Goal: Task Accomplishment & Management: Use online tool/utility

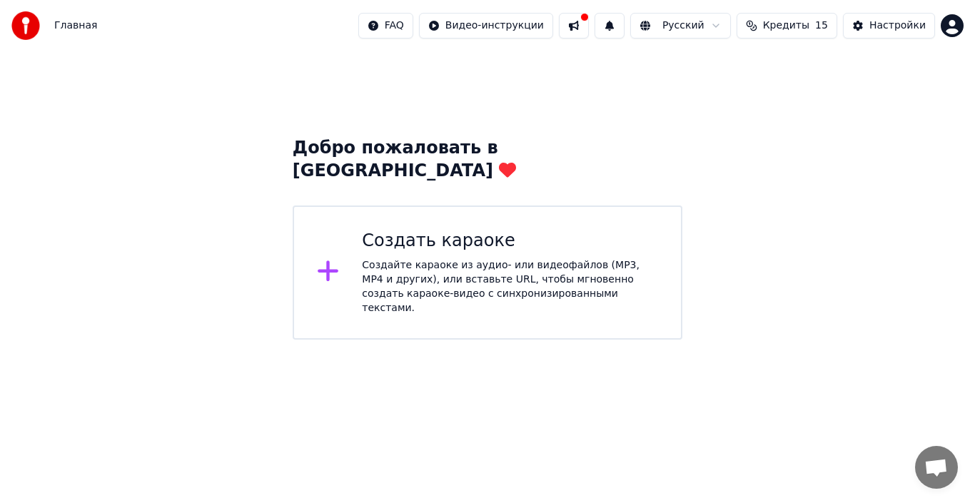
click at [396, 258] on div "Создайте караоке из аудио- или видеофайлов (MP3, MP4 и других), или вставьте UR…" at bounding box center [510, 286] width 296 height 57
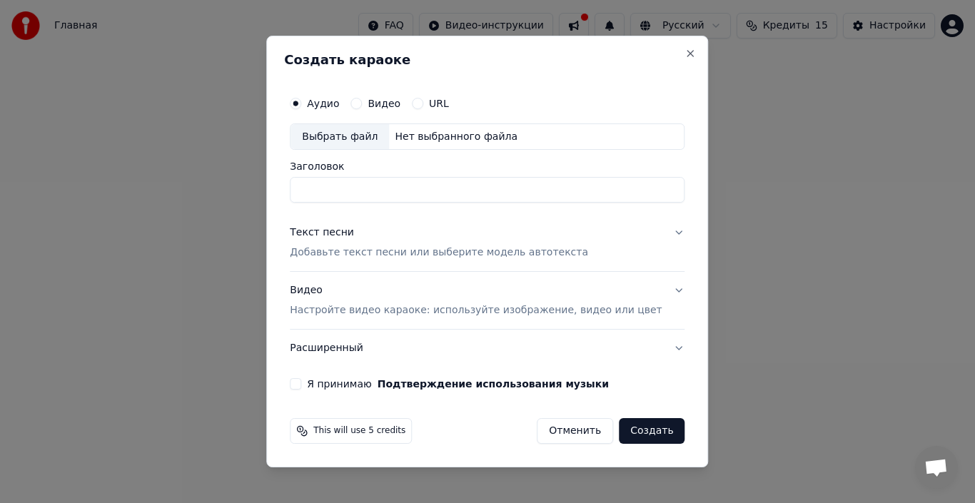
click at [353, 140] on div "Выбрать файл" at bounding box center [340, 137] width 99 height 26
type input "**********"
click at [658, 231] on button "Текст песни Добавьте текст песни или выберите модель автотекста" at bounding box center [487, 243] width 395 height 57
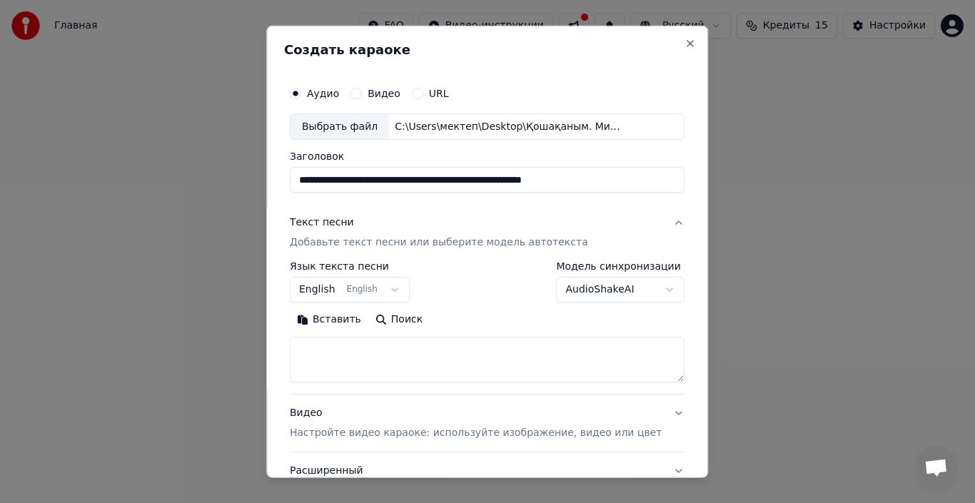
click at [397, 243] on p "Добавьте текст песни или выберите модель автотекста" at bounding box center [439, 243] width 298 height 14
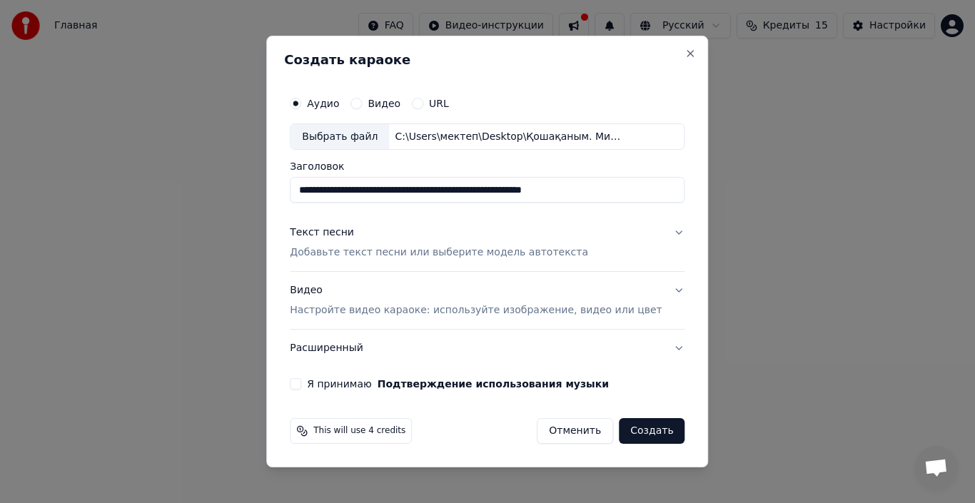
click at [660, 233] on button "Текст песни Добавьте текст песни или выберите модель автотекста" at bounding box center [487, 243] width 395 height 57
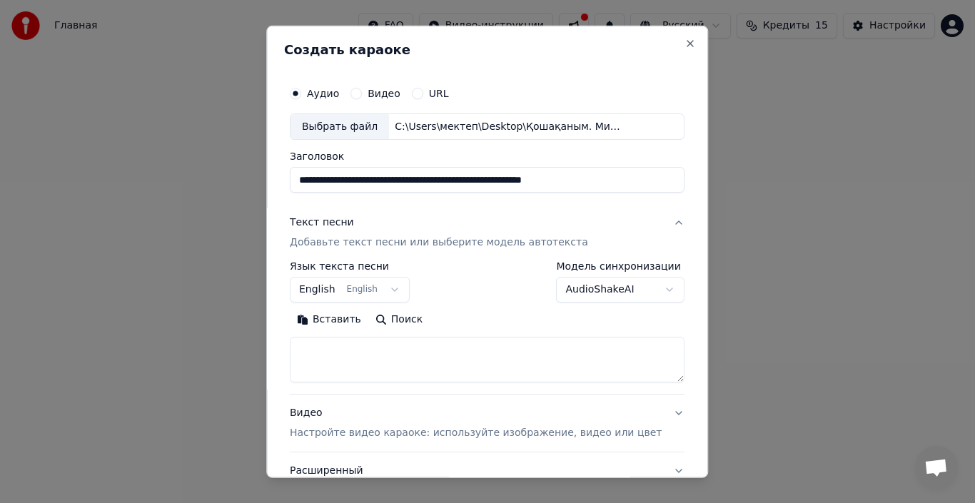
click at [347, 355] on textarea at bounding box center [487, 360] width 395 height 46
click at [401, 294] on button "English English" at bounding box center [350, 290] width 120 height 26
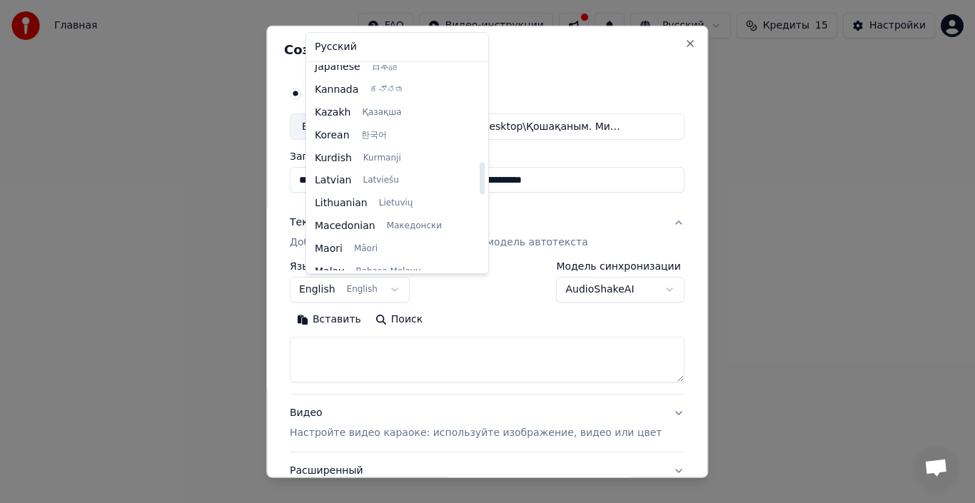
scroll to position [614, 0]
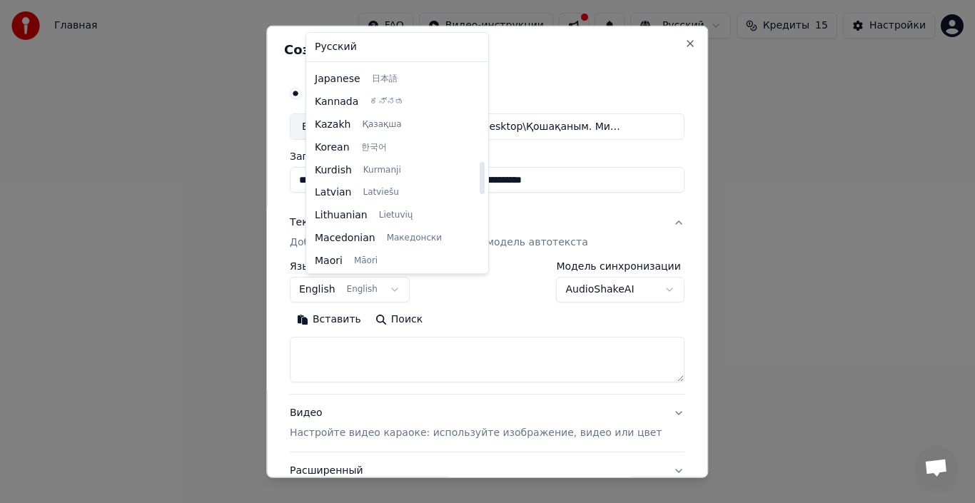
select select "**"
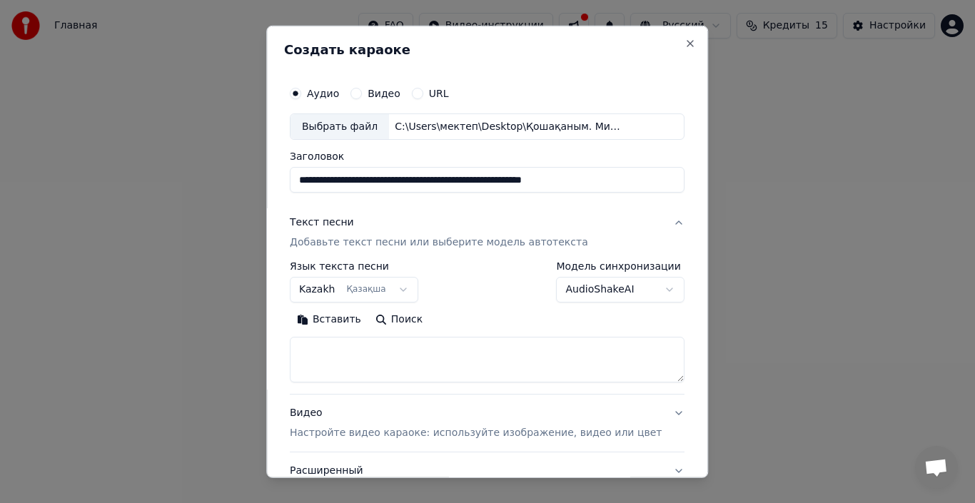
click at [355, 358] on textarea at bounding box center [487, 360] width 395 height 46
click at [348, 321] on button "Вставить" at bounding box center [329, 319] width 79 height 23
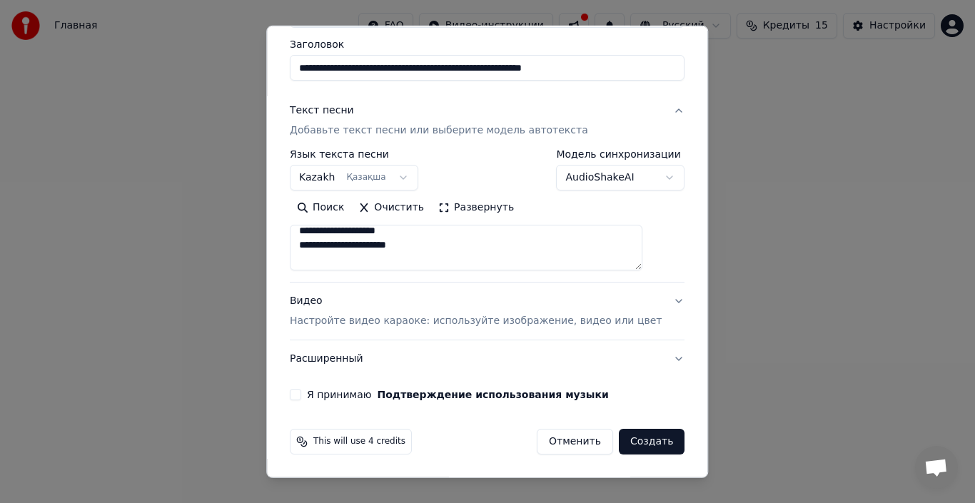
scroll to position [571, 0]
click at [645, 180] on button "AudioShakeAI" at bounding box center [621, 178] width 129 height 26
click at [301, 398] on button "Я принимаю Подтверждение использования музыки" at bounding box center [295, 394] width 11 height 11
click at [652, 361] on button "Расширенный" at bounding box center [487, 359] width 395 height 37
type textarea "**********"
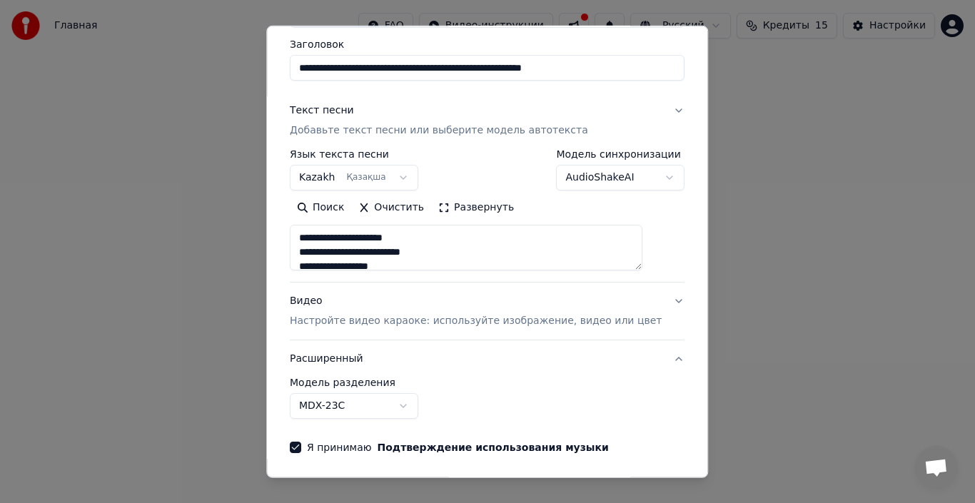
scroll to position [32, 0]
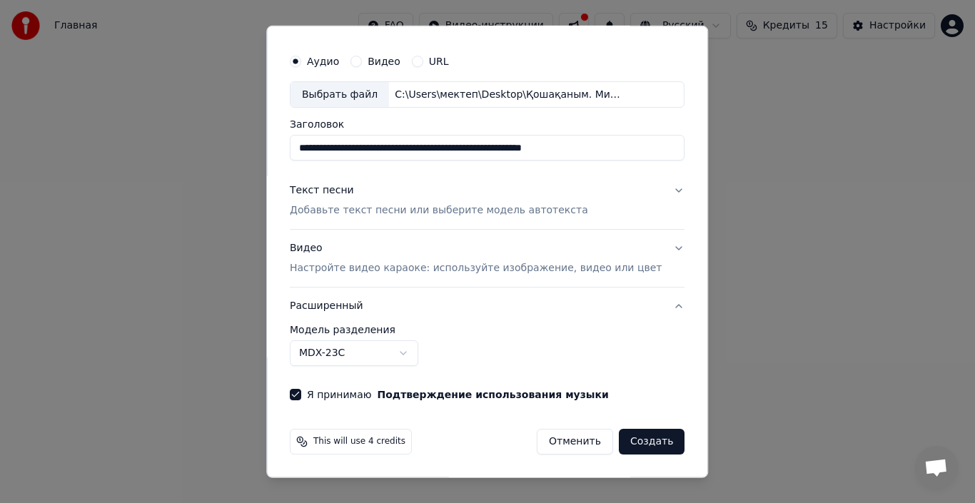
click at [655, 308] on button "Расширенный" at bounding box center [487, 306] width 395 height 37
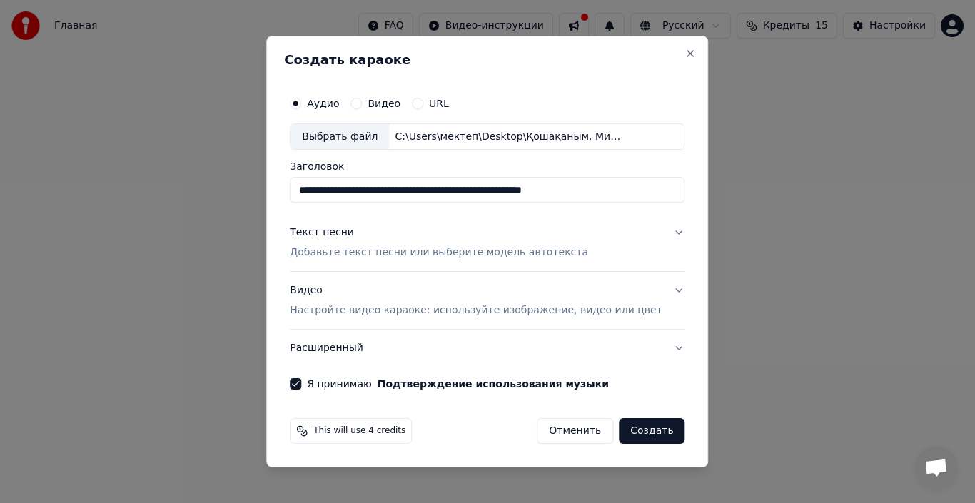
click at [665, 348] on div "**********" at bounding box center [487, 240] width 406 height 313
click at [659, 349] on button "Расширенный" at bounding box center [487, 348] width 395 height 37
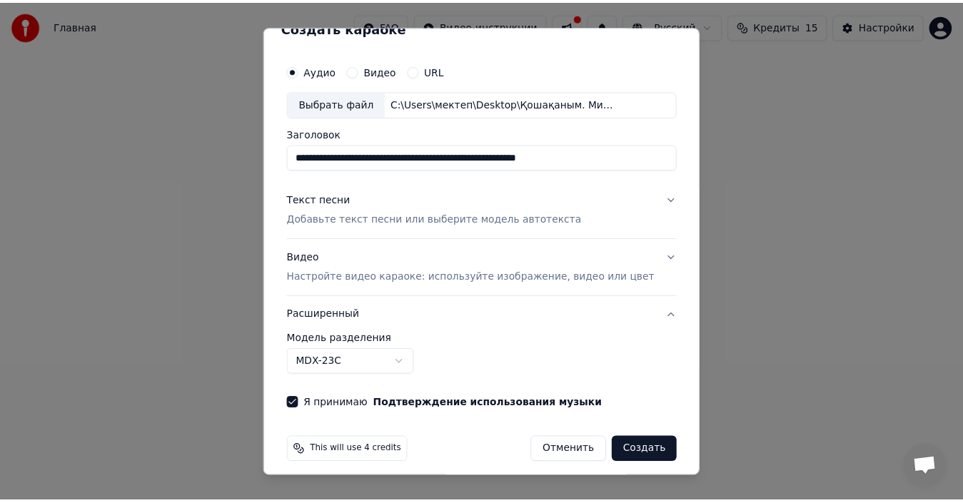
scroll to position [32, 0]
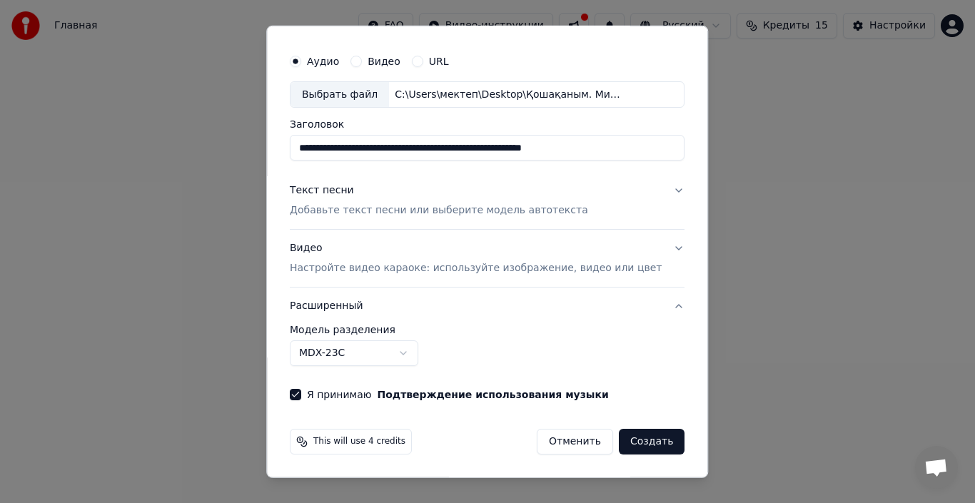
click at [631, 443] on button "Создать" at bounding box center [652, 442] width 66 height 26
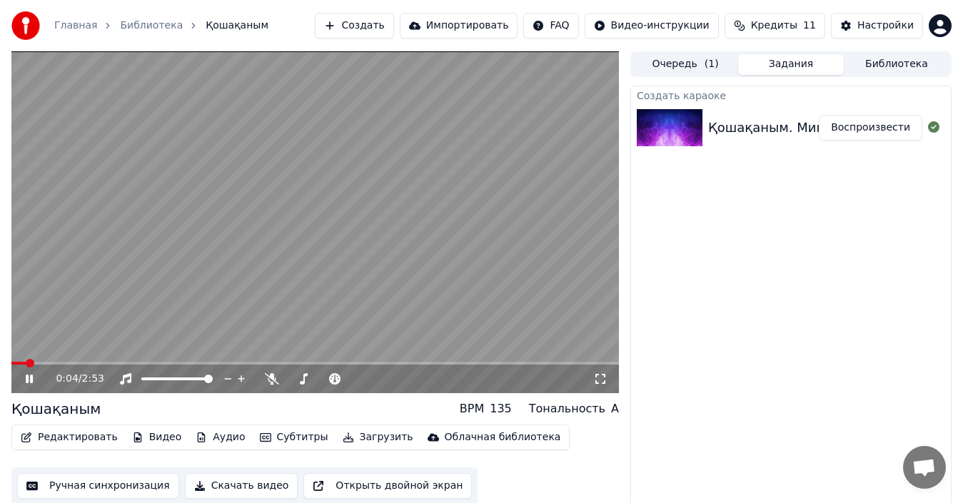
click at [316, 198] on video at bounding box center [315, 222] width 608 height 342
click at [333, 195] on video at bounding box center [315, 222] width 608 height 342
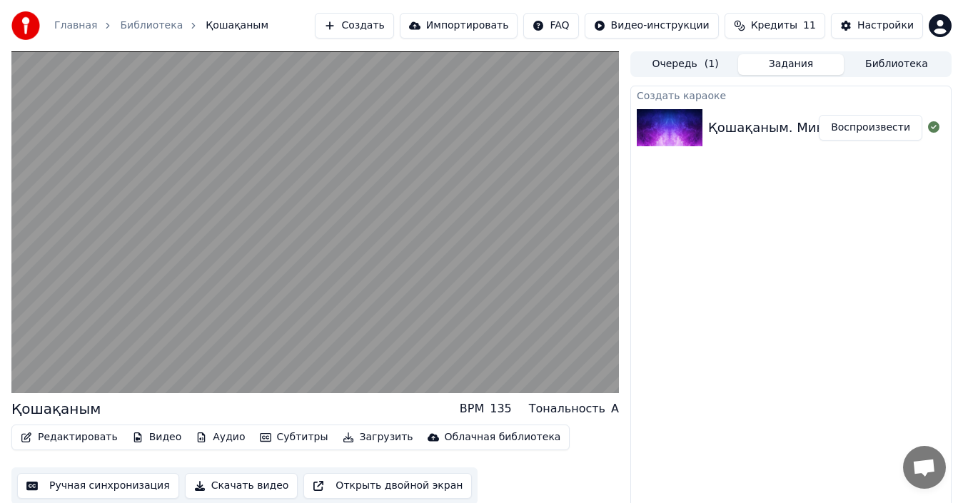
click at [279, 194] on video at bounding box center [315, 222] width 608 height 342
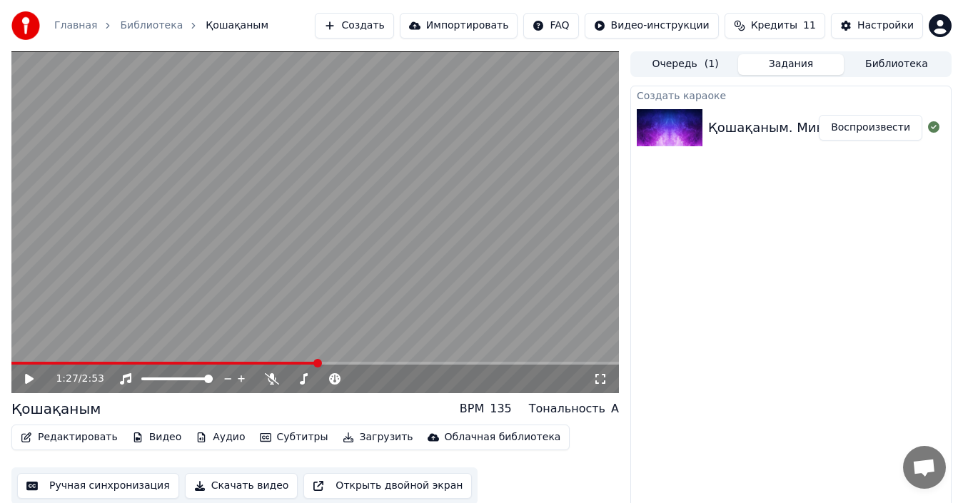
click at [67, 440] on button "Редактировать" at bounding box center [69, 438] width 109 height 20
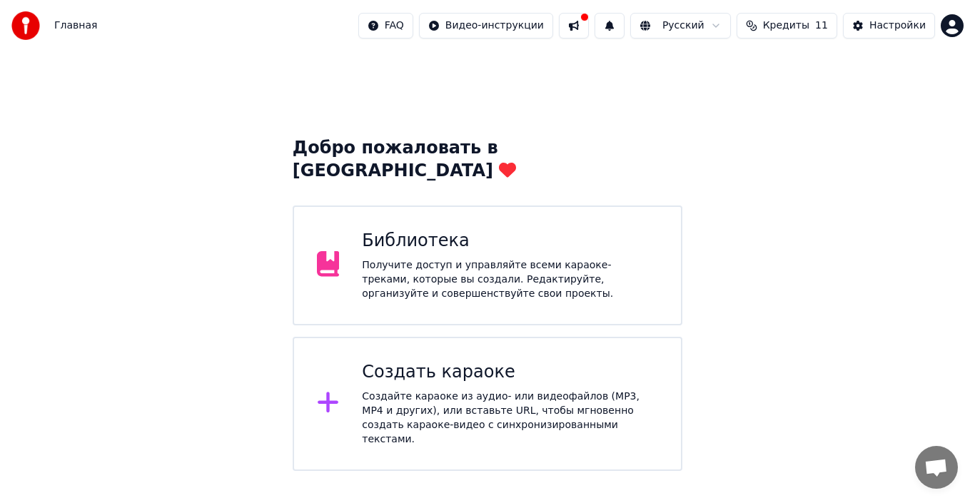
click at [457, 390] on div "Создайте караоке из аудио- или видеофайлов (MP3, MP4 и других), или вставьте UR…" at bounding box center [510, 418] width 296 height 57
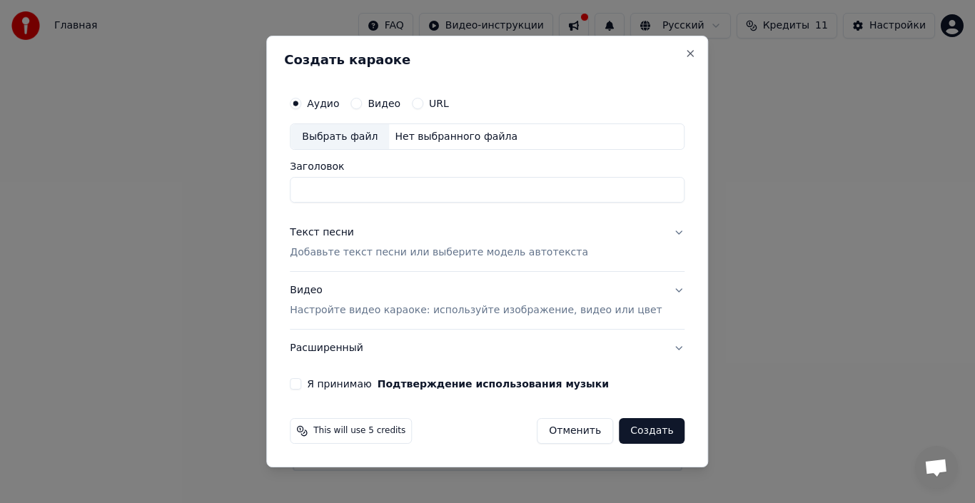
click at [356, 139] on div "Выбрать файл" at bounding box center [340, 137] width 99 height 26
type input "**********"
click at [352, 256] on p "Добавьте текст песни или выберите модель автотекста" at bounding box center [439, 253] width 298 height 14
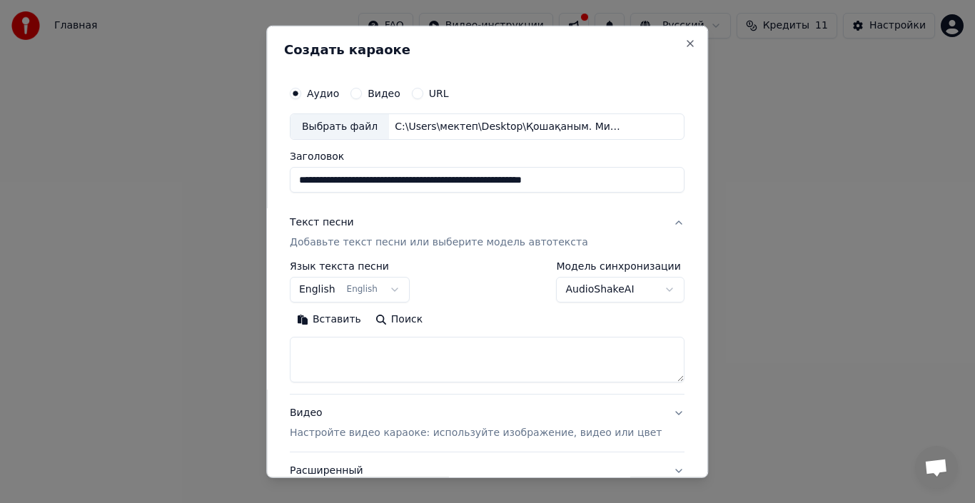
click at [401, 290] on button "English English" at bounding box center [350, 290] width 120 height 26
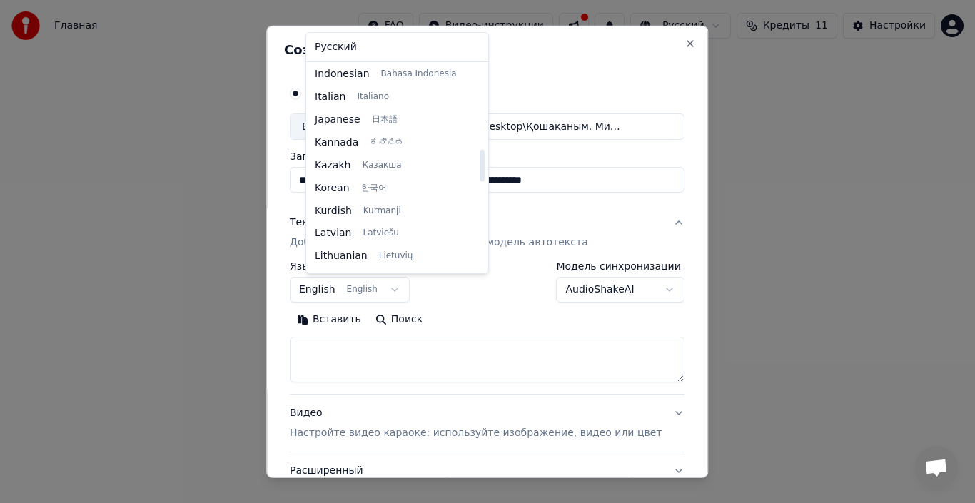
scroll to position [614, 0]
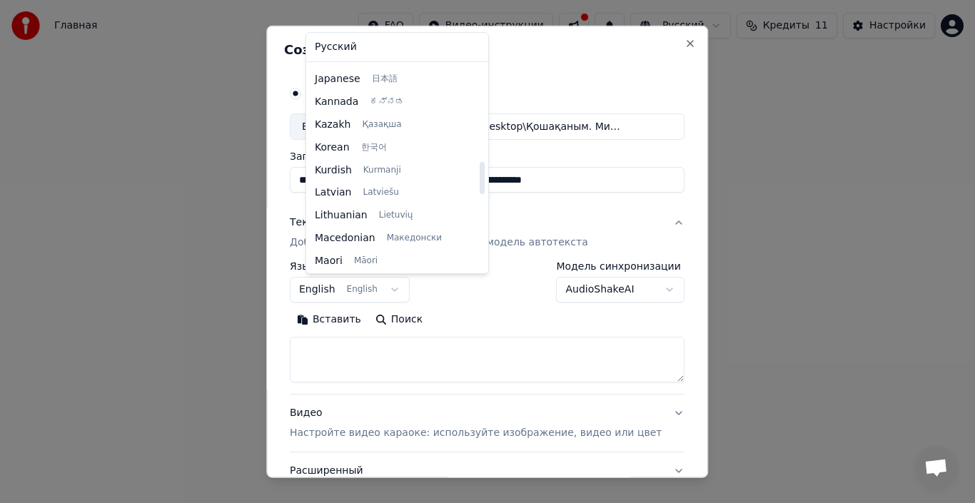
select select "**"
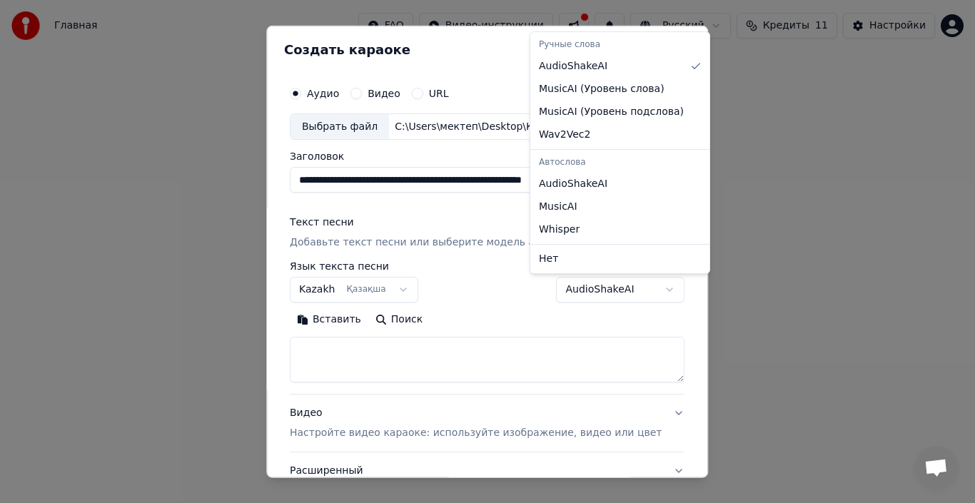
click at [643, 291] on body "**********" at bounding box center [487, 235] width 975 height 471
click at [775, 261] on div at bounding box center [487, 251] width 975 height 503
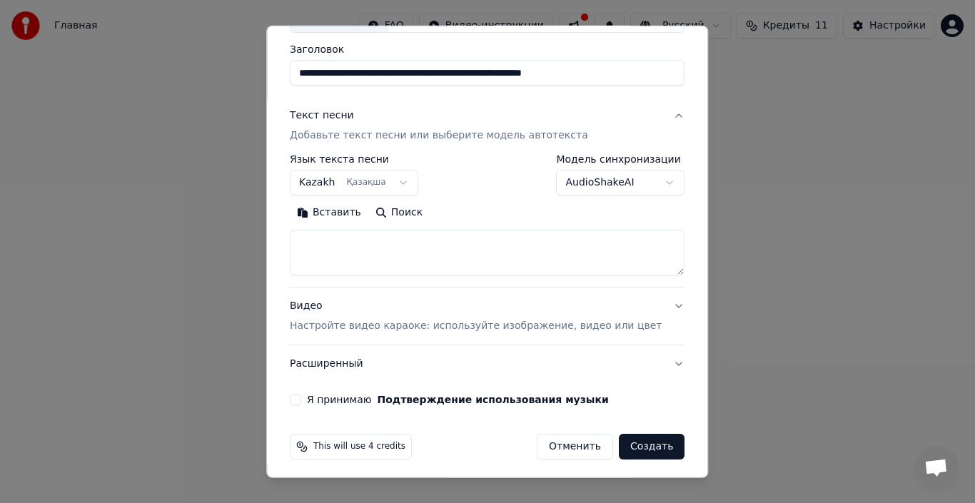
scroll to position [112, 0]
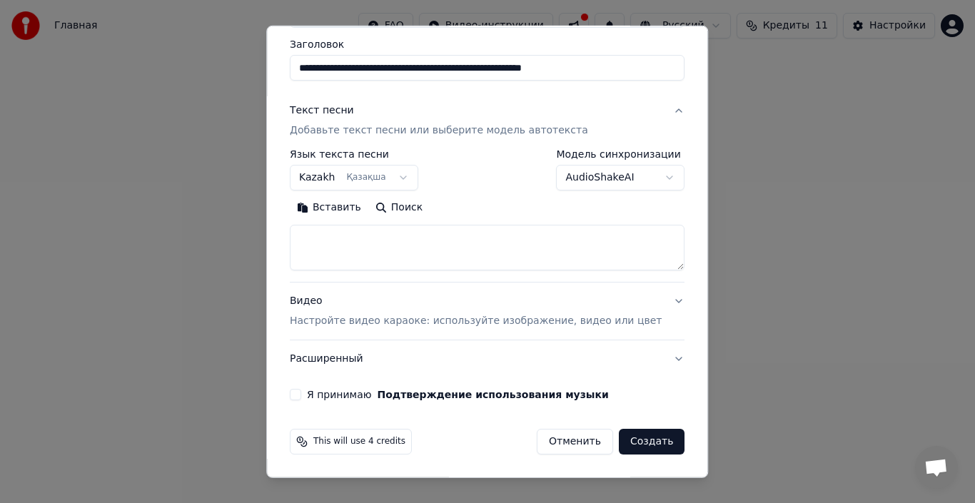
click at [332, 243] on textarea at bounding box center [487, 248] width 395 height 46
click at [349, 211] on button "Вставить" at bounding box center [329, 207] width 79 height 23
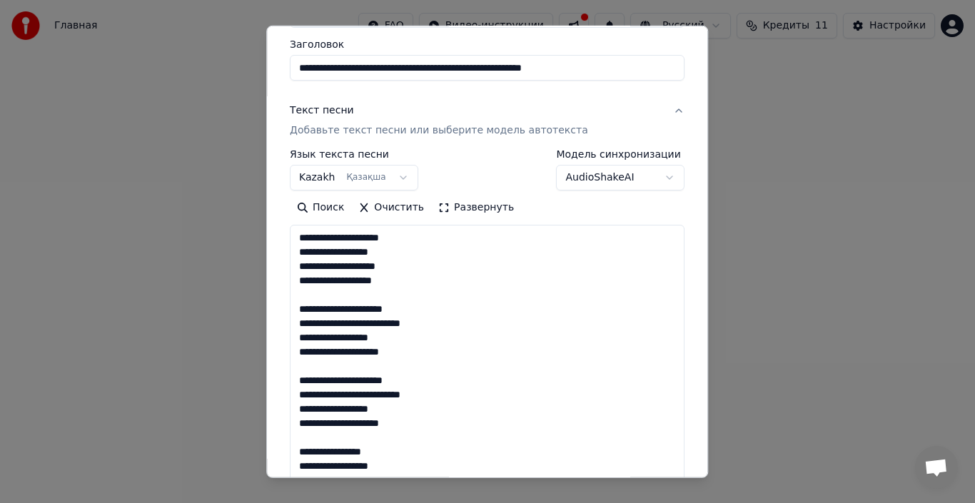
type textarea "**********"
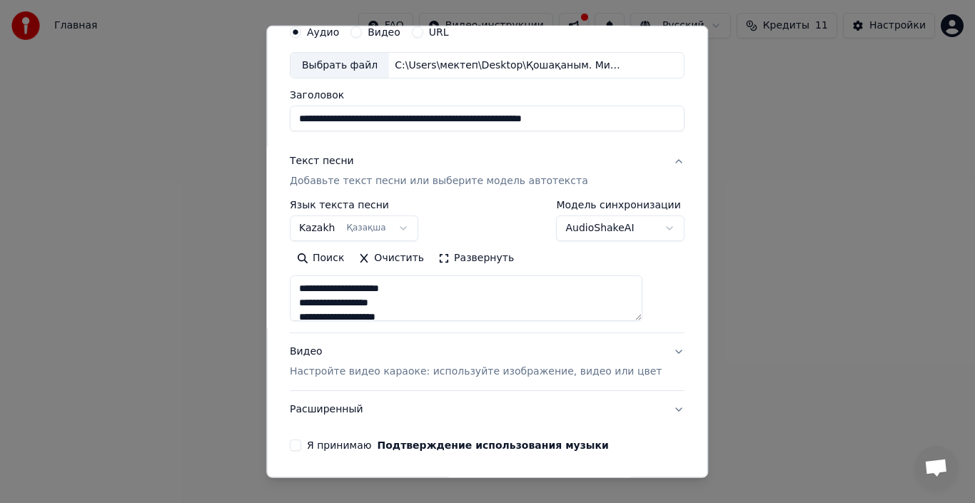
scroll to position [41, 0]
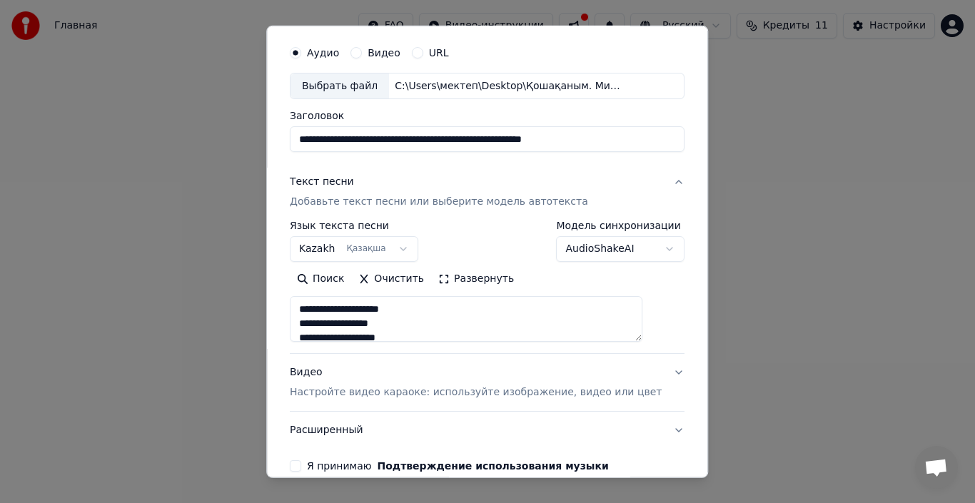
click at [403, 312] on textarea "**********" at bounding box center [466, 319] width 353 height 46
click at [486, 394] on p "Настройте видео караоке: используйте изображение, видео или цвет" at bounding box center [476, 393] width 372 height 14
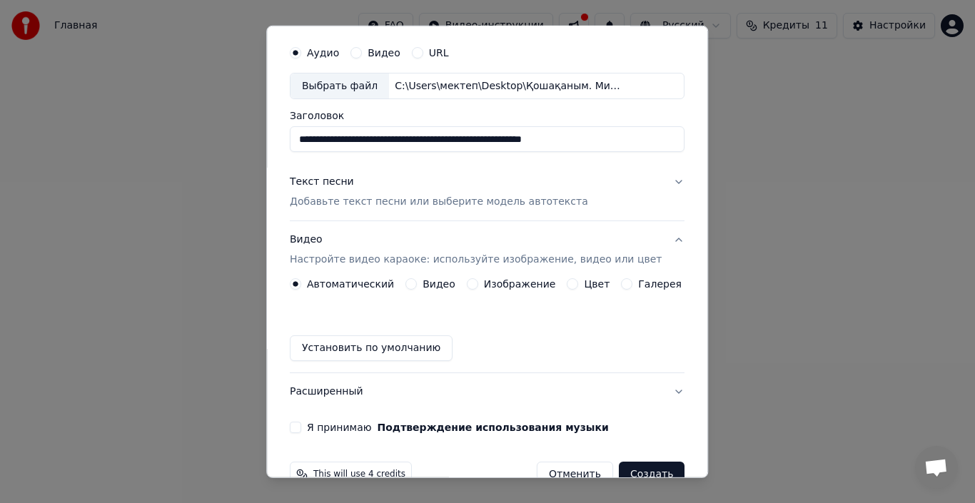
click at [568, 288] on button "Цвет" at bounding box center [573, 283] width 11 height 11
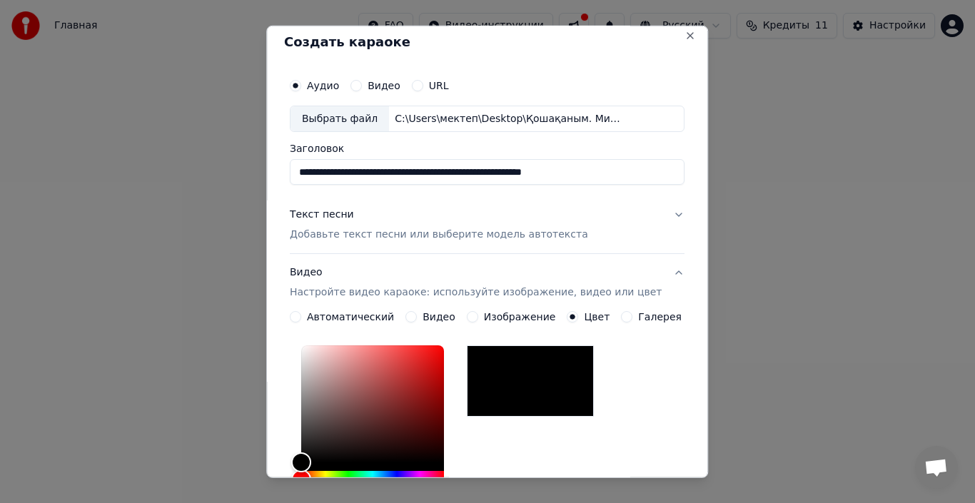
scroll to position [0, 0]
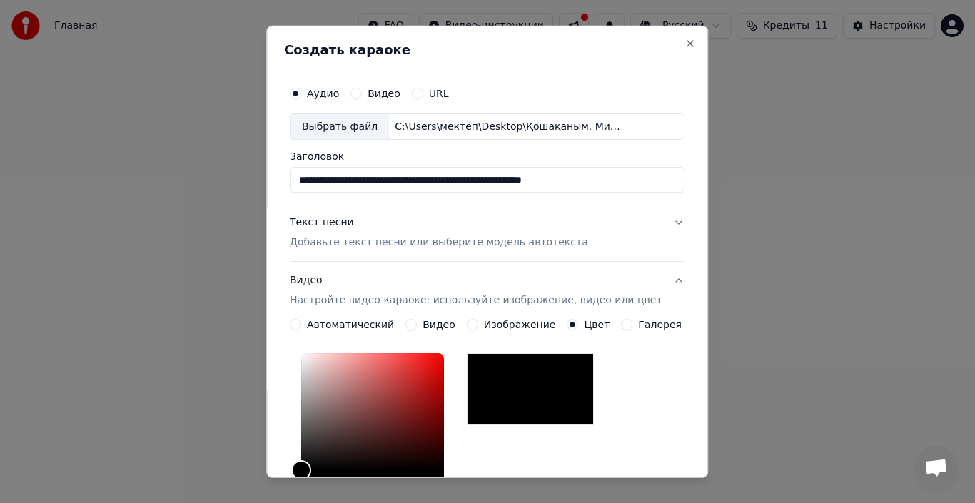
click at [301, 323] on button "Автоматический" at bounding box center [295, 324] width 11 height 11
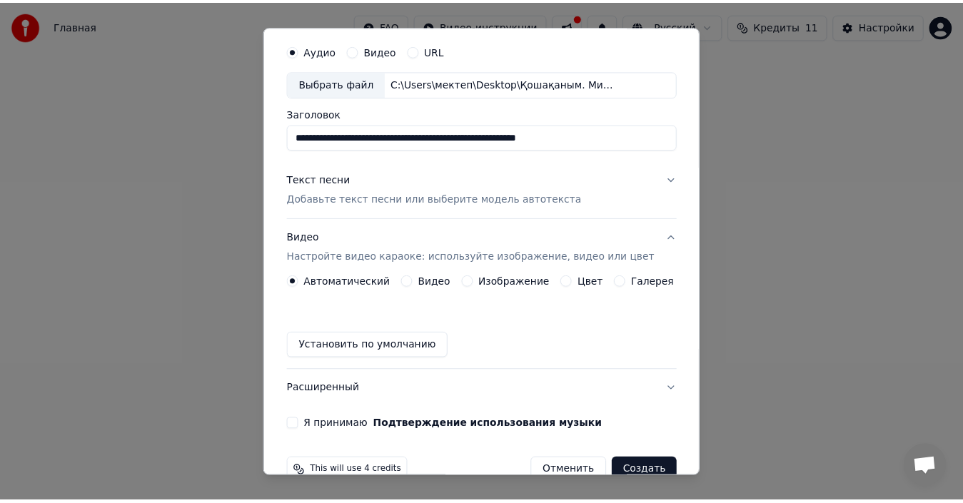
scroll to position [74, 0]
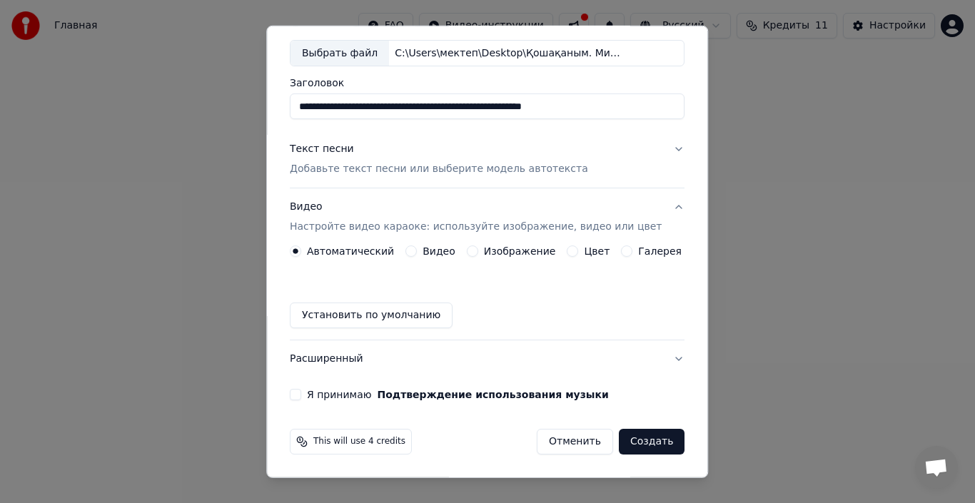
click at [301, 395] on button "Я принимаю Подтверждение использования музыки" at bounding box center [295, 394] width 11 height 11
click at [633, 444] on button "Создать" at bounding box center [652, 442] width 66 height 26
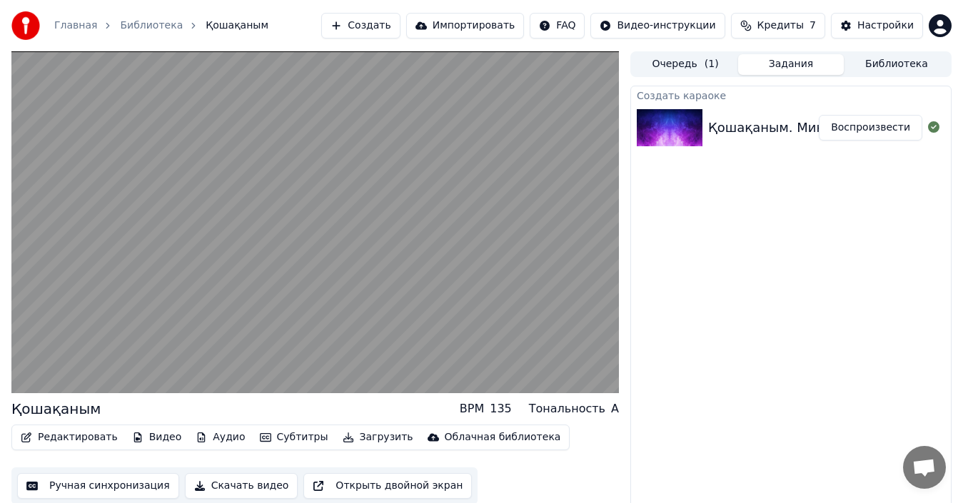
click at [300, 198] on video at bounding box center [315, 222] width 608 height 342
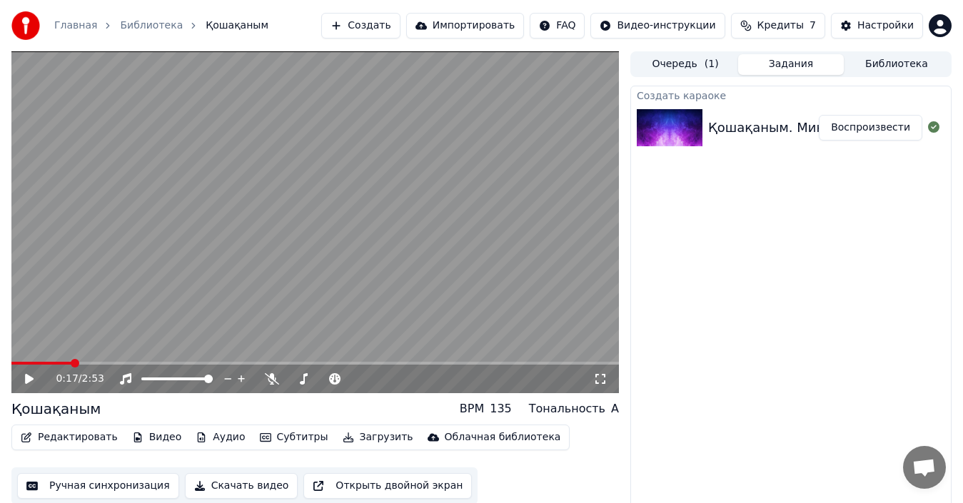
click at [61, 487] on button "Ручная синхронизация" at bounding box center [98, 486] width 162 height 26
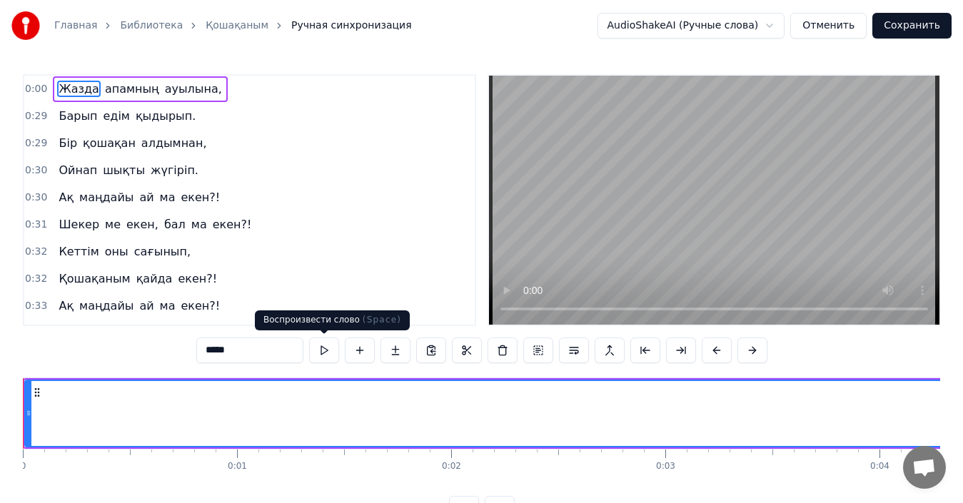
click at [324, 351] on button at bounding box center [324, 351] width 30 height 26
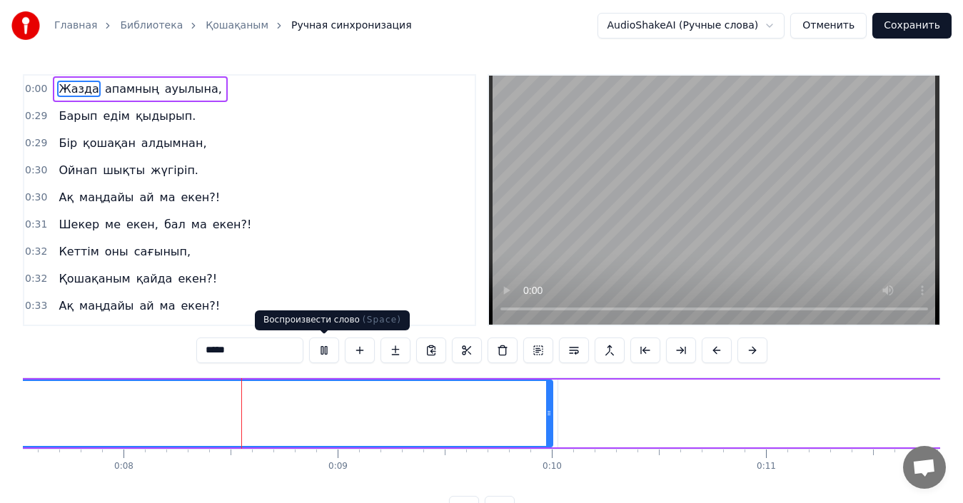
scroll to position [0, 1632]
click at [323, 353] on button at bounding box center [324, 351] width 30 height 26
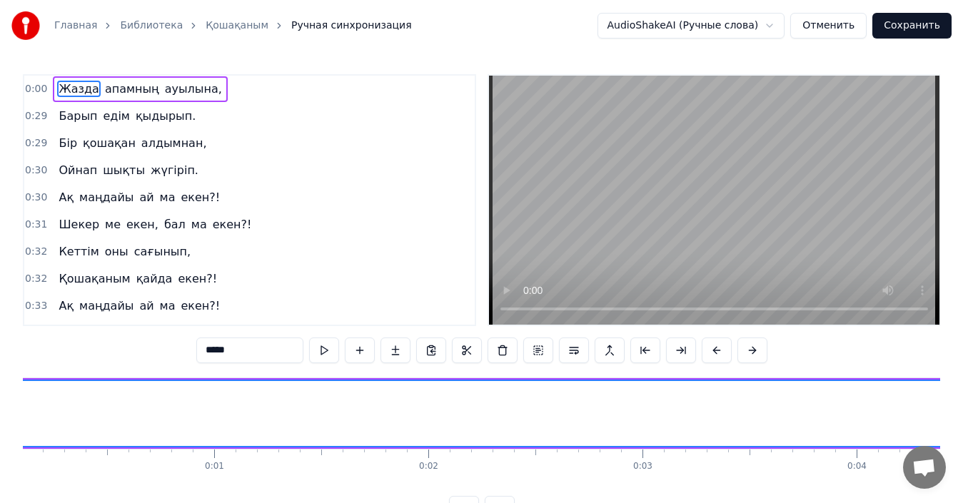
scroll to position [0, 0]
click at [20, 409] on div "Главная Библиотека Қошақаным Ручная синхронизация AudioShakeAI (Ручные слова) О…" at bounding box center [481, 261] width 963 height 522
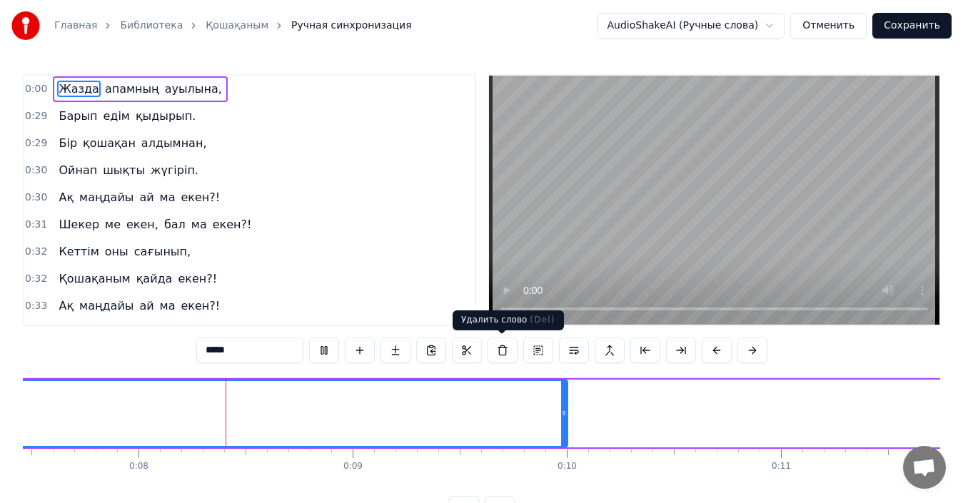
scroll to position [0, 1618]
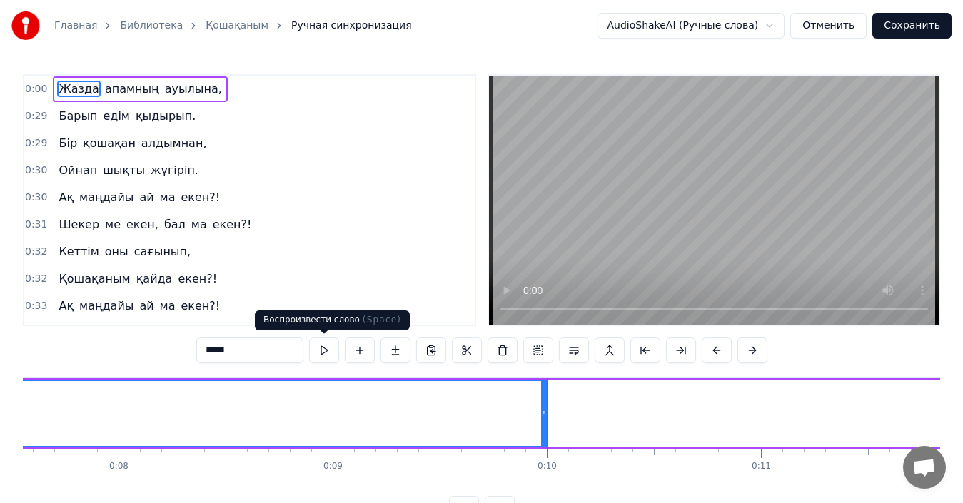
click at [323, 353] on button at bounding box center [324, 351] width 30 height 26
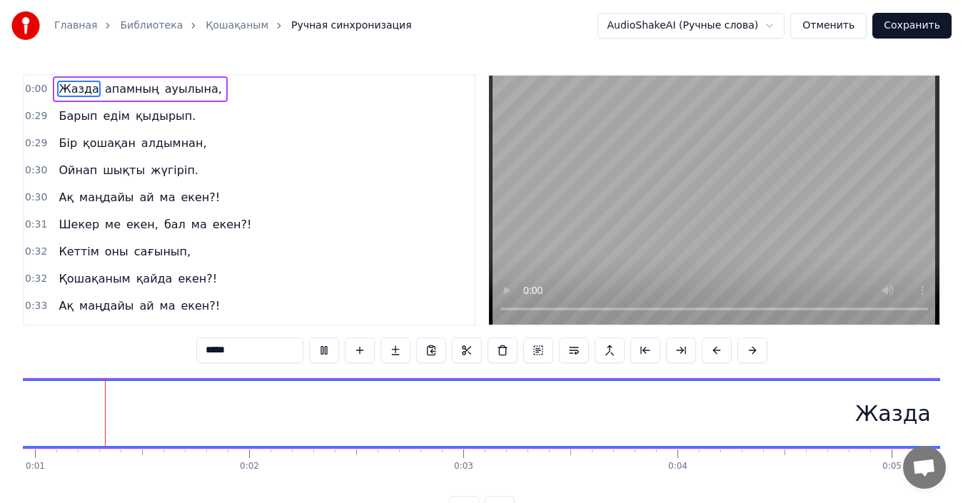
scroll to position [0, 201]
click at [323, 352] on button at bounding box center [324, 351] width 30 height 26
click at [222, 352] on input "*****" at bounding box center [249, 351] width 107 height 26
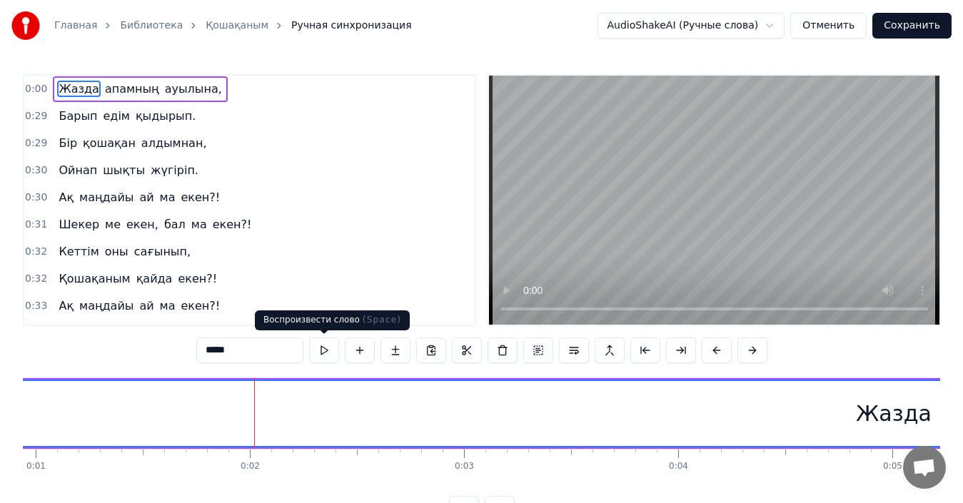
click at [324, 352] on button at bounding box center [324, 351] width 30 height 26
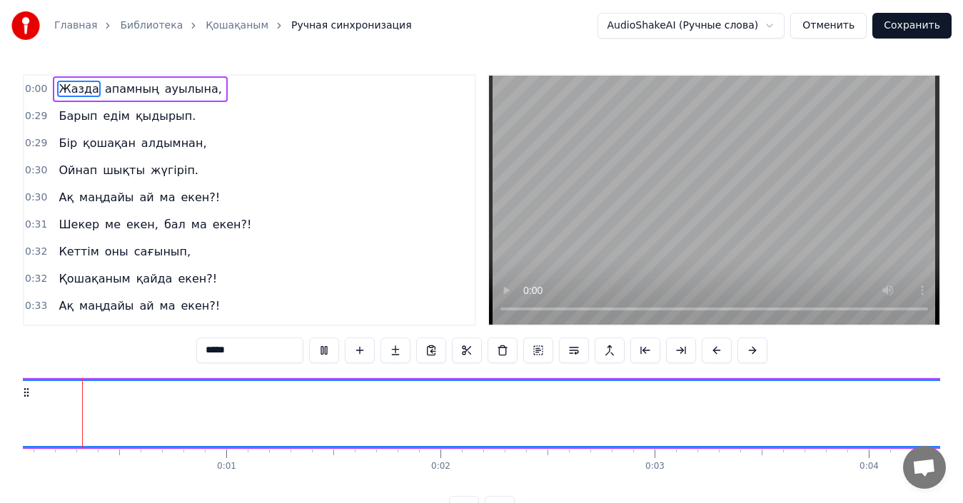
scroll to position [0, 6]
click at [326, 353] on button at bounding box center [324, 351] width 30 height 26
drag, startPoint x: 42, startPoint y: 409, endPoint x: 0, endPoint y: 414, distance: 42.4
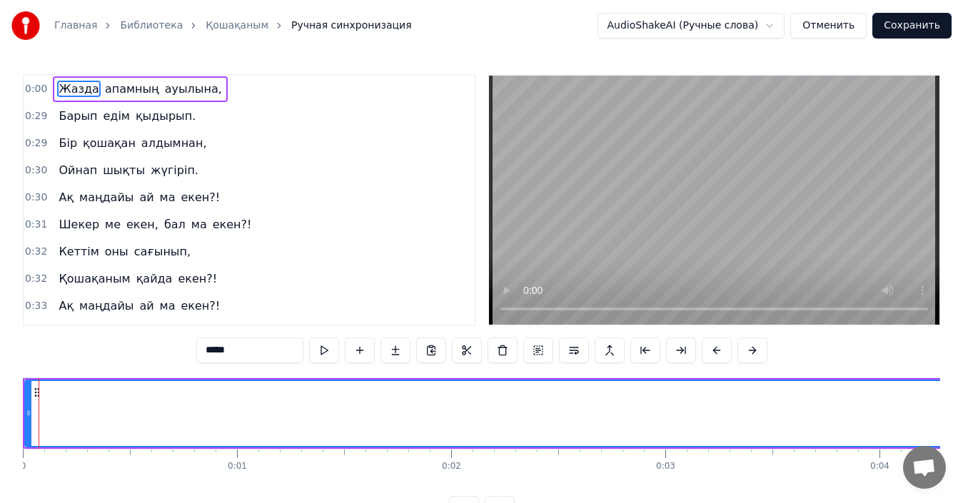
click at [1, 411] on div "Главная Библиотека Қошақаным Ручная синхронизация AudioShakeAI (Ручные слова) О…" at bounding box center [481, 261] width 963 height 522
drag, startPoint x: 28, startPoint y: 443, endPoint x: 14, endPoint y: 441, distance: 14.4
click at [14, 441] on div "Главная Библиотека Қошақаным Ручная синхронизация AudioShakeAI (Ручные слова) О…" at bounding box center [481, 261] width 963 height 522
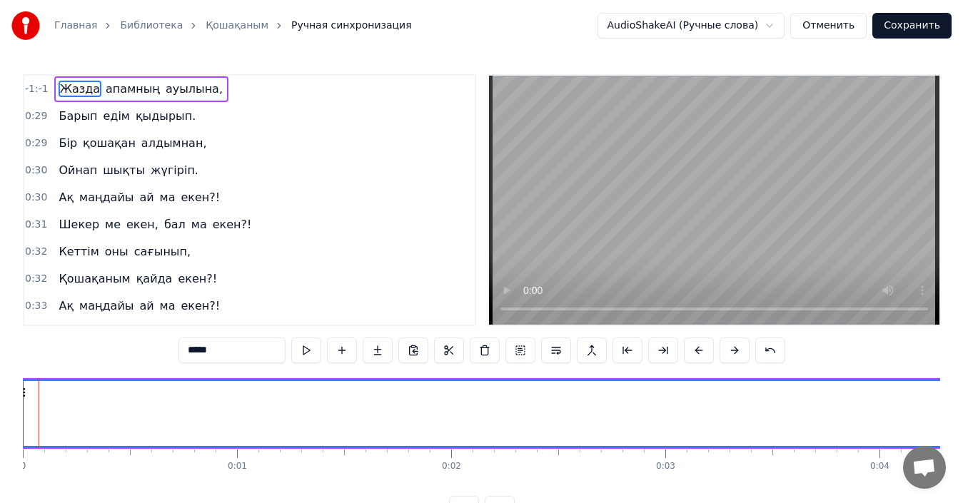
drag, startPoint x: 40, startPoint y: 448, endPoint x: 14, endPoint y: 448, distance: 26.4
click at [14, 448] on div "Главная Библиотека Қошақаным Ручная синхронизация AudioShakeAI (Ручные слова) О…" at bounding box center [481, 261] width 963 height 522
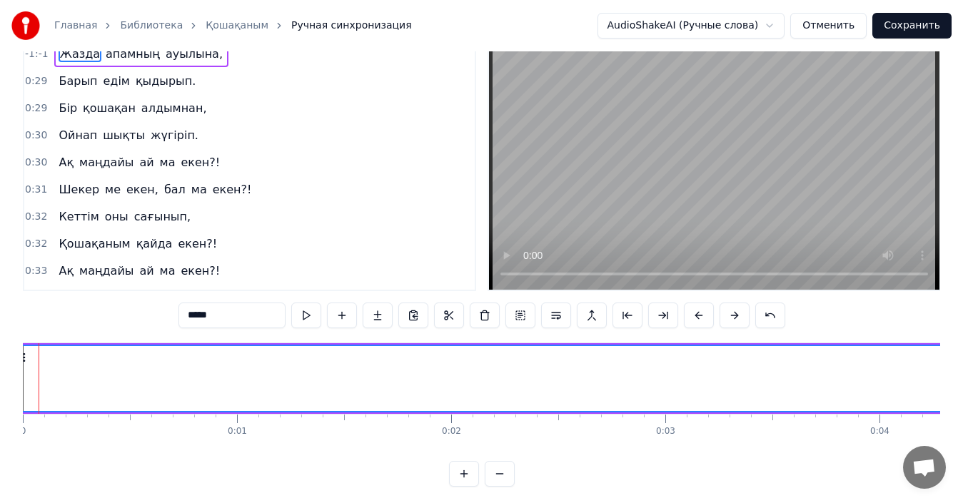
scroll to position [54, 0]
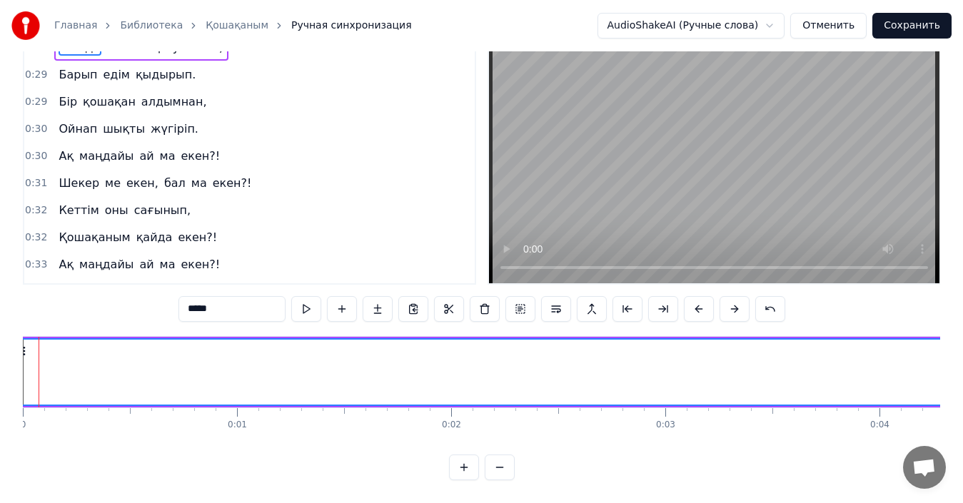
click at [459, 471] on button at bounding box center [464, 468] width 30 height 26
click at [502, 467] on button at bounding box center [500, 468] width 30 height 26
click at [468, 468] on button at bounding box center [464, 468] width 30 height 26
click at [462, 467] on button at bounding box center [464, 468] width 30 height 26
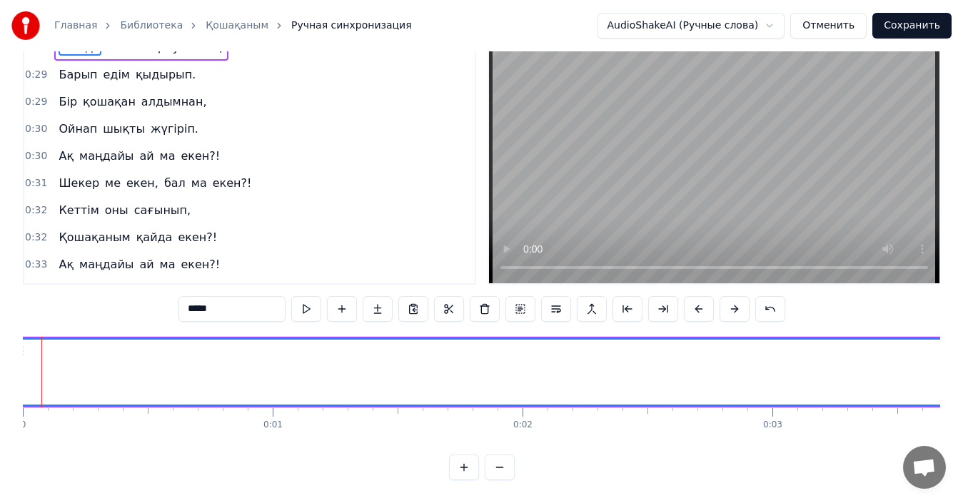
click at [462, 467] on button at bounding box center [464, 468] width 30 height 26
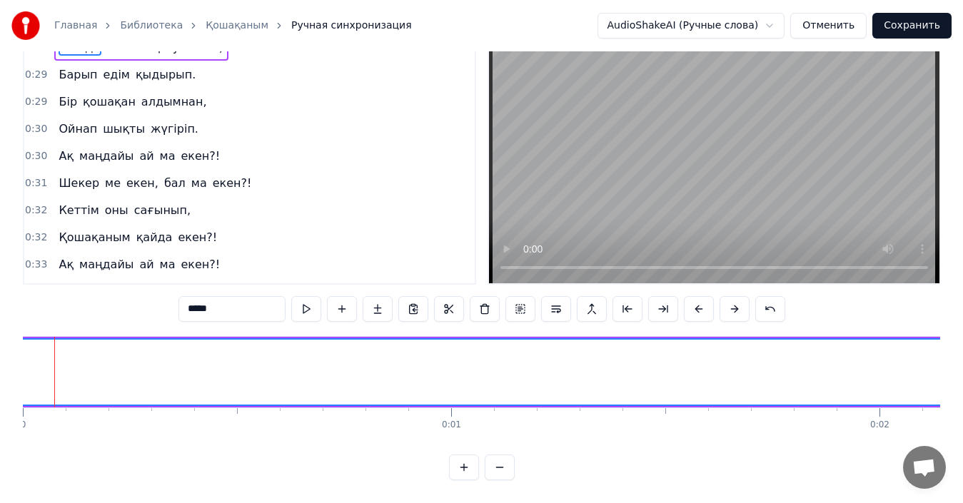
click at [462, 467] on button at bounding box center [464, 468] width 30 height 26
click at [828, 21] on button "Отменить" at bounding box center [828, 26] width 76 height 26
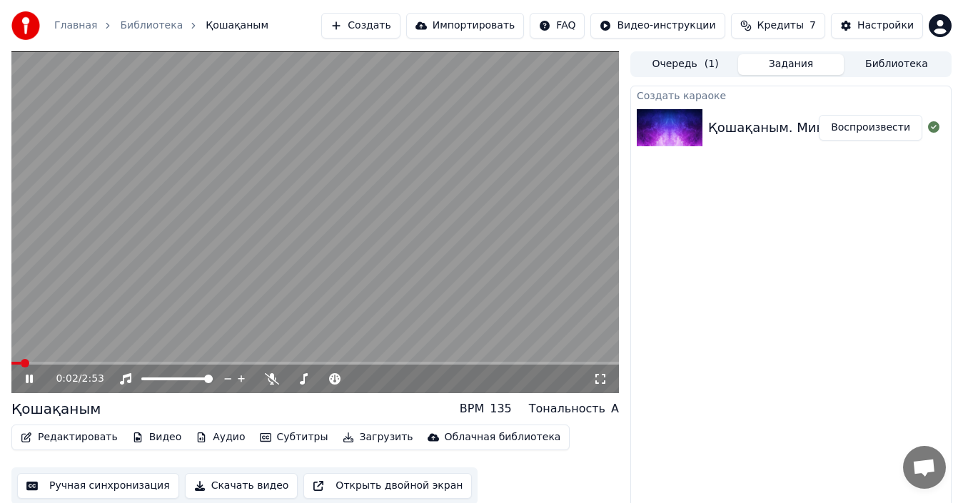
click at [30, 381] on icon at bounding box center [39, 378] width 33 height 11
click at [82, 484] on button "Ручная синхронизация" at bounding box center [98, 486] width 162 height 26
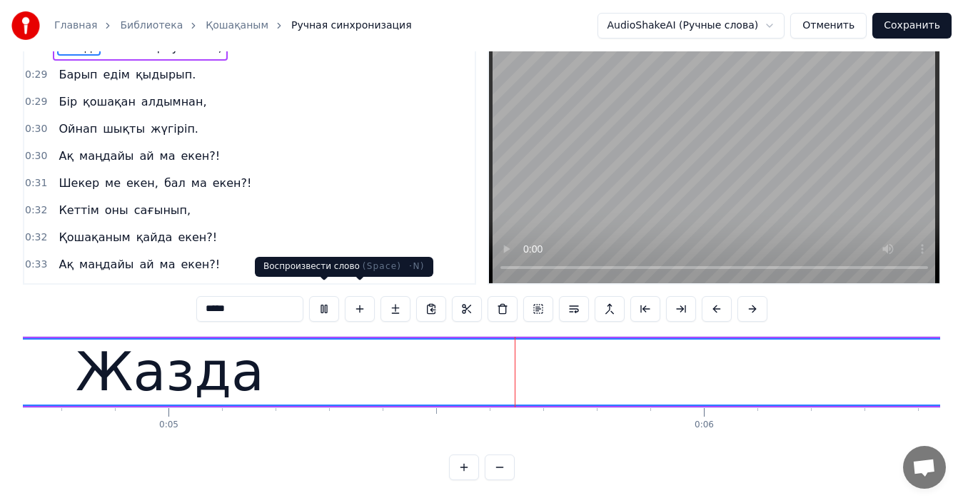
scroll to position [0, 2608]
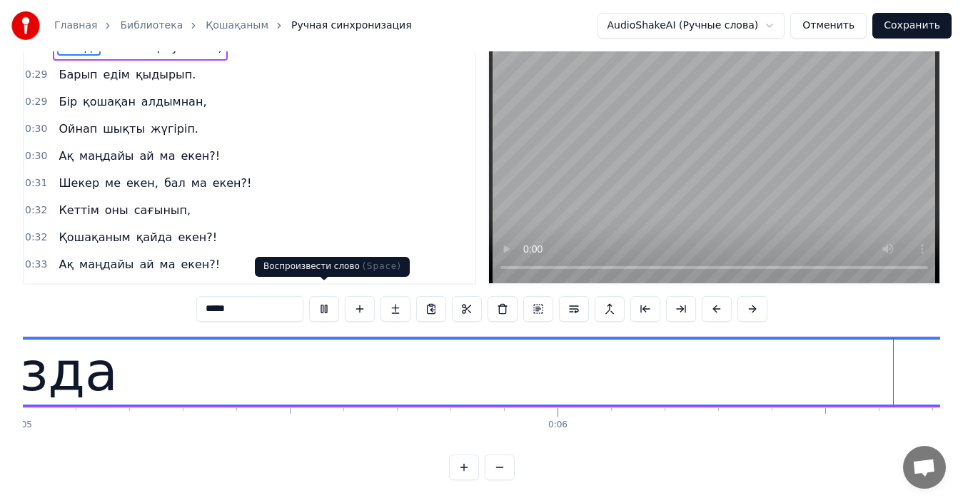
click at [323, 300] on button at bounding box center [324, 309] width 30 height 26
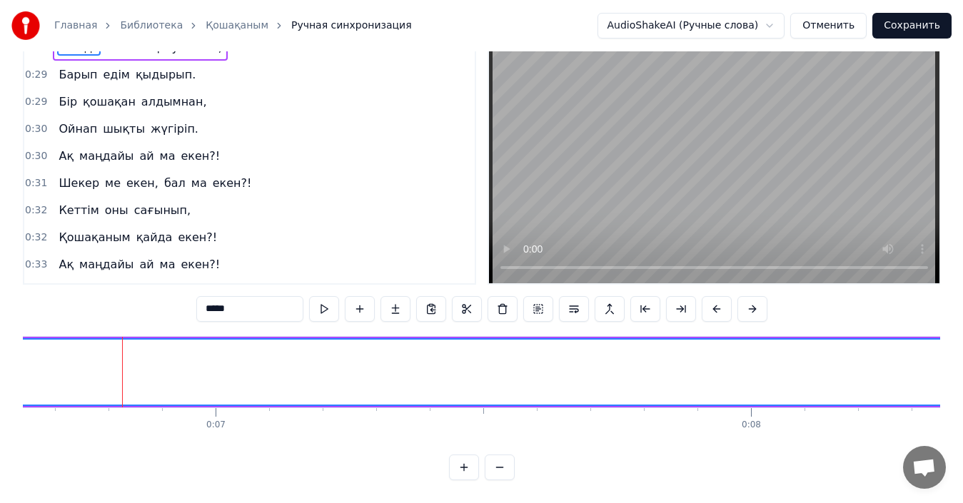
scroll to position [0, 3584]
click at [227, 301] on input "*****" at bounding box center [249, 309] width 107 height 26
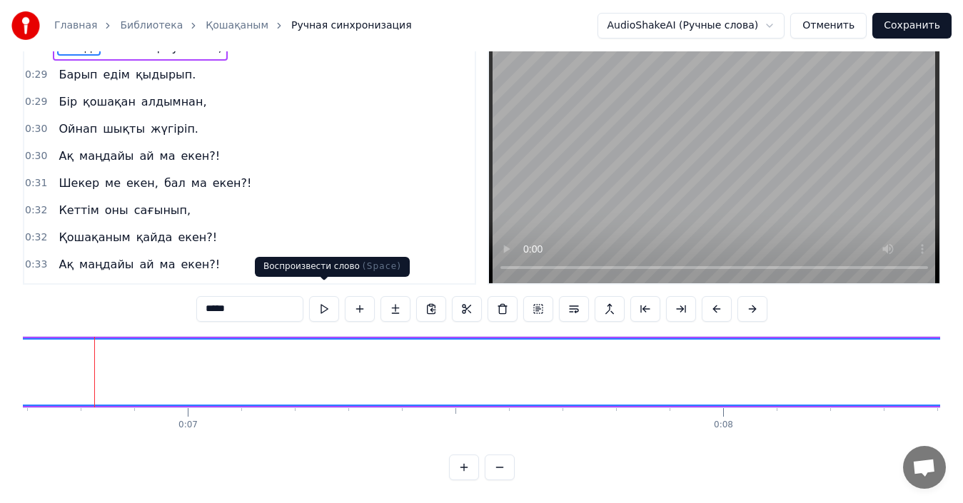
click at [322, 299] on button at bounding box center [324, 309] width 30 height 26
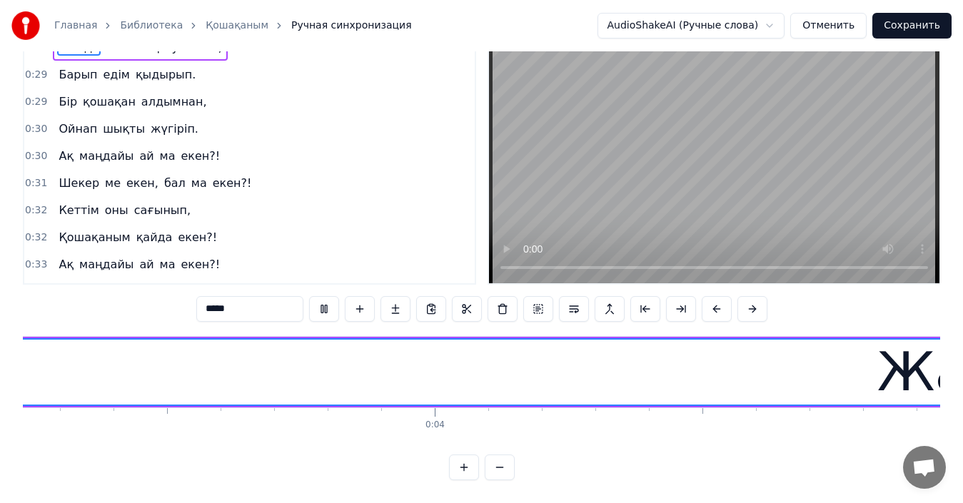
click at [322, 299] on button at bounding box center [324, 309] width 30 height 26
click at [216, 300] on input "*****" at bounding box center [249, 309] width 107 height 26
drag, startPoint x: 421, startPoint y: 376, endPoint x: 572, endPoint y: 418, distance: 156.2
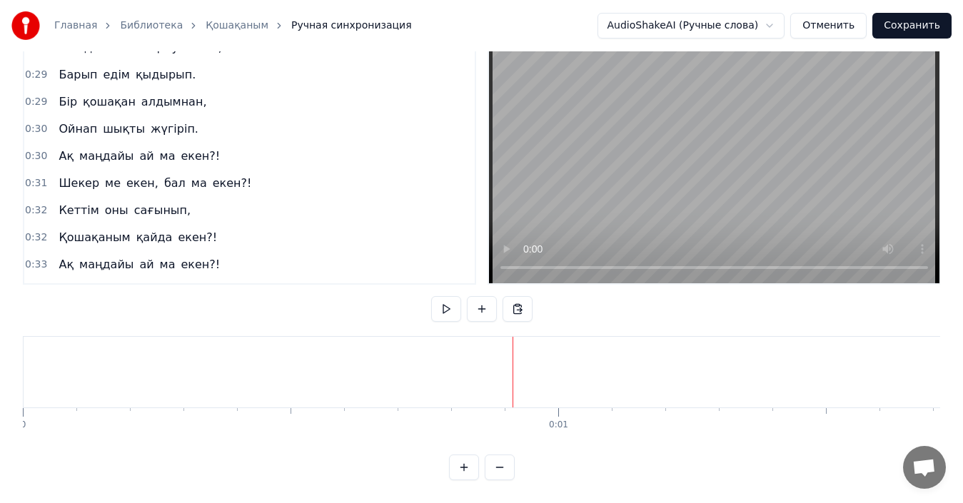
click at [303, 471] on div "0:00 Жазда апамның ауылына, 0:29 Барып едім қыдырып. 0:29 Бір қошақан алдымнан,…" at bounding box center [482, 257] width 918 height 448
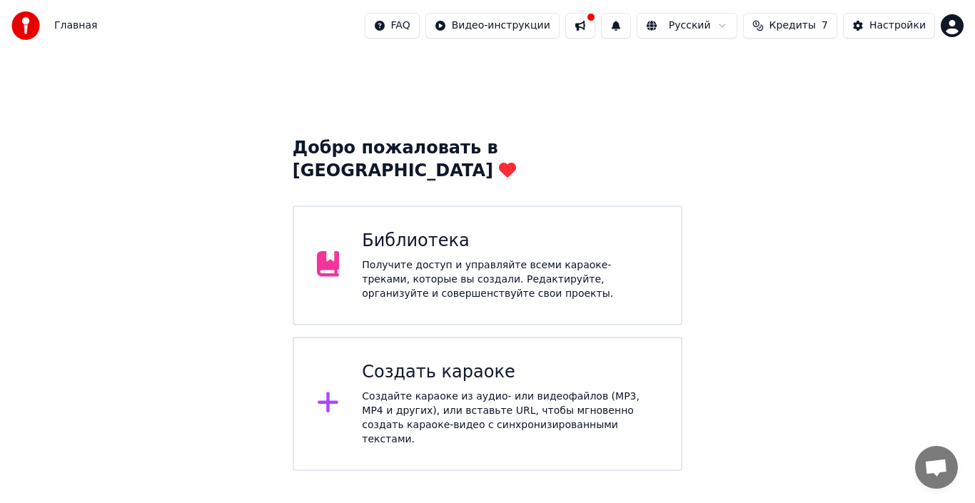
click at [411, 258] on div "Получите доступ и управляйте всеми караоке-треками, которые вы создали. Редакти…" at bounding box center [510, 279] width 296 height 43
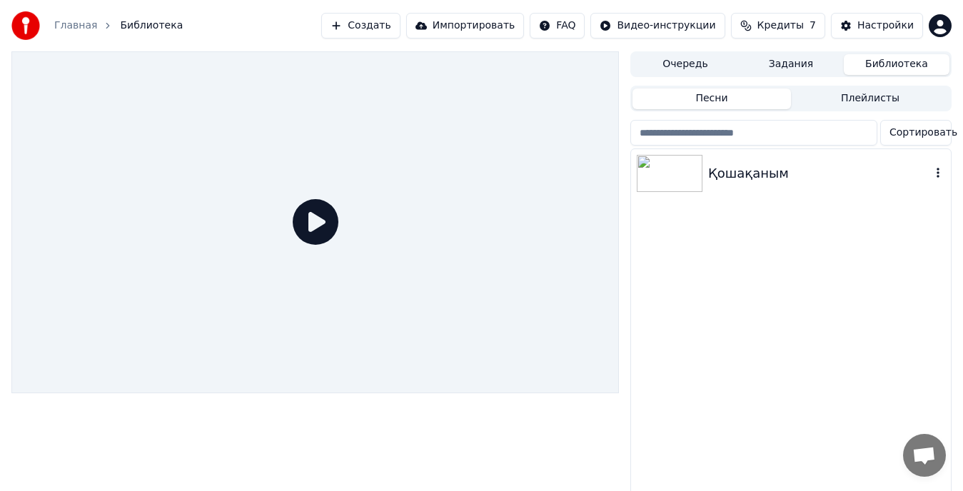
click at [733, 178] on div "Қошақаным" at bounding box center [819, 174] width 223 height 20
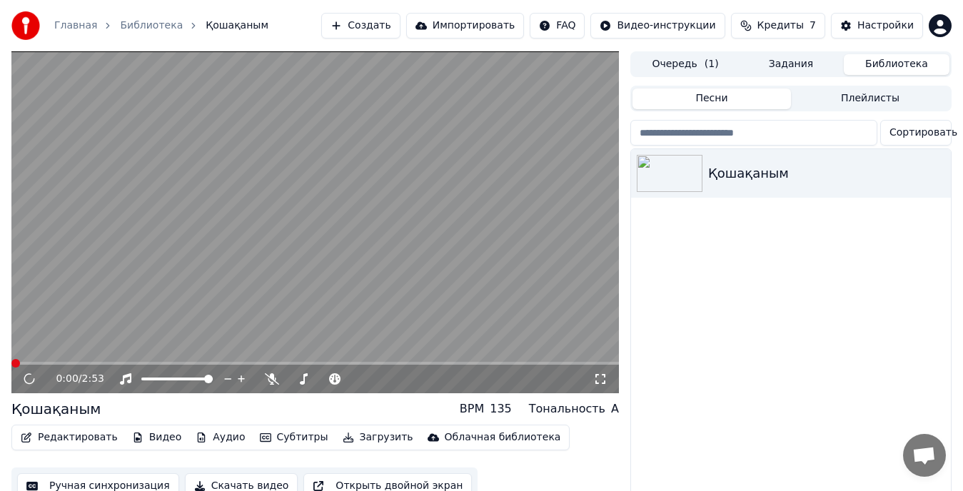
scroll to position [35, 0]
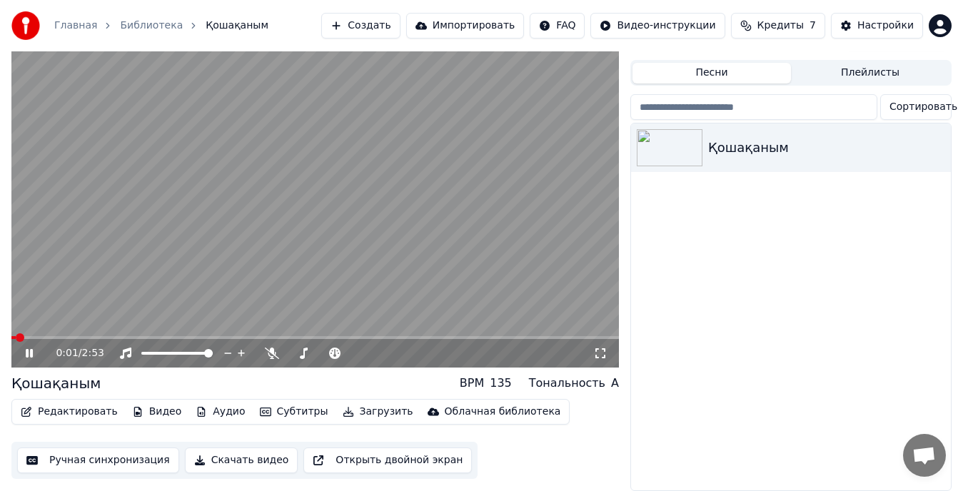
click at [66, 450] on button "Ручная синхронизация" at bounding box center [98, 461] width 162 height 26
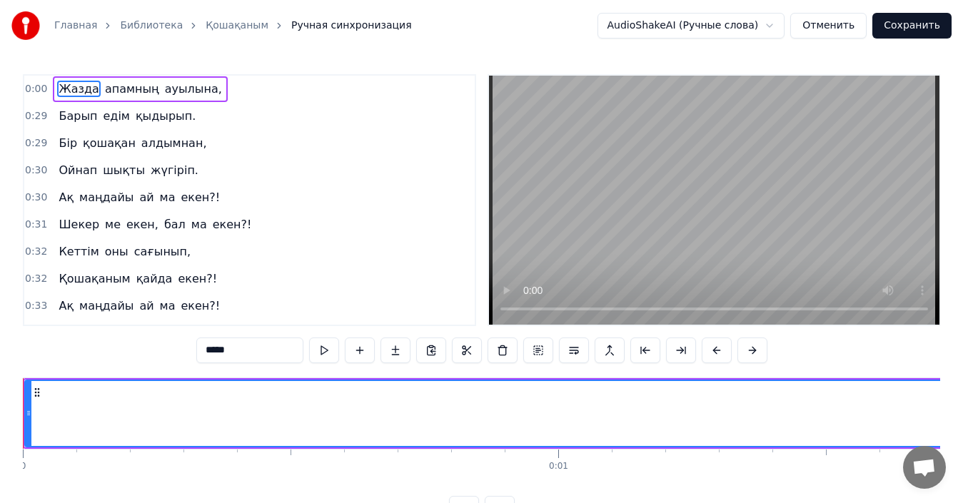
click at [222, 353] on input "*****" at bounding box center [249, 351] width 107 height 26
click at [216, 353] on input "*****" at bounding box center [249, 351] width 107 height 26
click at [270, 349] on input "*****" at bounding box center [249, 351] width 107 height 26
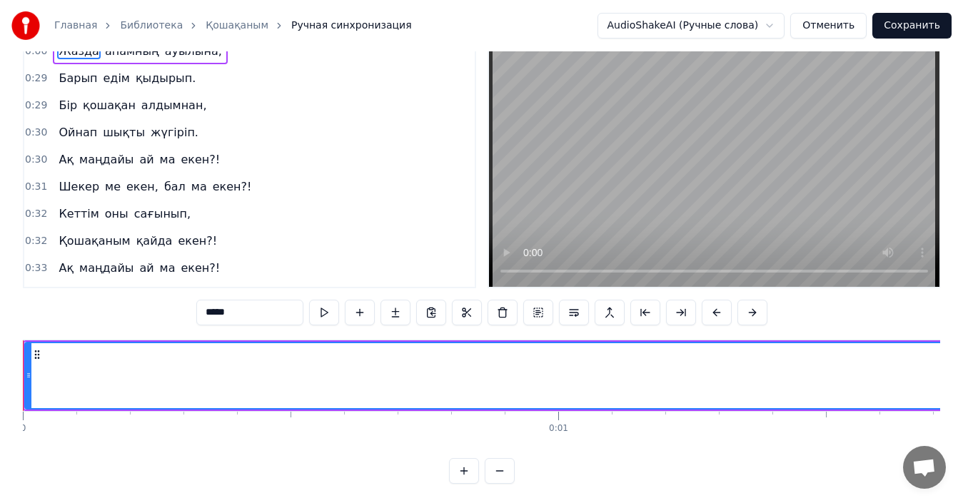
scroll to position [54, 0]
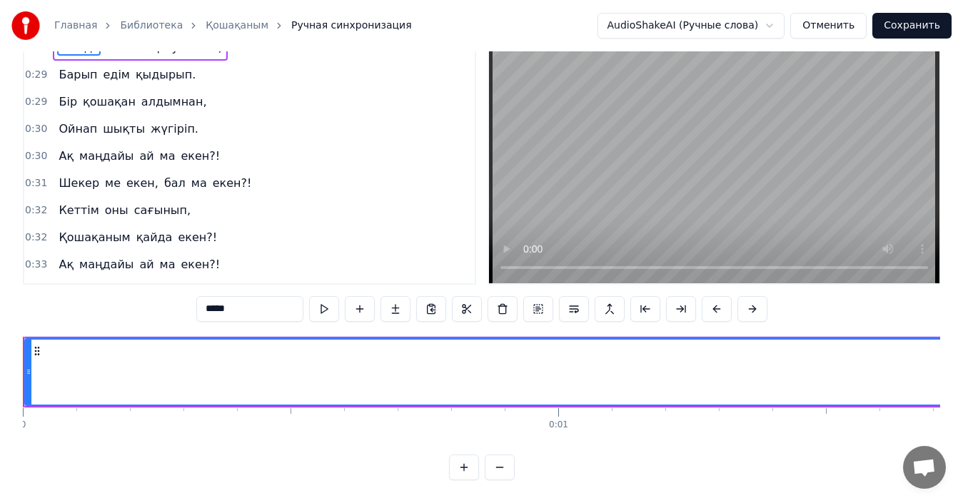
click at [338, 475] on div "0:00 Жазда апамның ауылына, 0:29 Барып едім қыдырып. 0:29 Бір қошақан алдымнан,…" at bounding box center [482, 257] width 918 height 448
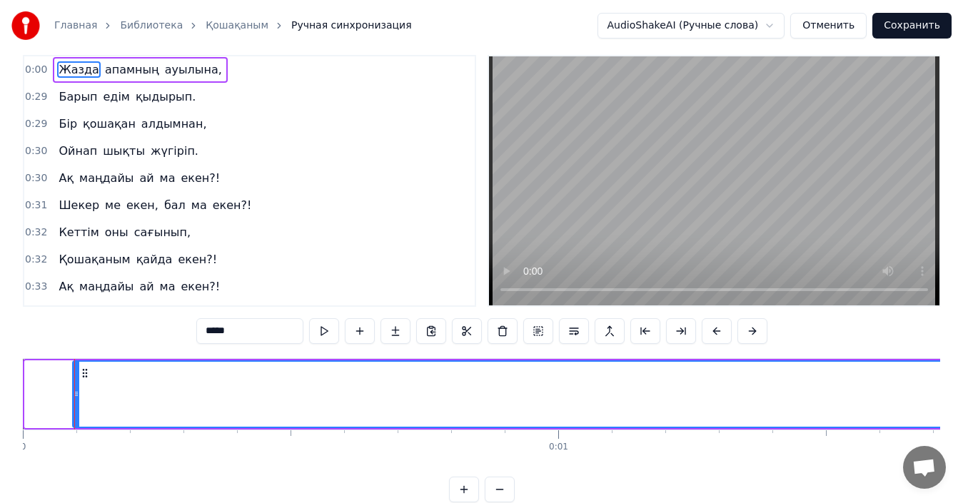
drag, startPoint x: 32, startPoint y: 397, endPoint x: 76, endPoint y: 404, distance: 44.8
click at [76, 404] on div at bounding box center [77, 394] width 6 height 65
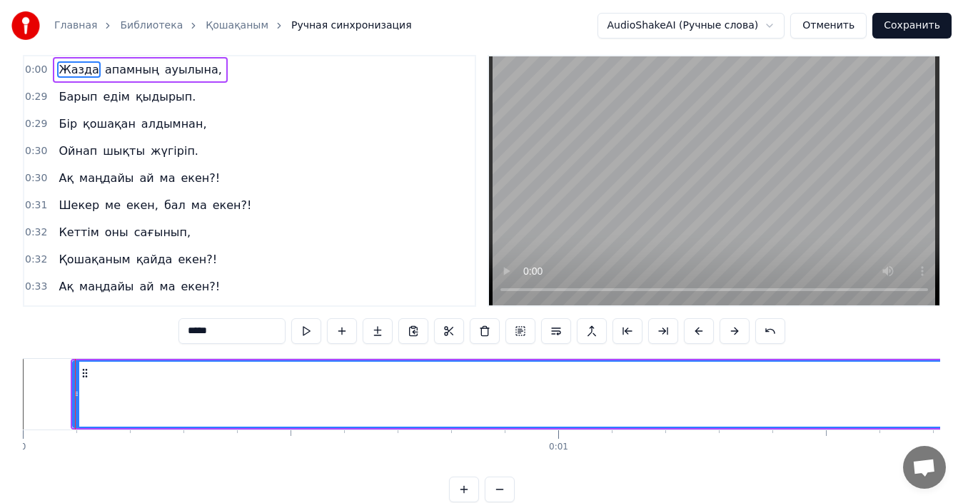
scroll to position [0, 0]
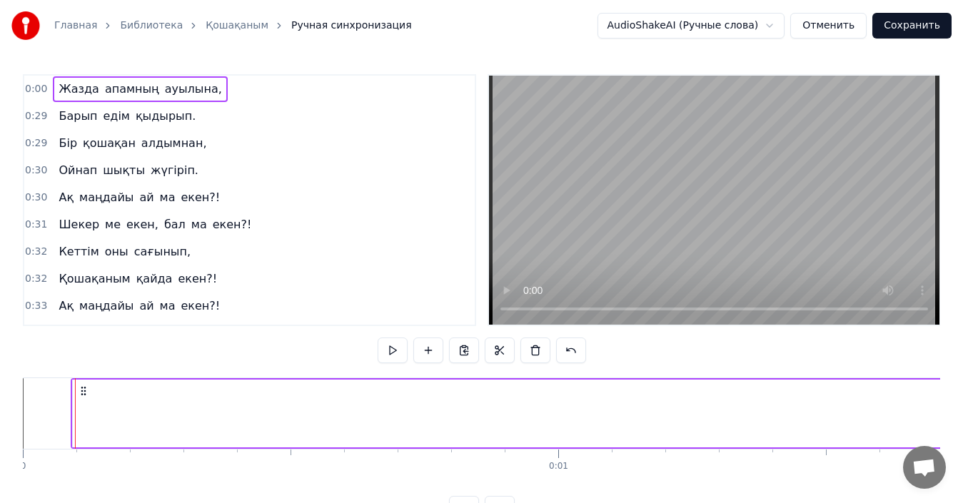
drag, startPoint x: 71, startPoint y: 404, endPoint x: 0, endPoint y: 393, distance: 72.2
click at [0, 393] on div "Главная Библиотека Қошақаным Ручная синхронизация AudioShakeAI (Ручные слова) О…" at bounding box center [481, 261] width 963 height 522
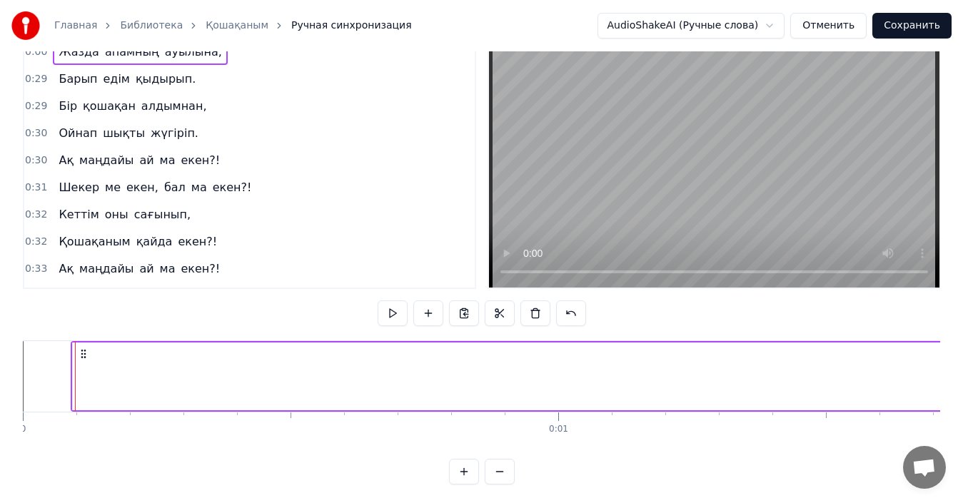
scroll to position [54, 0]
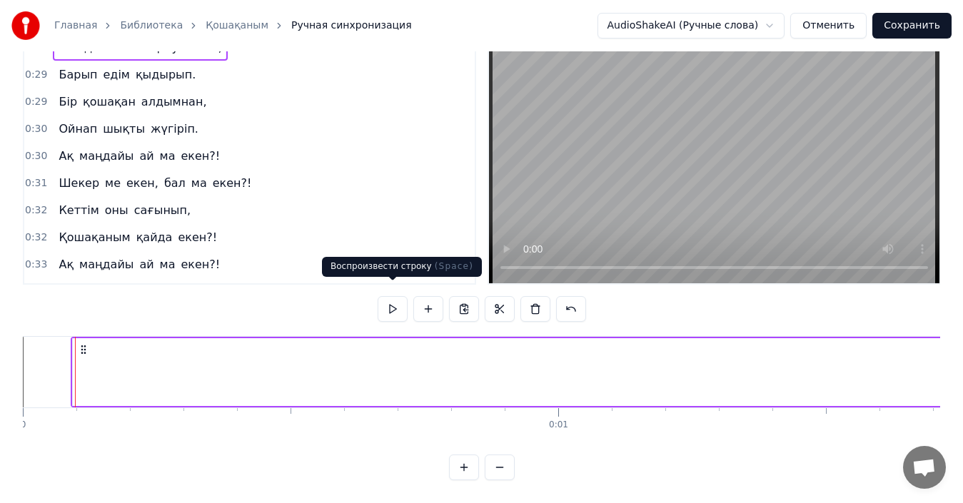
click at [396, 300] on button at bounding box center [393, 309] width 30 height 26
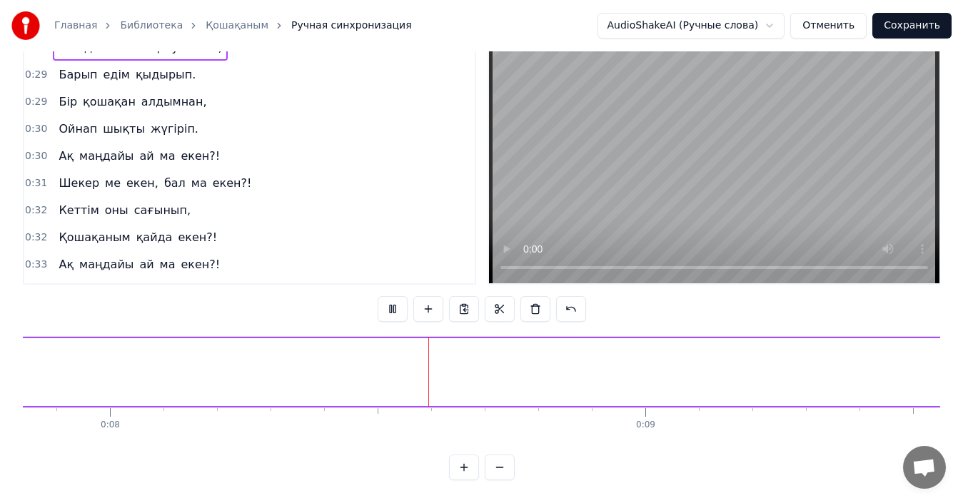
scroll to position [0, 4258]
click at [468, 468] on button at bounding box center [464, 468] width 30 height 26
click at [503, 465] on button at bounding box center [500, 468] width 30 height 26
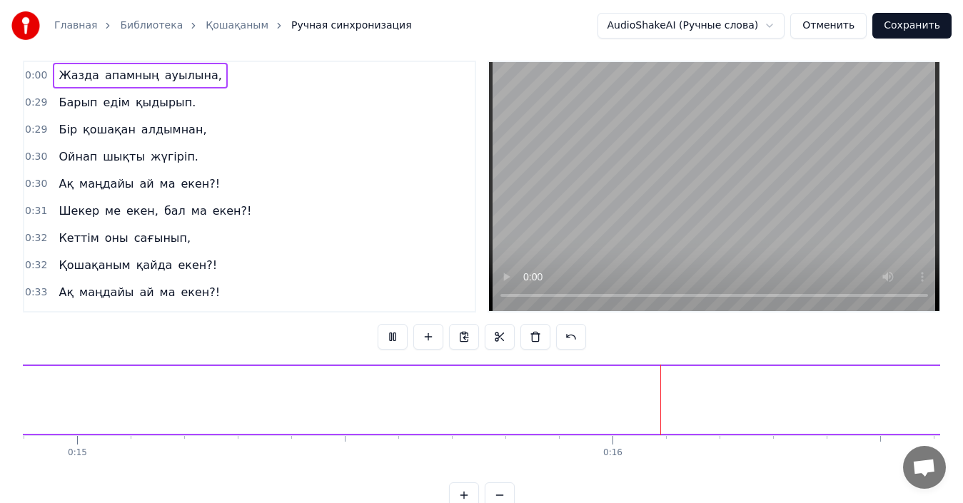
scroll to position [0, 0]
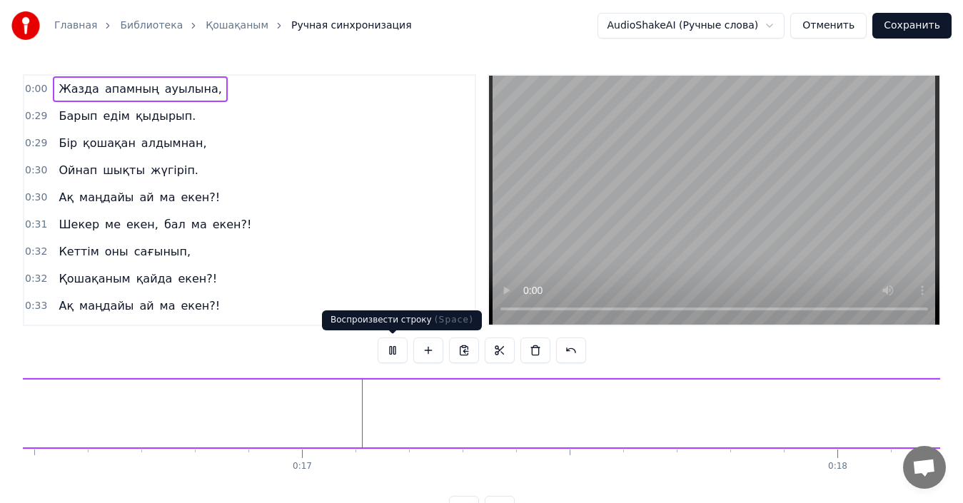
click at [391, 351] on button at bounding box center [393, 351] width 30 height 26
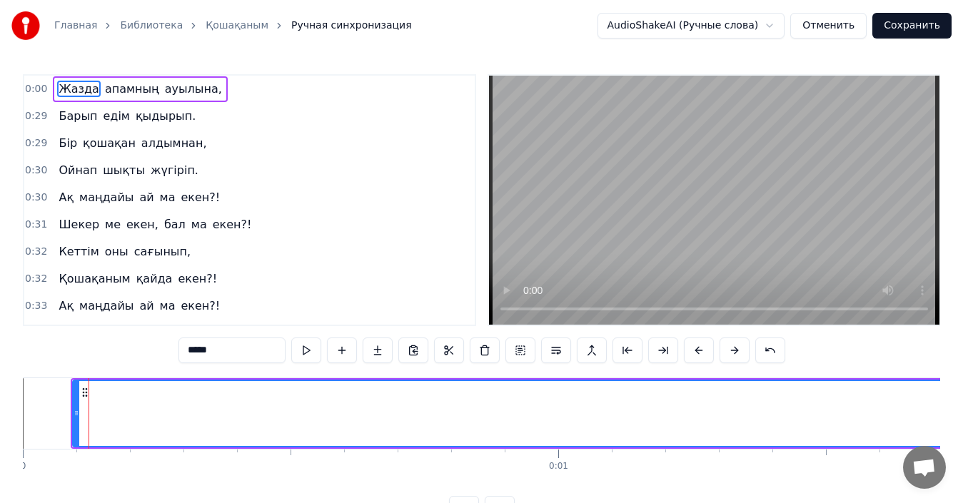
click at [83, 393] on circle at bounding box center [83, 392] width 1 height 1
click at [838, 24] on button "Отменить" at bounding box center [828, 26] width 76 height 26
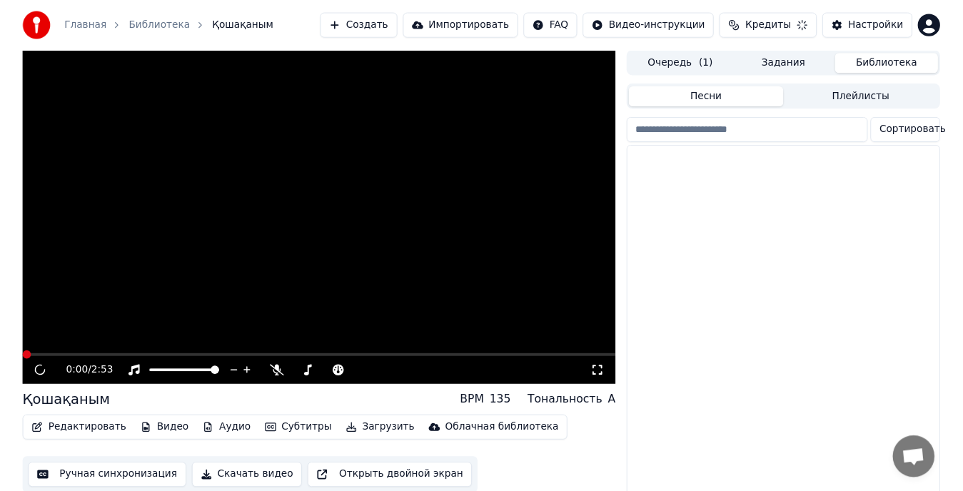
scroll to position [35, 0]
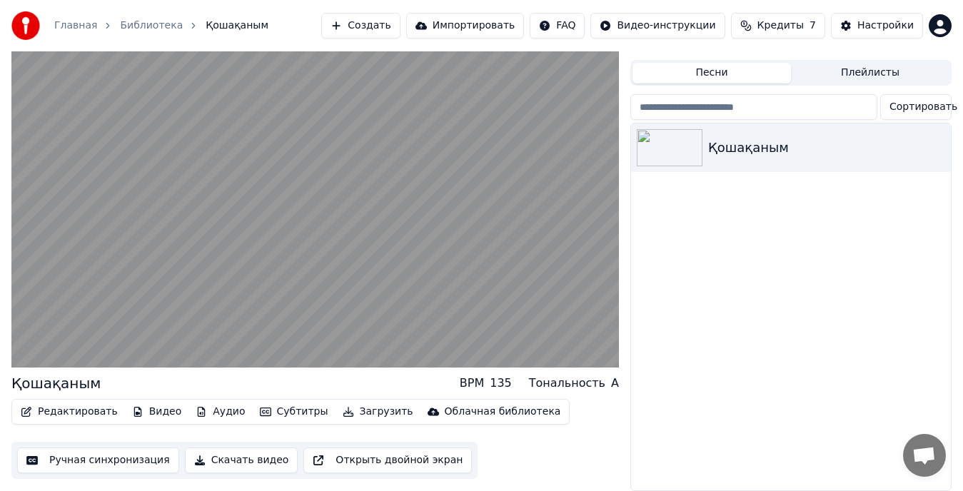
click at [121, 451] on button "Ручная синхронизация" at bounding box center [98, 461] width 162 height 26
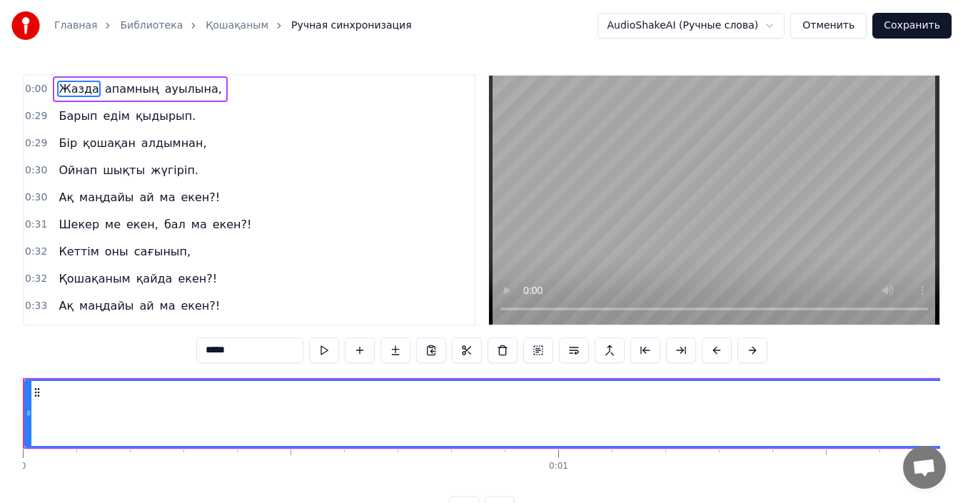
click at [36, 91] on span "0:00" at bounding box center [36, 89] width 22 height 14
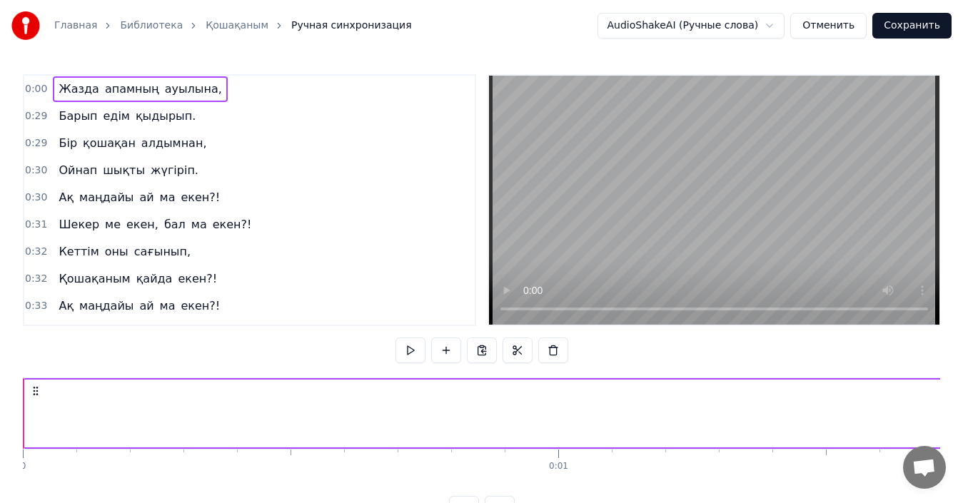
click at [31, 93] on span "0:00" at bounding box center [36, 89] width 22 height 14
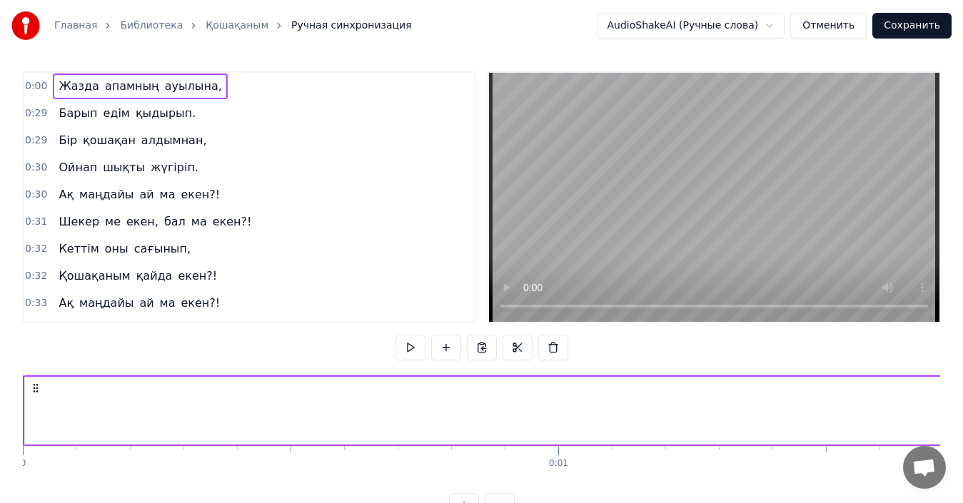
scroll to position [54, 0]
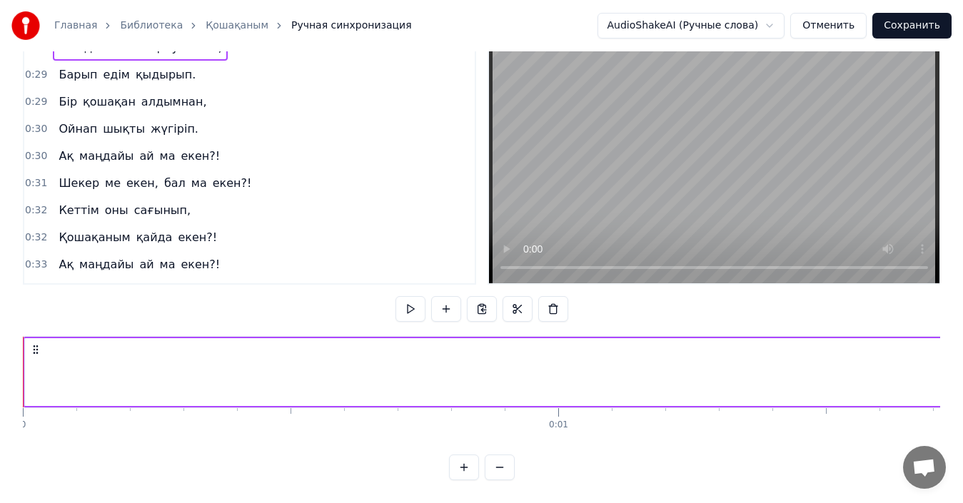
click at [37, 349] on circle at bounding box center [36, 349] width 1 height 1
click at [39, 344] on icon at bounding box center [35, 349] width 11 height 11
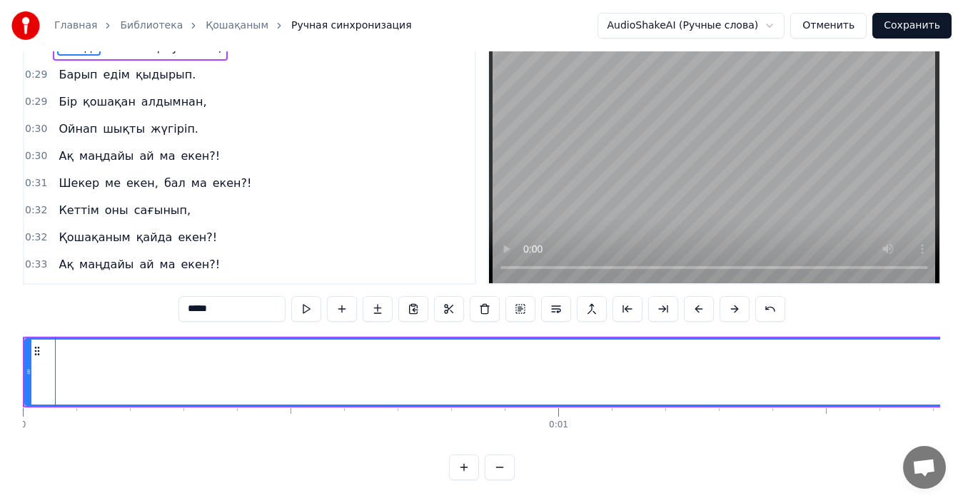
scroll to position [10, 0]
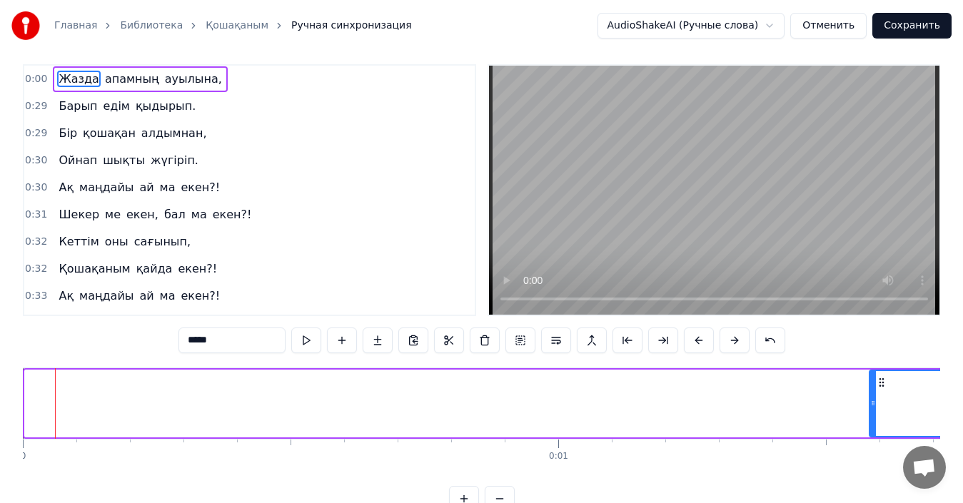
drag, startPoint x: 28, startPoint y: 403, endPoint x: 873, endPoint y: 423, distance: 844.9
click at [873, 423] on div at bounding box center [873, 403] width 6 height 65
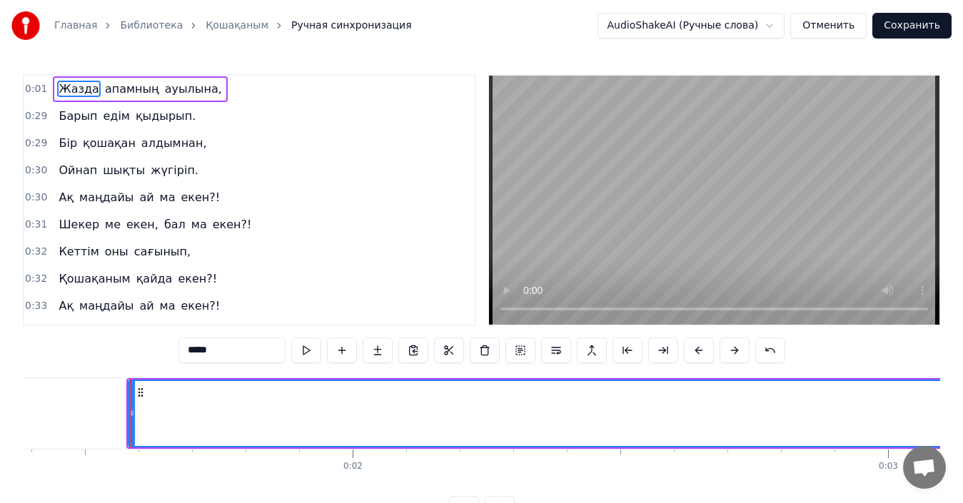
scroll to position [0, 776]
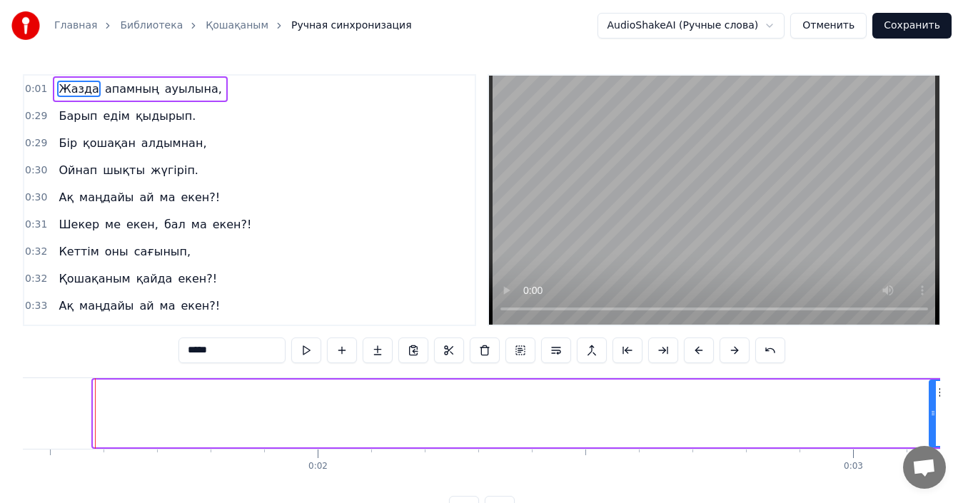
drag, startPoint x: 97, startPoint y: 411, endPoint x: 937, endPoint y: 499, distance: 844.3
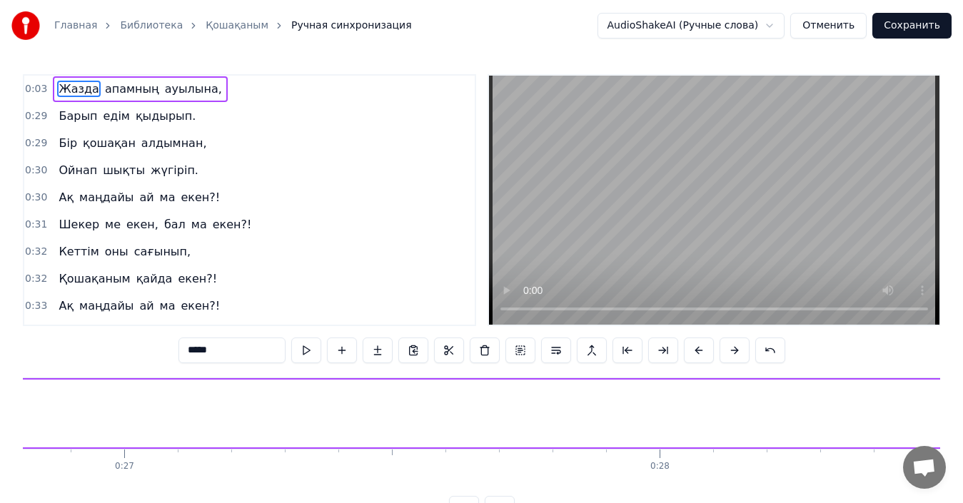
type input "*******"
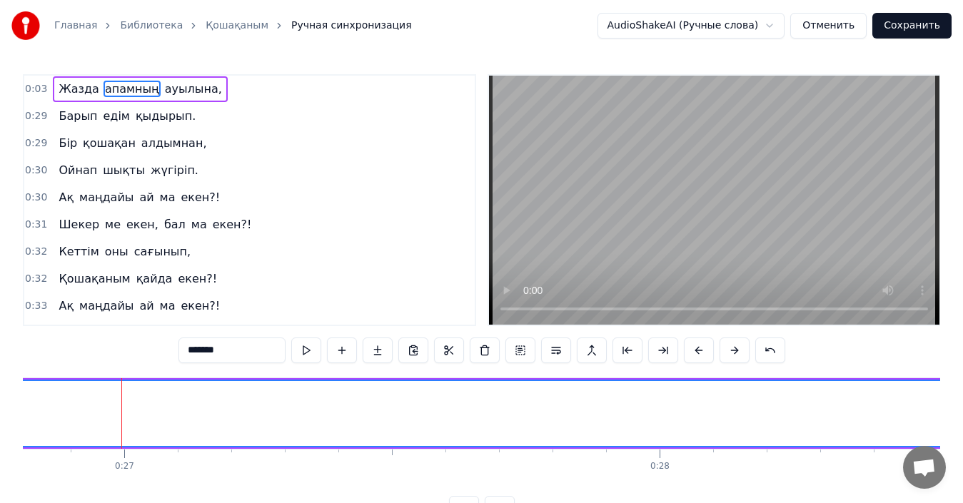
click at [243, 353] on input "*******" at bounding box center [232, 351] width 107 height 26
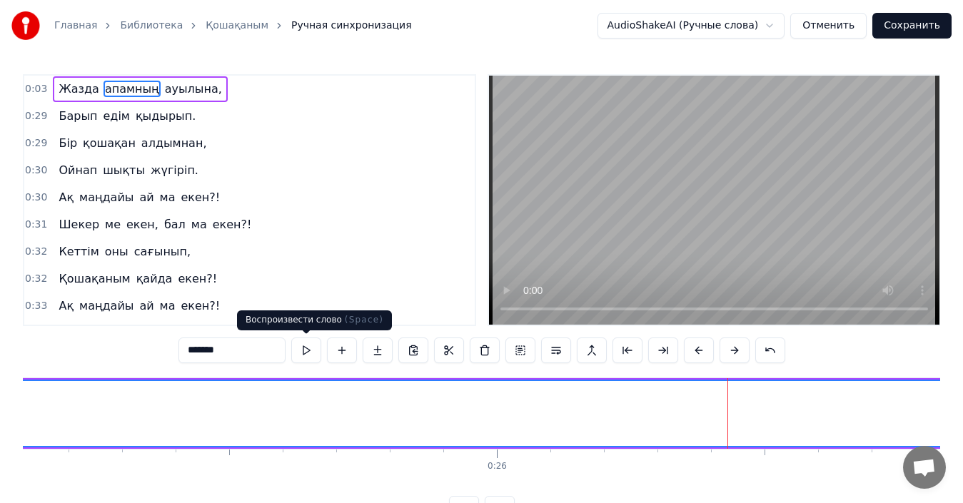
click at [301, 350] on button at bounding box center [306, 351] width 30 height 26
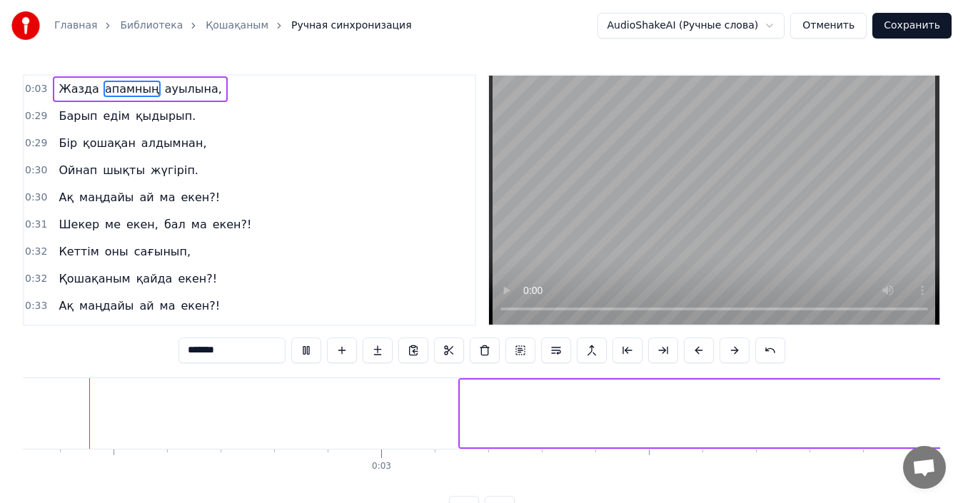
scroll to position [0, 1149]
click at [456, 312] on div "0:03 Жазда апамның ауылына, 0:29 Барып едім қыдырып. 0:29 Бір қошақан алдымнан,…" at bounding box center [482, 200] width 918 height 252
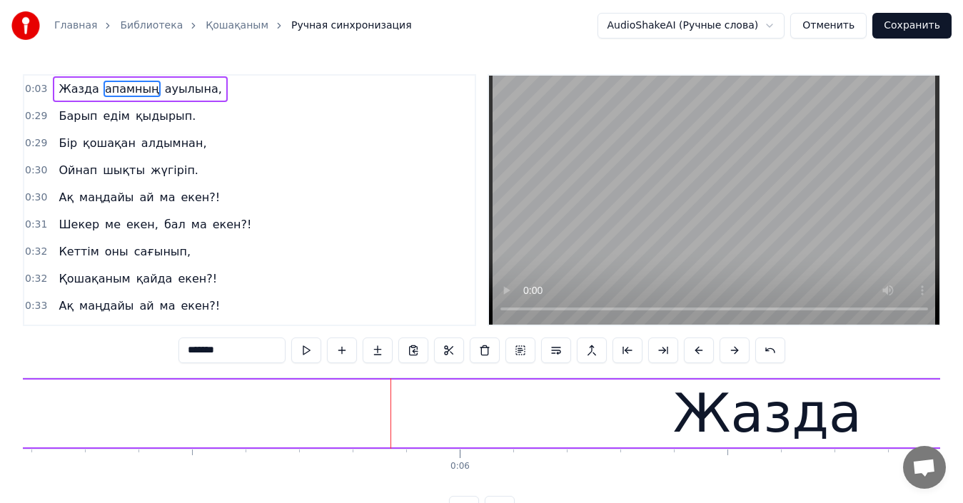
scroll to position [0, 2816]
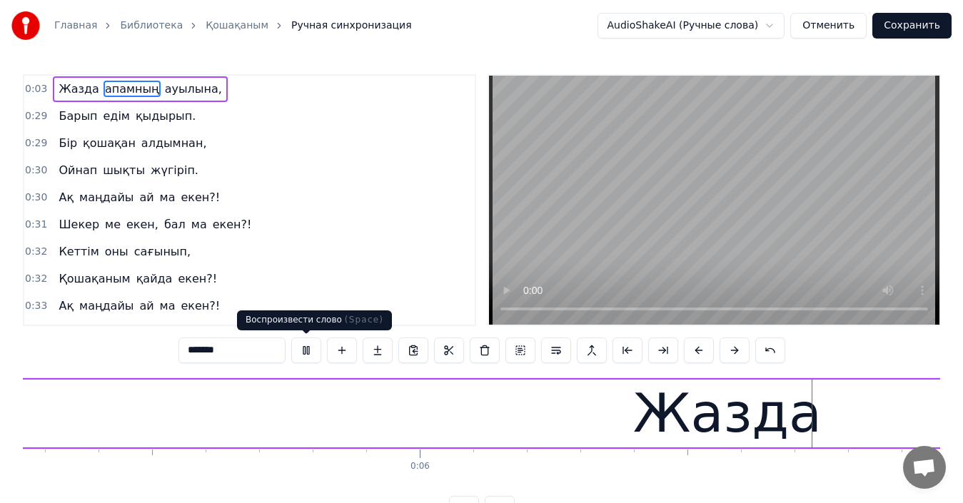
click at [307, 353] on button at bounding box center [306, 351] width 30 height 26
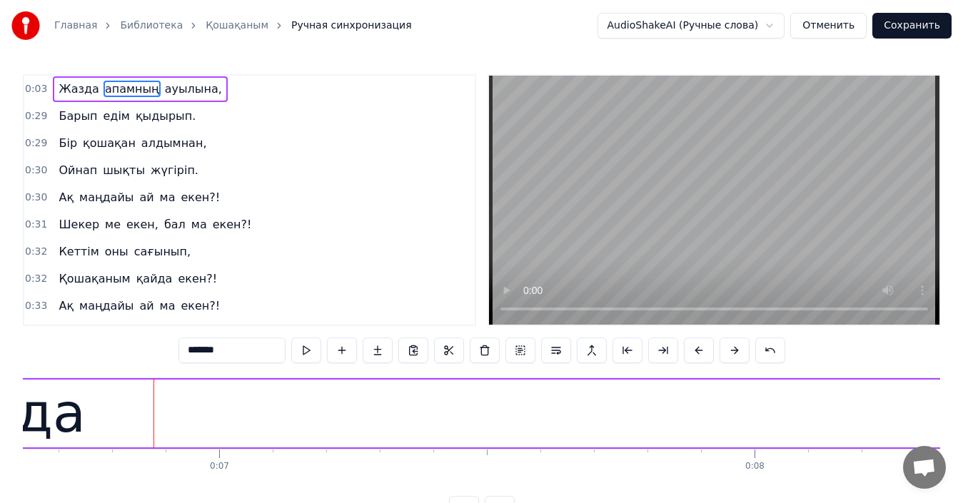
scroll to position [0, 3612]
click at [389, 183] on div "0:30 Ойнап шықты жүгіріп." at bounding box center [249, 170] width 451 height 27
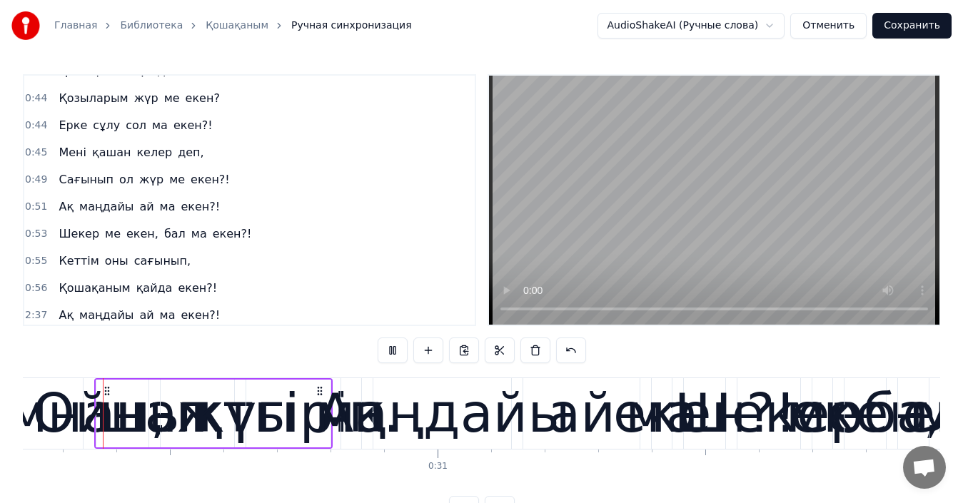
scroll to position [653, 0]
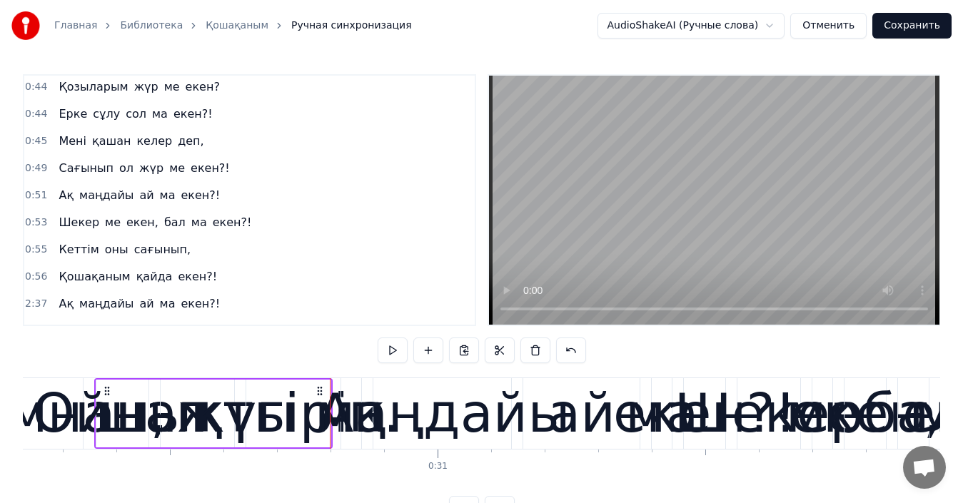
click at [835, 27] on button "Отменить" at bounding box center [828, 26] width 76 height 26
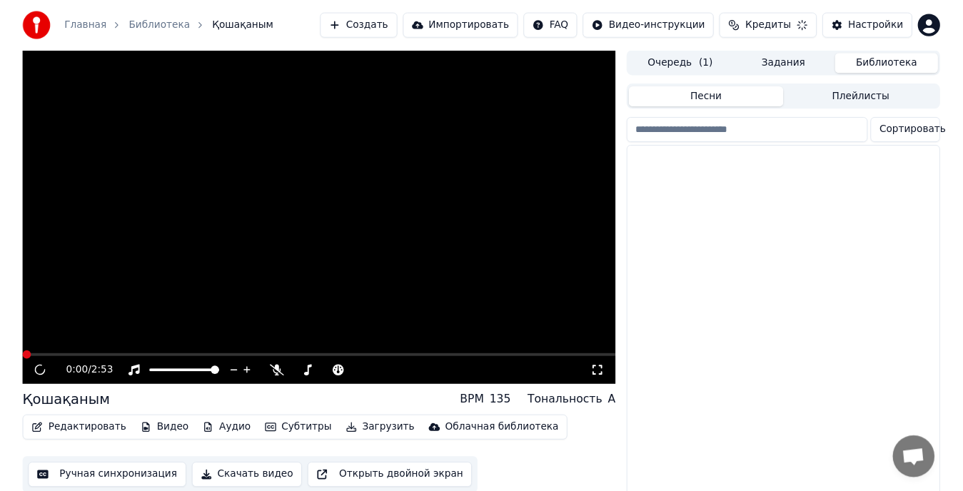
scroll to position [35, 0]
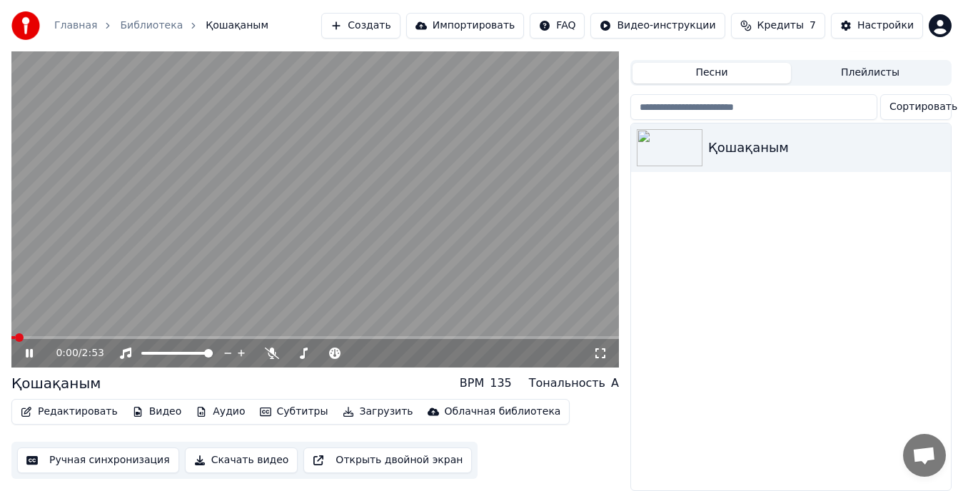
click at [77, 448] on button "Ручная синхронизация" at bounding box center [98, 461] width 162 height 26
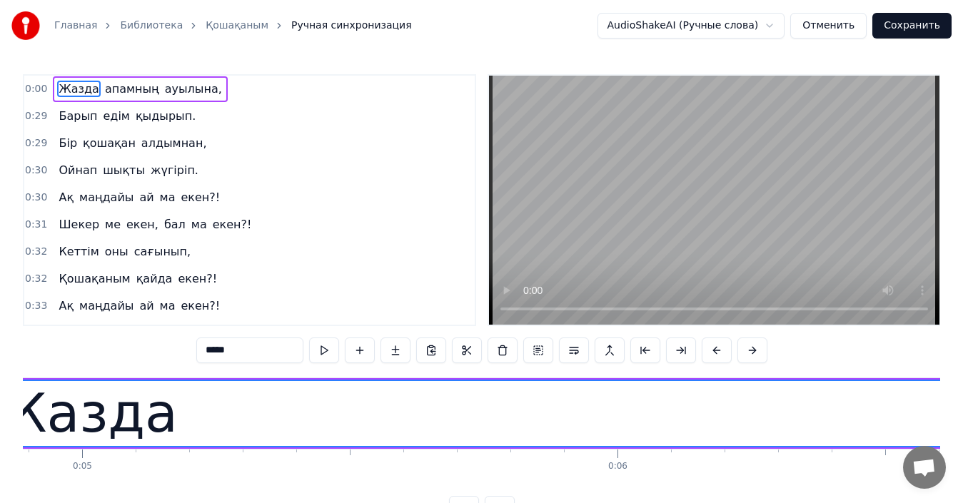
scroll to position [54, 0]
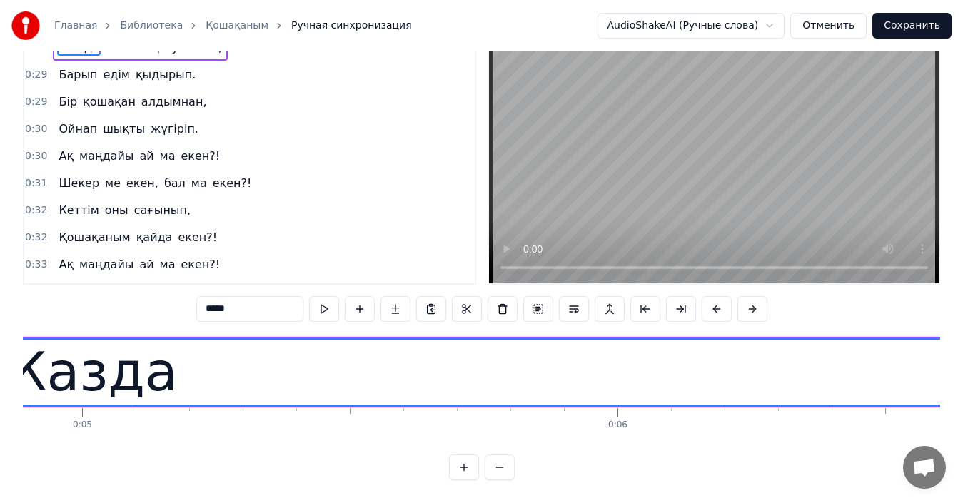
click at [835, 23] on button "Отменить" at bounding box center [828, 26] width 76 height 26
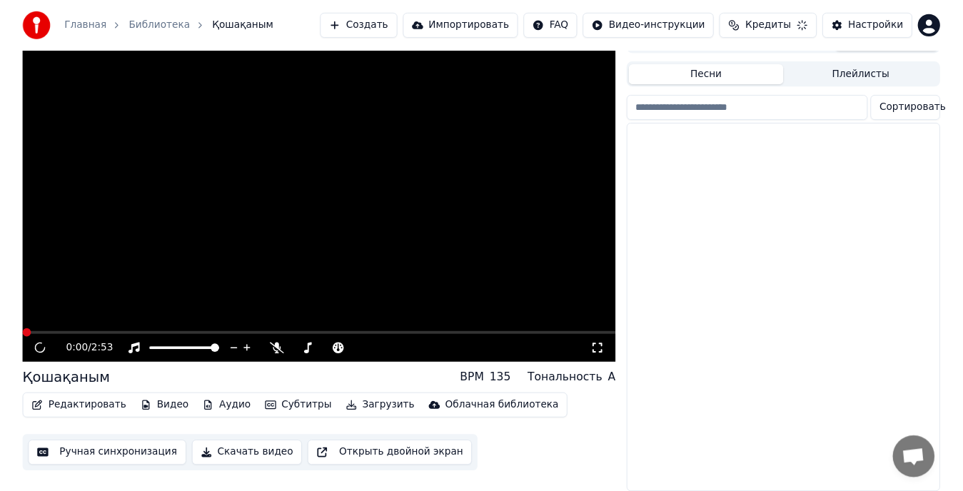
scroll to position [35, 0]
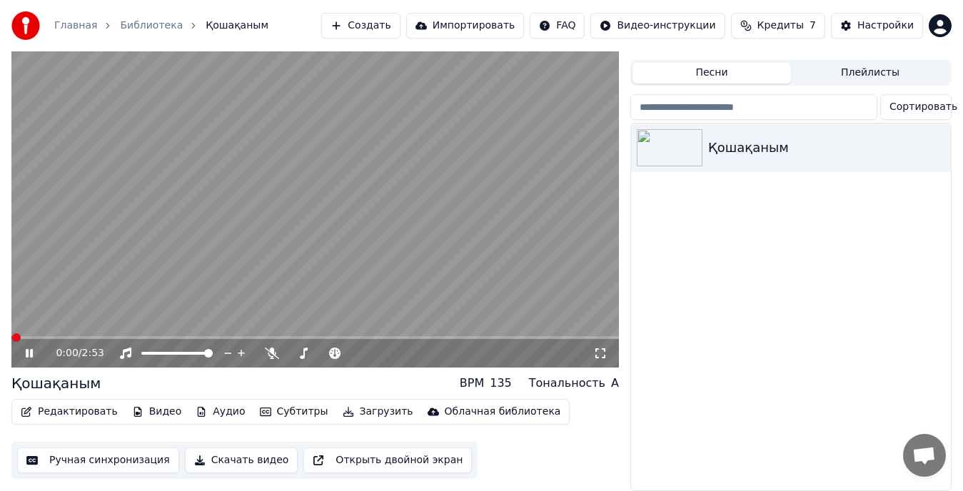
click at [92, 450] on button "Ручная синхронизация" at bounding box center [98, 461] width 162 height 26
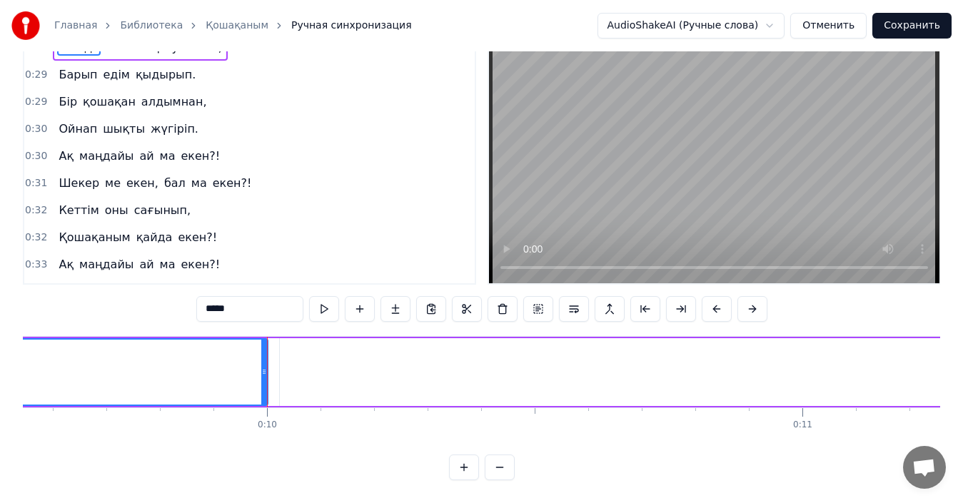
scroll to position [0, 5118]
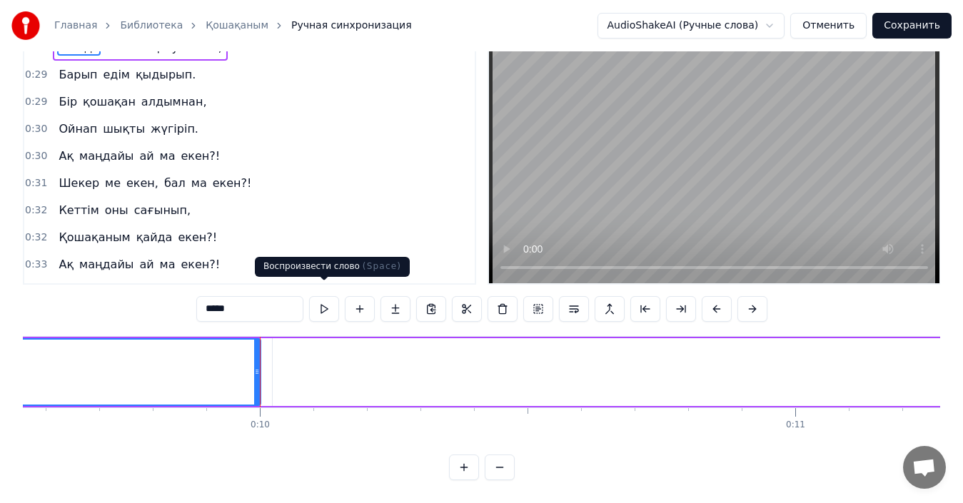
click at [323, 298] on button at bounding box center [324, 309] width 30 height 26
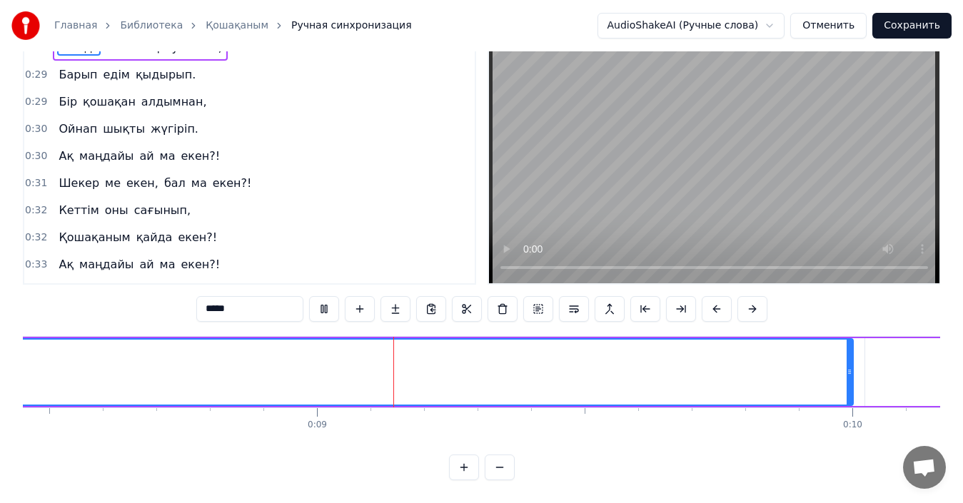
scroll to position [0, 4586]
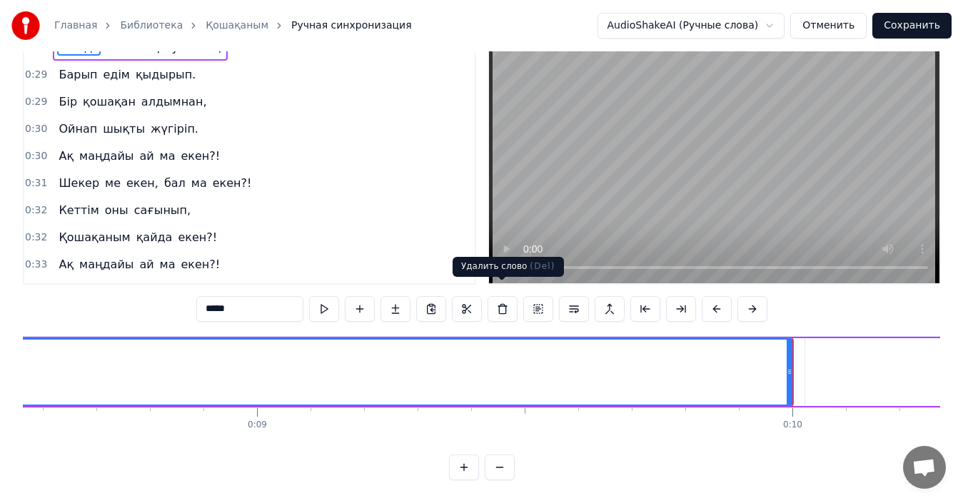
click at [500, 298] on button at bounding box center [503, 309] width 30 height 26
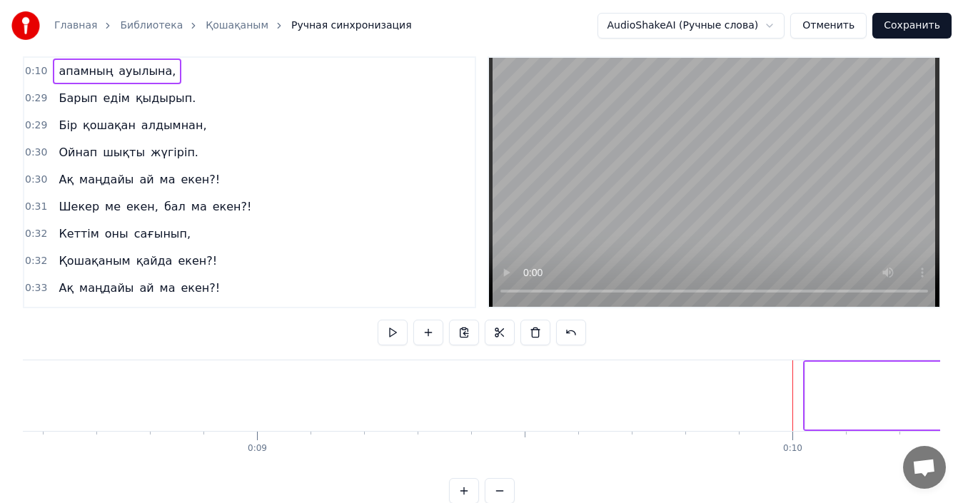
scroll to position [0, 0]
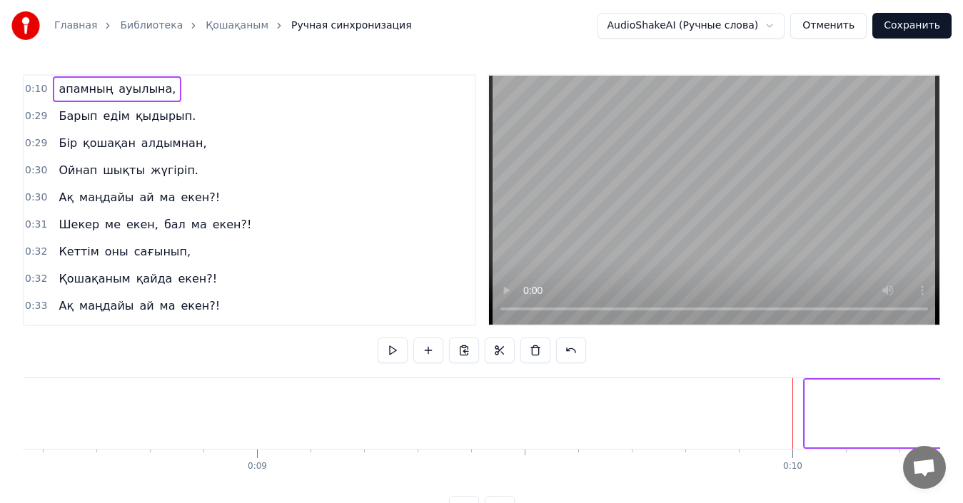
click at [835, 24] on button "Отменить" at bounding box center [828, 26] width 76 height 26
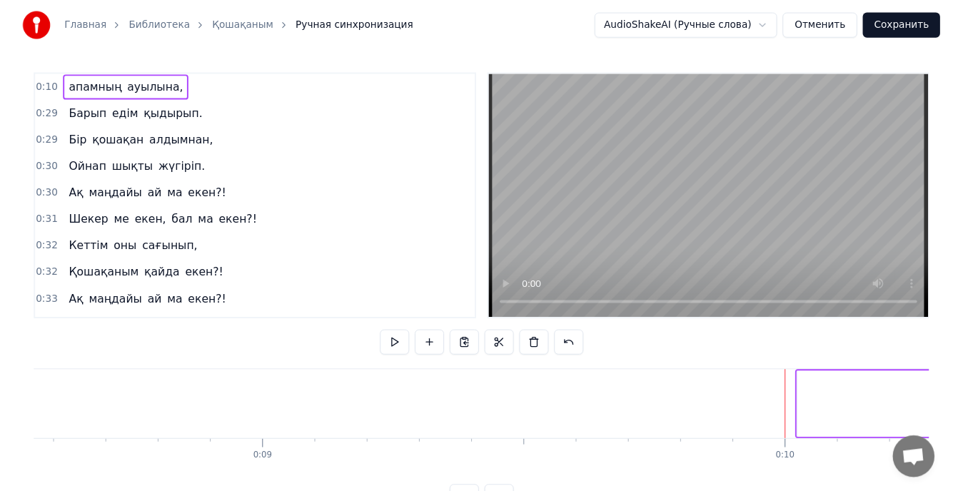
scroll to position [35, 0]
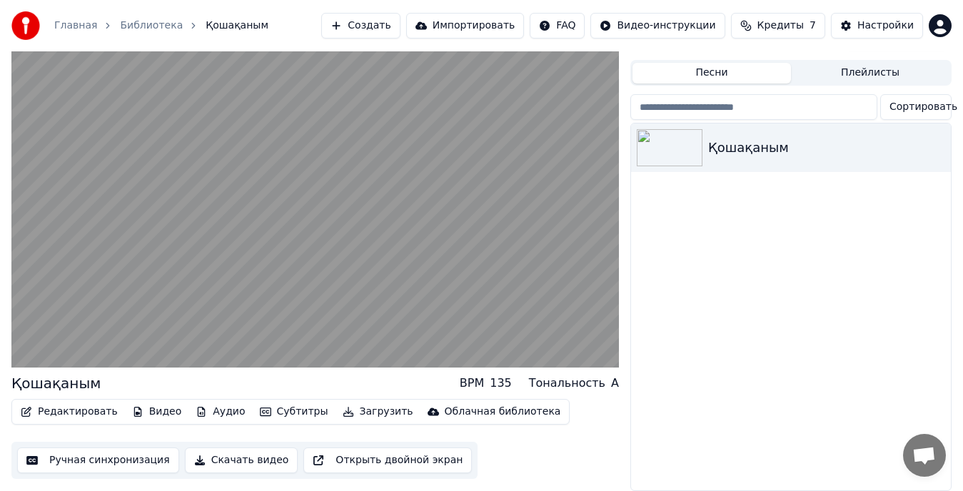
click at [93, 450] on button "Ручная синхронизация" at bounding box center [98, 461] width 162 height 26
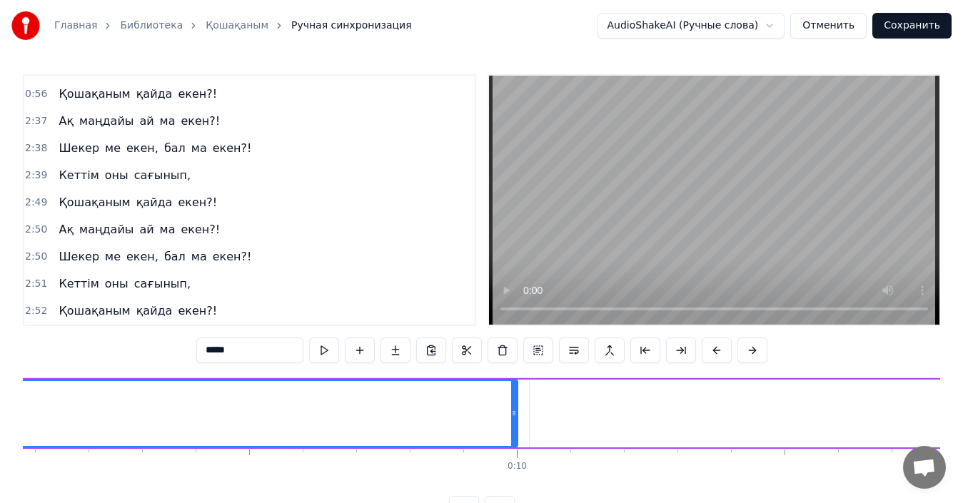
scroll to position [54, 0]
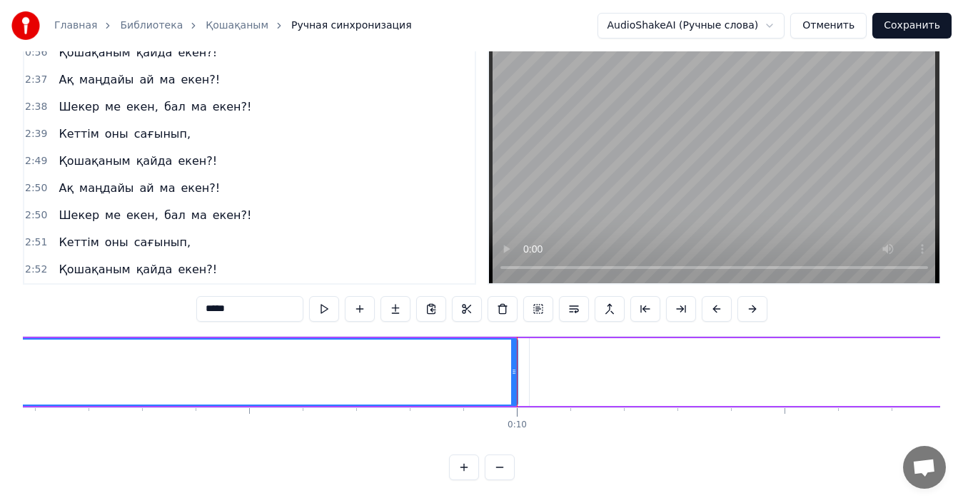
click at [818, 24] on button "Отменить" at bounding box center [828, 26] width 76 height 26
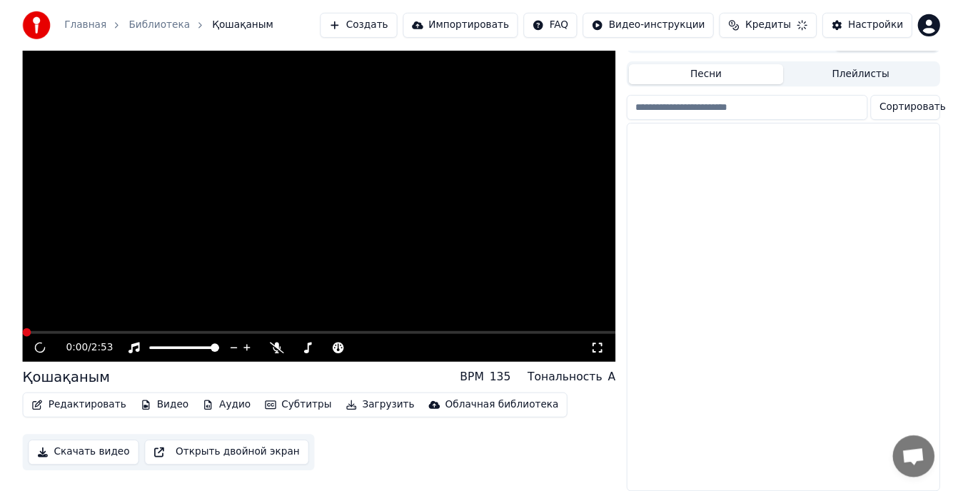
scroll to position [35, 0]
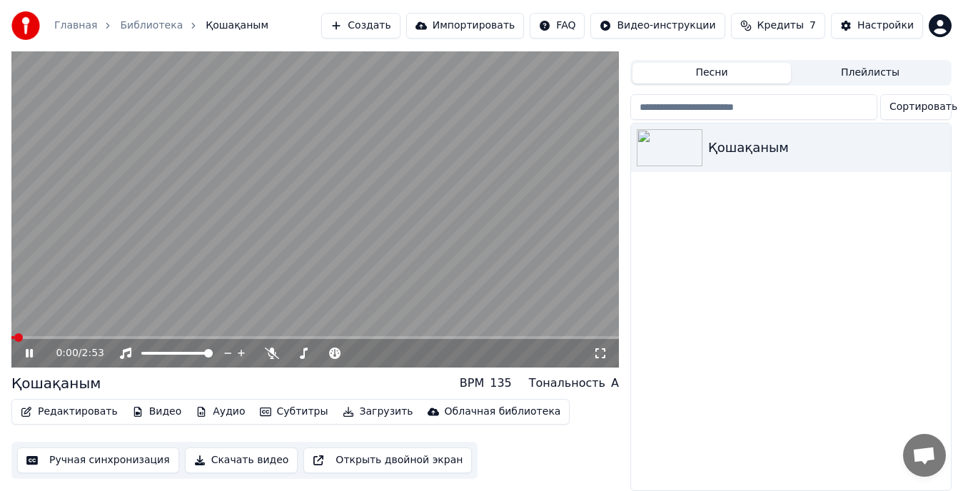
click at [26, 348] on icon at bounding box center [39, 353] width 33 height 11
click at [883, 28] on div "Настройки" at bounding box center [886, 26] width 56 height 14
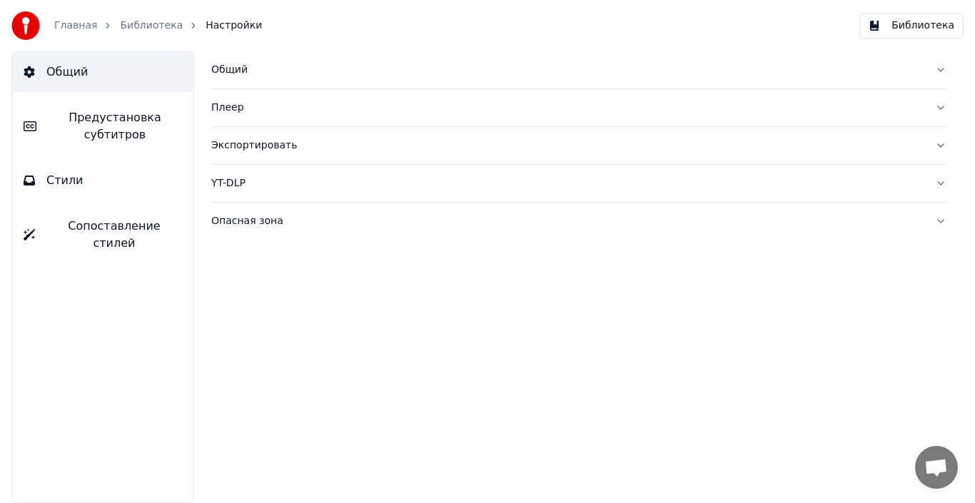
click at [944, 71] on button "Общий" at bounding box center [578, 69] width 735 height 37
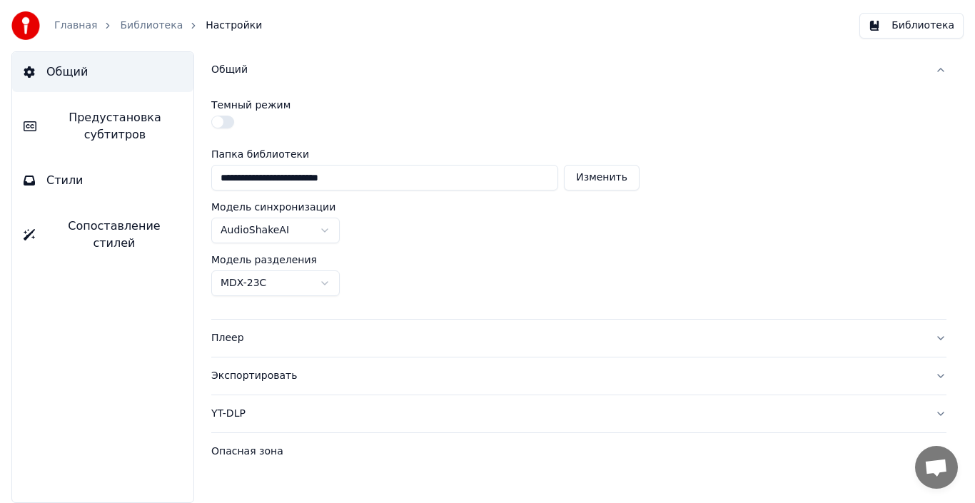
click at [328, 285] on html "**********" at bounding box center [487, 251] width 975 height 503
click at [638, 251] on html "**********" at bounding box center [487, 251] width 975 height 503
click at [936, 334] on button "Плеер" at bounding box center [578, 338] width 735 height 37
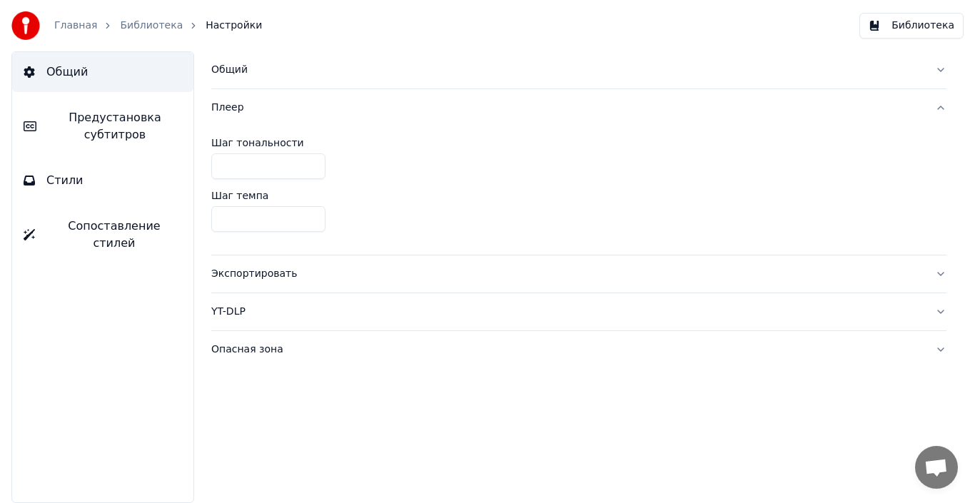
click at [941, 274] on button "Экспортировать" at bounding box center [578, 274] width 735 height 37
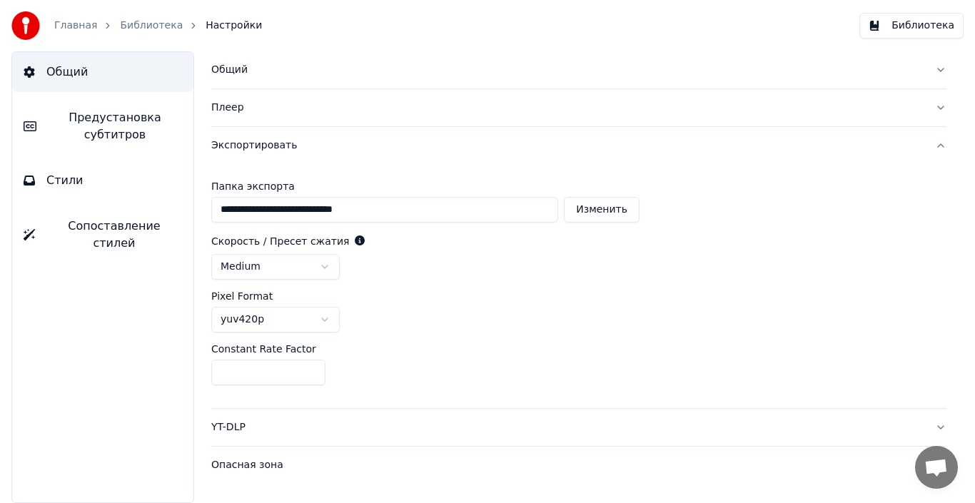
click at [910, 424] on div "YT-DLP" at bounding box center [567, 428] width 713 height 14
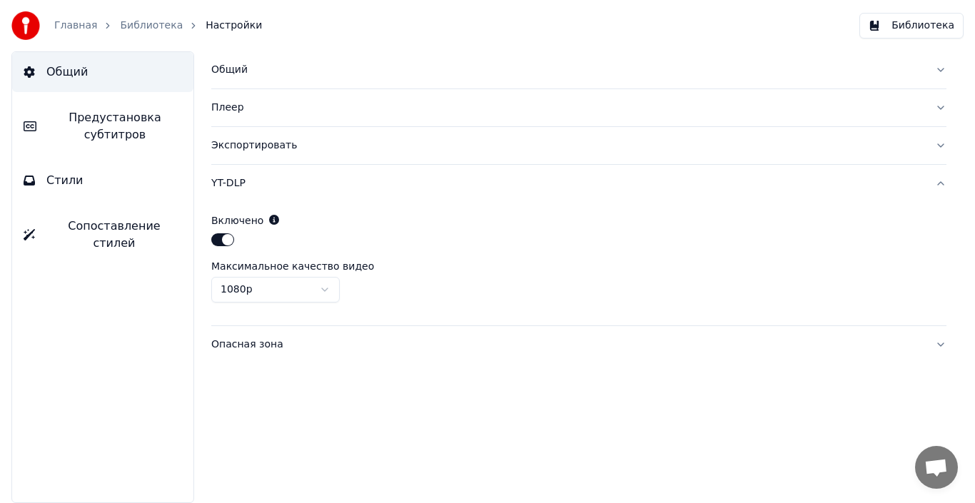
click at [778, 345] on div "Опасная зона" at bounding box center [567, 345] width 713 height 14
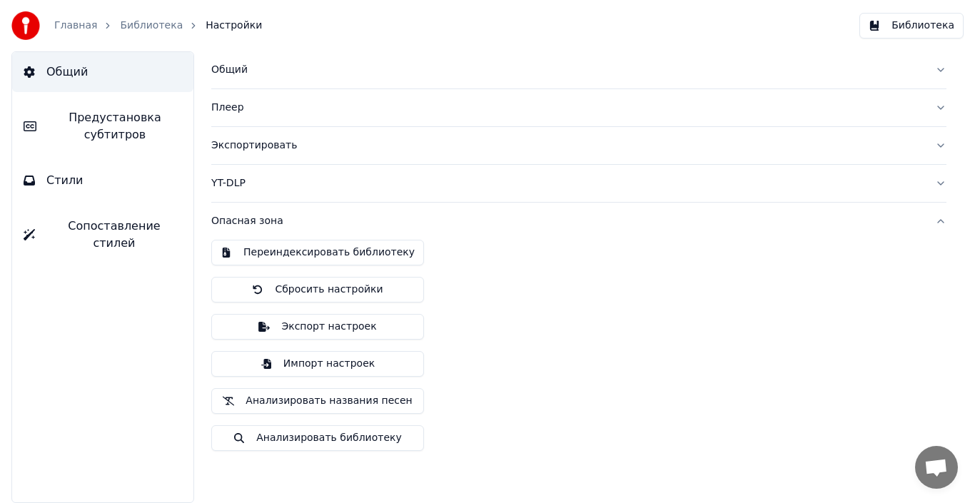
click at [93, 382] on div "Общий Предустановка субтитров Стили Сопоставление стилей" at bounding box center [102, 277] width 183 height 452
click at [77, 356] on div "Общий Предустановка субтитров Стили Сопоставление стилей" at bounding box center [102, 277] width 183 height 452
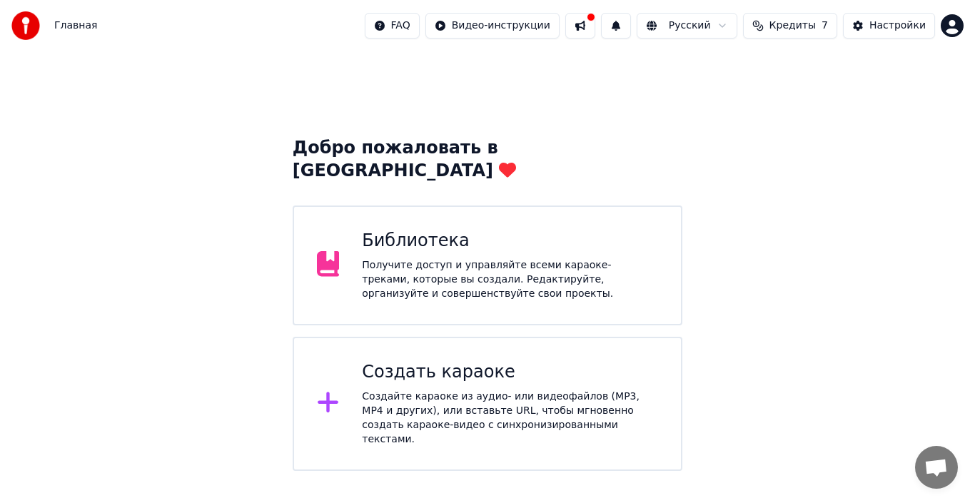
click at [403, 258] on div "Получите доступ и управляйте всеми караоке-треками, которые вы создали. Редакти…" at bounding box center [510, 279] width 296 height 43
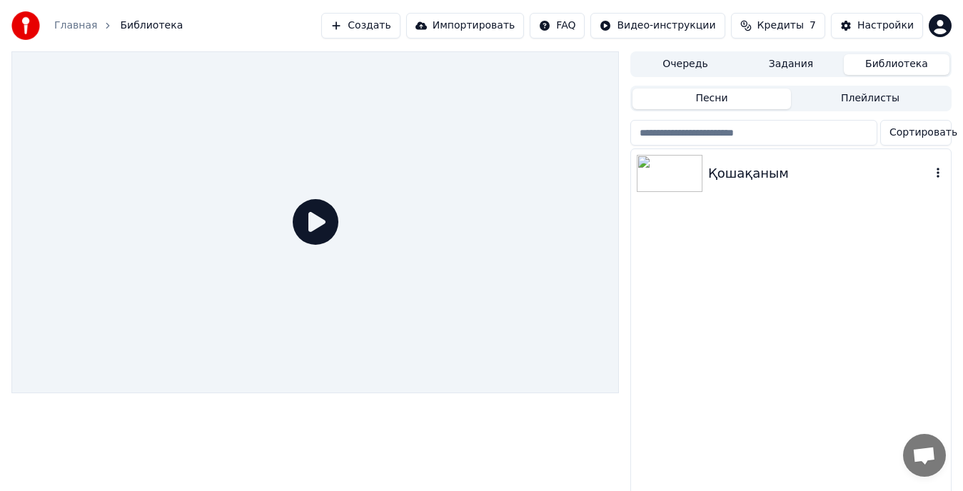
click at [742, 175] on div "Қошақаным" at bounding box center [819, 174] width 223 height 20
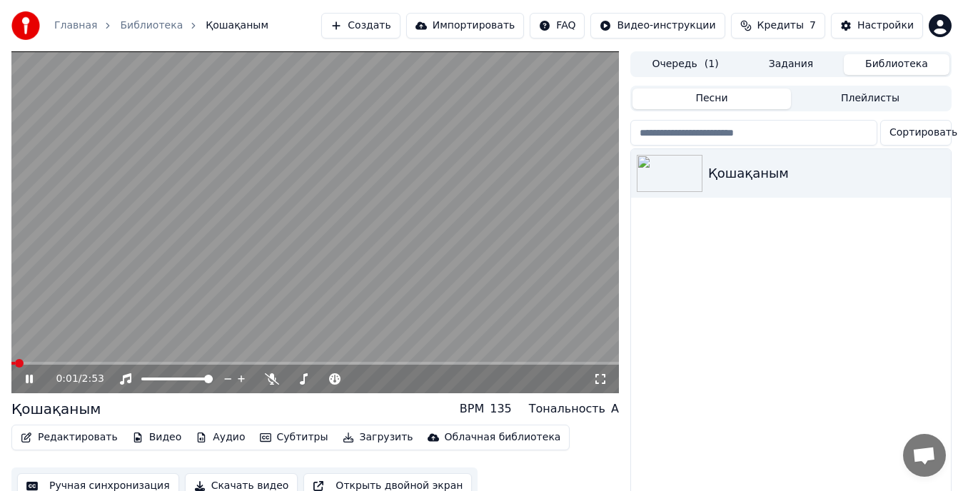
click at [30, 379] on icon at bounding box center [39, 378] width 33 height 11
click at [686, 64] on button "Очередь ( 1 )" at bounding box center [686, 64] width 106 height 21
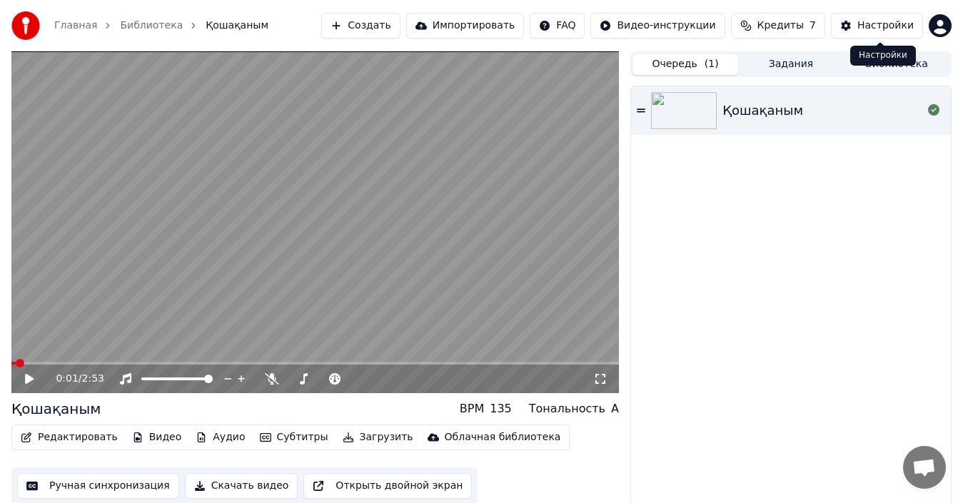
click at [880, 28] on div "Настройки" at bounding box center [886, 26] width 56 height 14
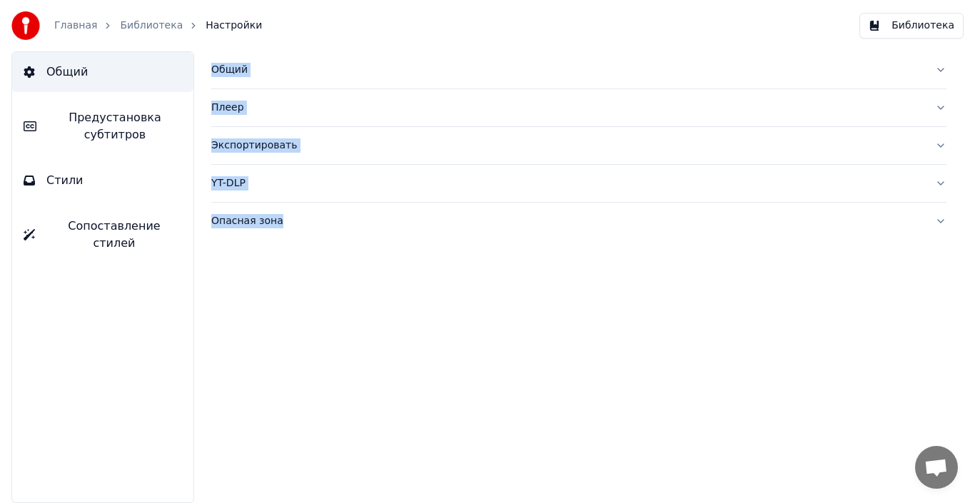
drag, startPoint x: 214, startPoint y: 71, endPoint x: 305, endPoint y: 232, distance: 185.1
click at [305, 232] on div "Общий Плеер Экспортировать YT-DLP Опасная зона" at bounding box center [579, 277] width 793 height 452
copy div "Общий Плеер Экспортировать YT-DLP Опасная зона"
click at [232, 71] on div "Общий" at bounding box center [567, 70] width 713 height 14
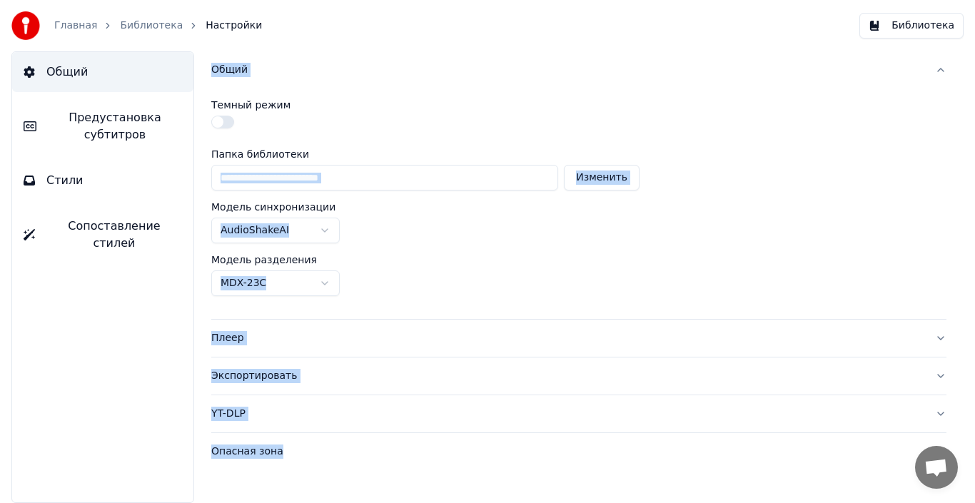
click at [721, 245] on div "**********" at bounding box center [578, 204] width 735 height 231
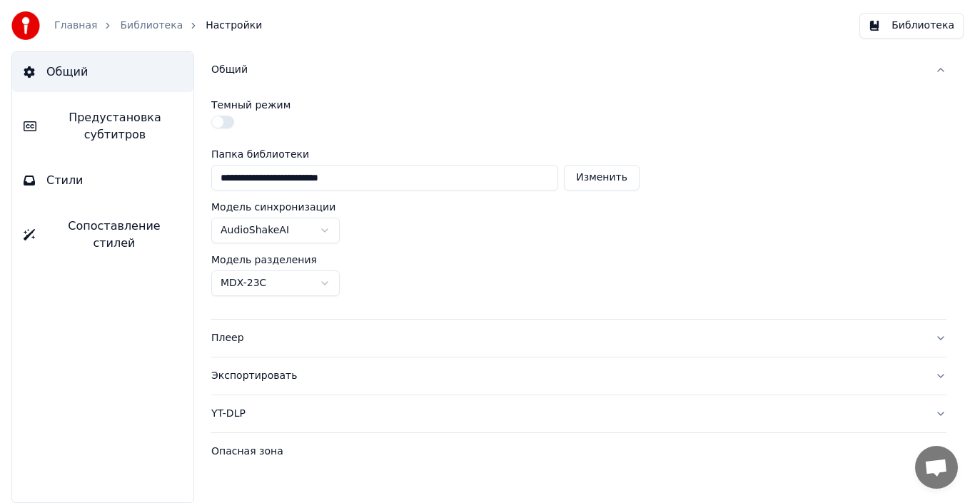
click at [291, 338] on div "Плеер" at bounding box center [567, 338] width 713 height 14
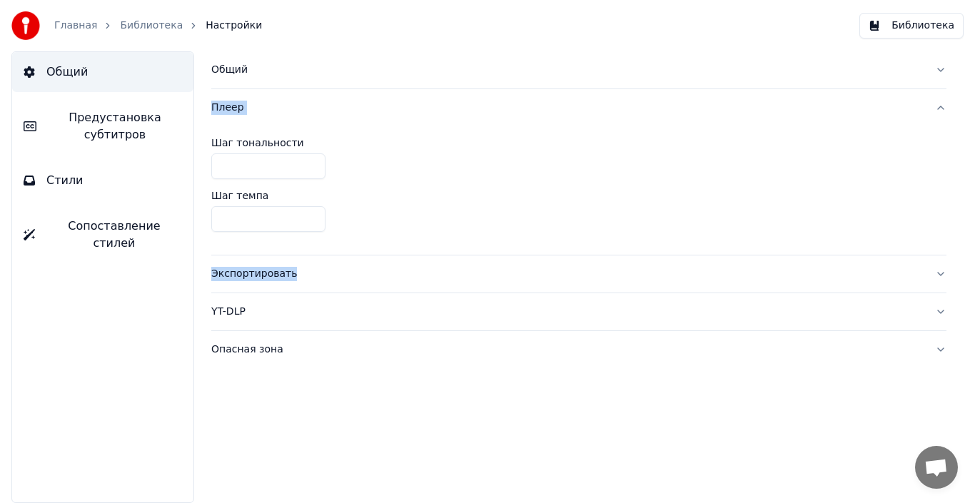
drag, startPoint x: 208, startPoint y: 108, endPoint x: 344, endPoint y: 260, distance: 204.3
click at [344, 260] on div "Общий Плеер Шаг тональности * Шаг темпа **** Экспортировать YT-DLP Опасная зона" at bounding box center [579, 277] width 793 height 452
copy div "Плеер Шаг тональности Шаг темпа Экспортировать"
click at [450, 191] on div "Шаг темпа" at bounding box center [578, 196] width 735 height 10
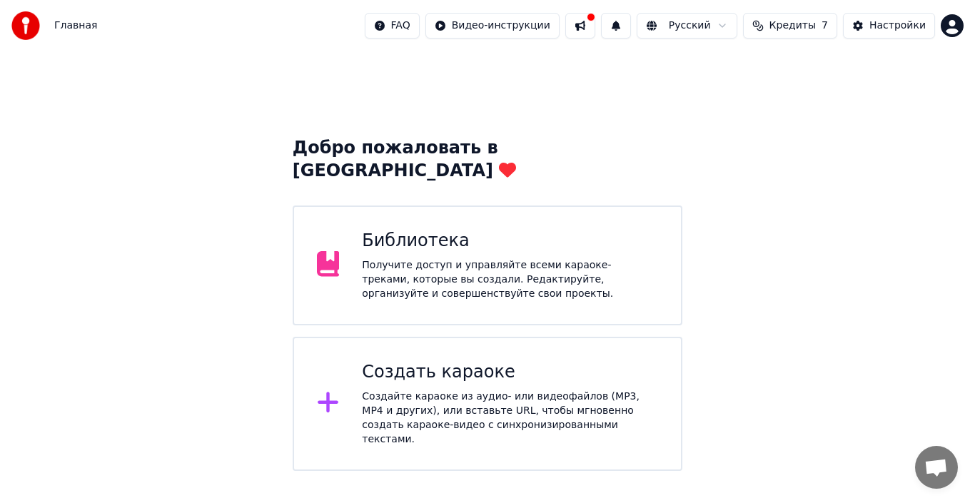
click at [397, 258] on div "Получите доступ и управляйте всеми караоке-треками, которые вы создали. Редакти…" at bounding box center [510, 279] width 296 height 43
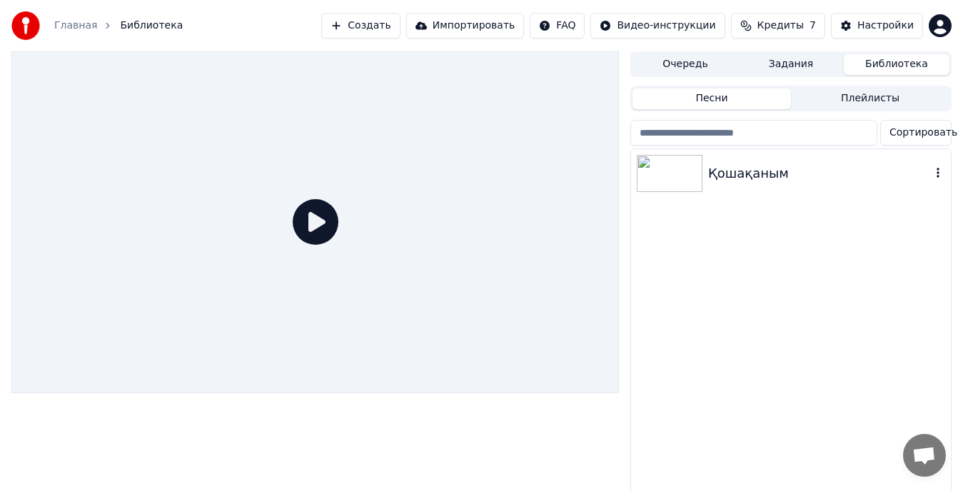
click at [733, 180] on div "Қошақаным" at bounding box center [819, 174] width 223 height 20
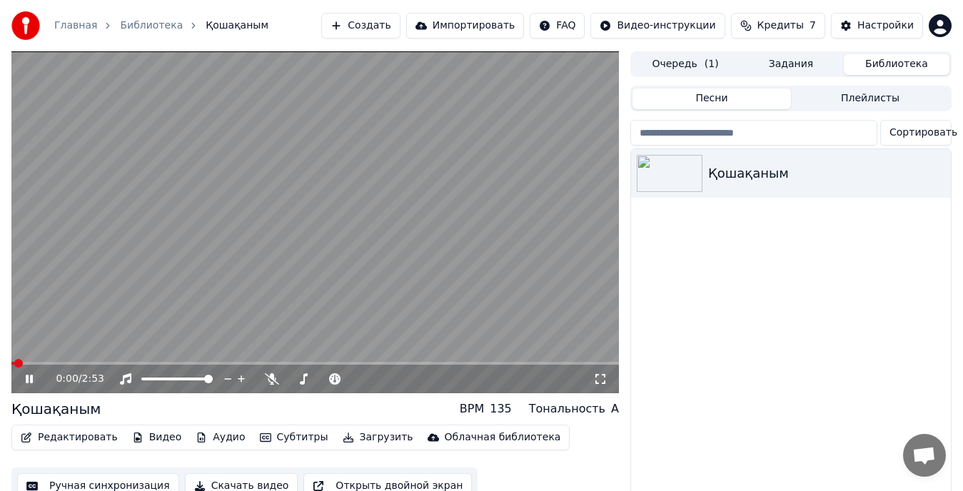
click at [31, 379] on icon at bounding box center [29, 379] width 7 height 9
click at [874, 26] on div "Настройки" at bounding box center [886, 26] width 56 height 14
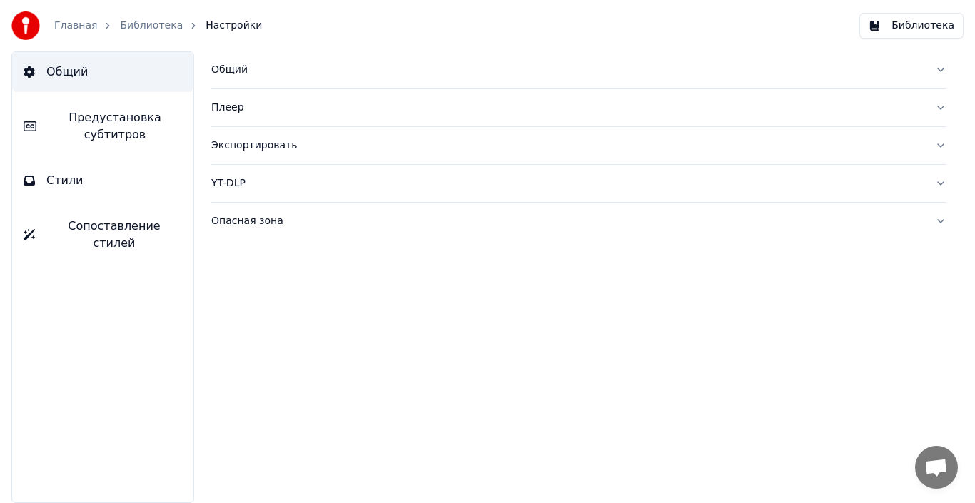
click at [326, 106] on div "Плеер" at bounding box center [567, 108] width 713 height 14
click at [864, 106] on div "Плеер" at bounding box center [567, 108] width 713 height 14
click at [40, 72] on button "Общий" at bounding box center [102, 72] width 181 height 40
click at [68, 139] on span "Предустановка субтитров" at bounding box center [115, 126] width 134 height 34
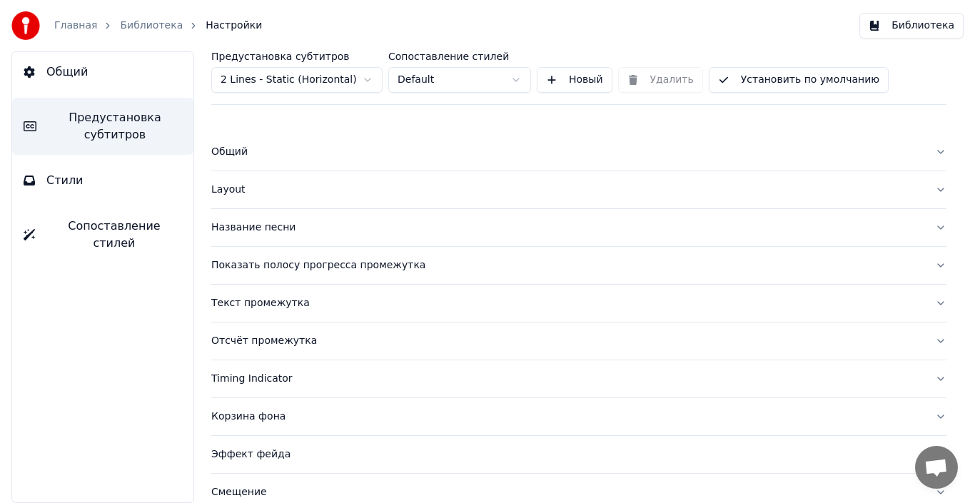
click at [75, 190] on button "Стили" at bounding box center [102, 181] width 181 height 40
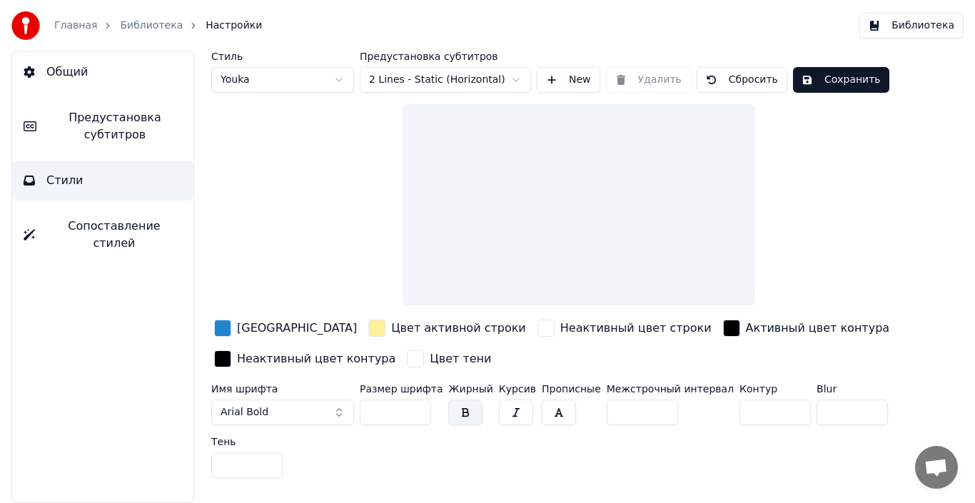
click at [79, 230] on span "Сопоставление стилей" at bounding box center [114, 235] width 136 height 34
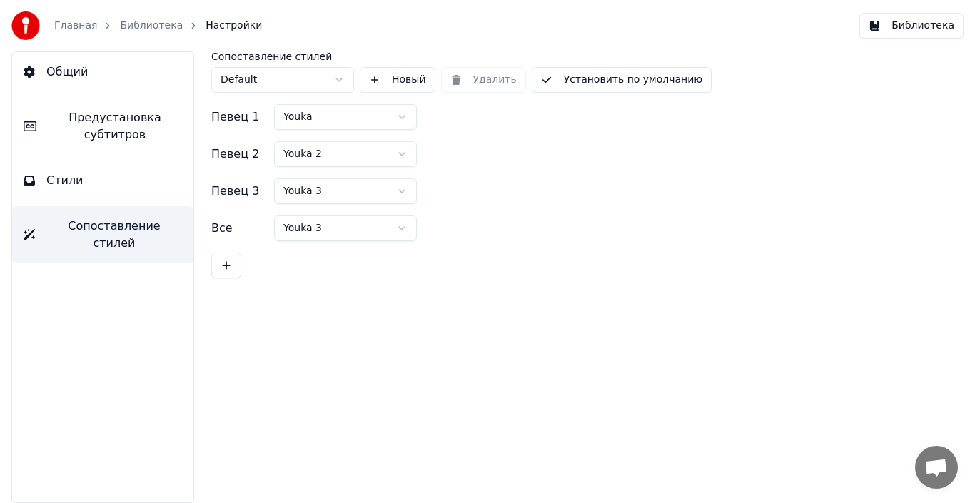
click at [915, 30] on button "Библиотека" at bounding box center [912, 26] width 104 height 26
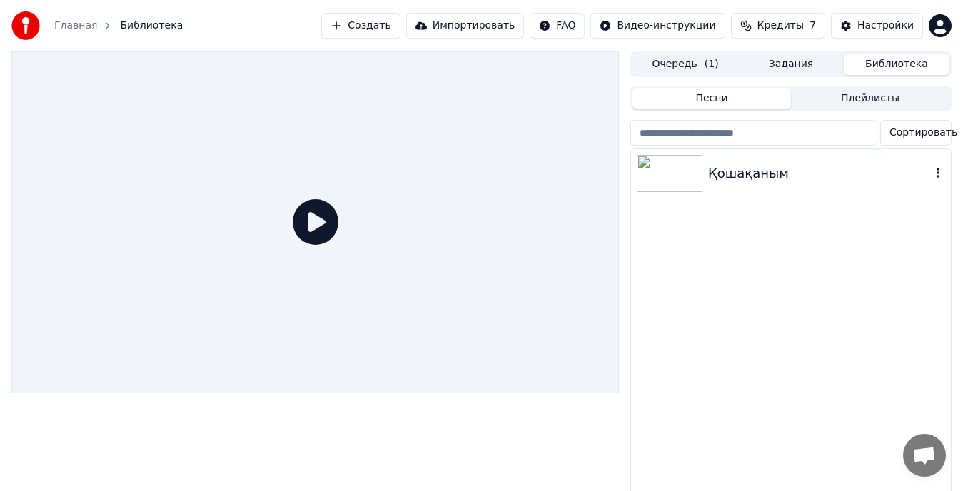
click at [753, 180] on div "Қошақаным" at bounding box center [819, 174] width 223 height 20
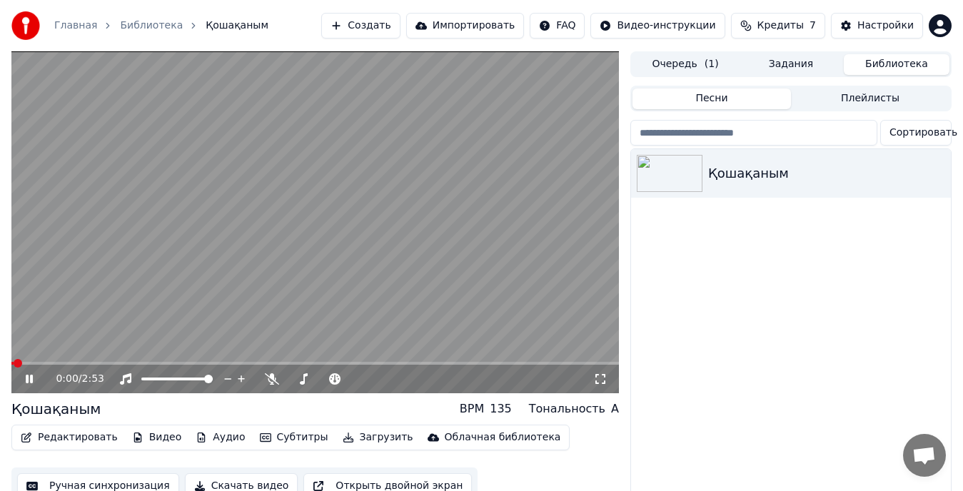
click at [29, 381] on icon at bounding box center [29, 379] width 7 height 9
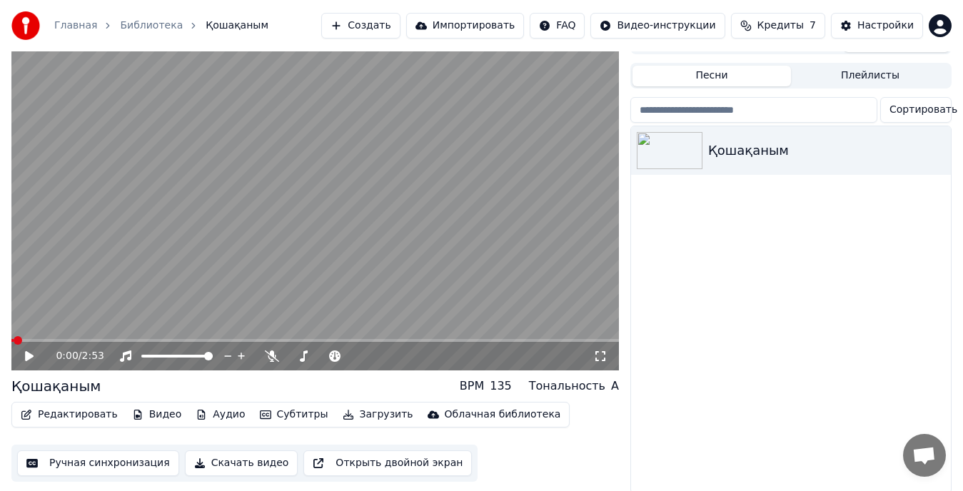
scroll to position [35, 0]
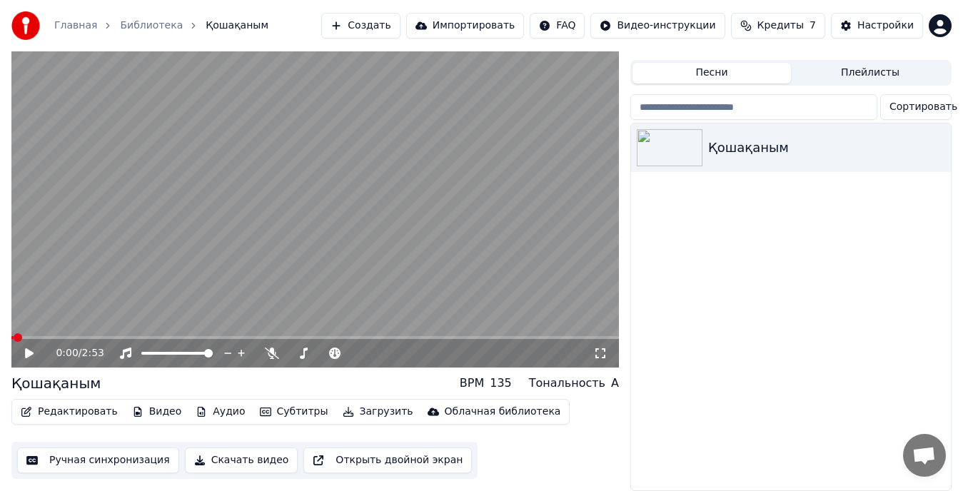
click at [89, 448] on button "Ручная синхронизация" at bounding box center [98, 461] width 162 height 26
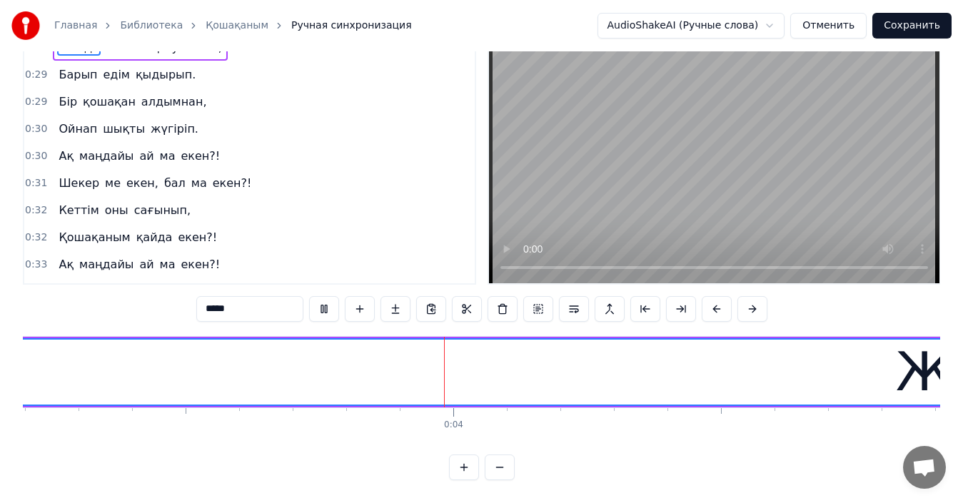
scroll to position [0, 1760]
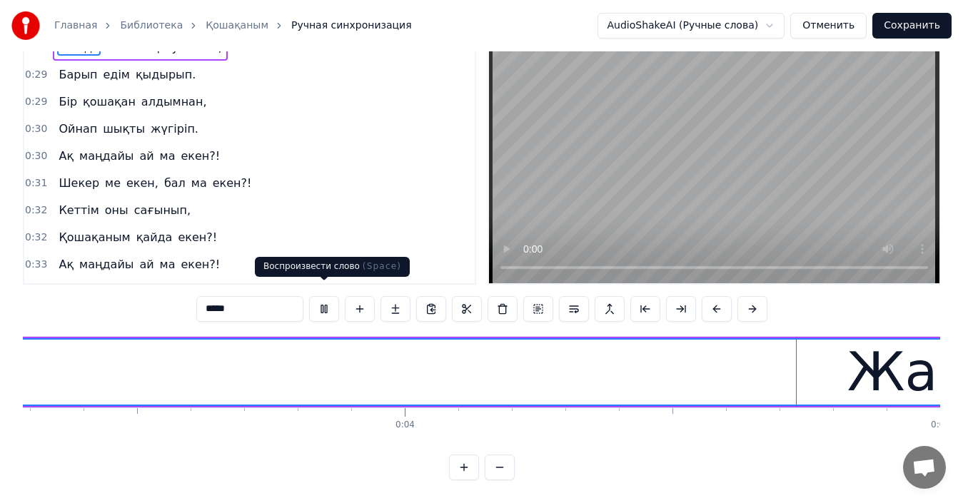
click at [324, 296] on button at bounding box center [324, 309] width 30 height 26
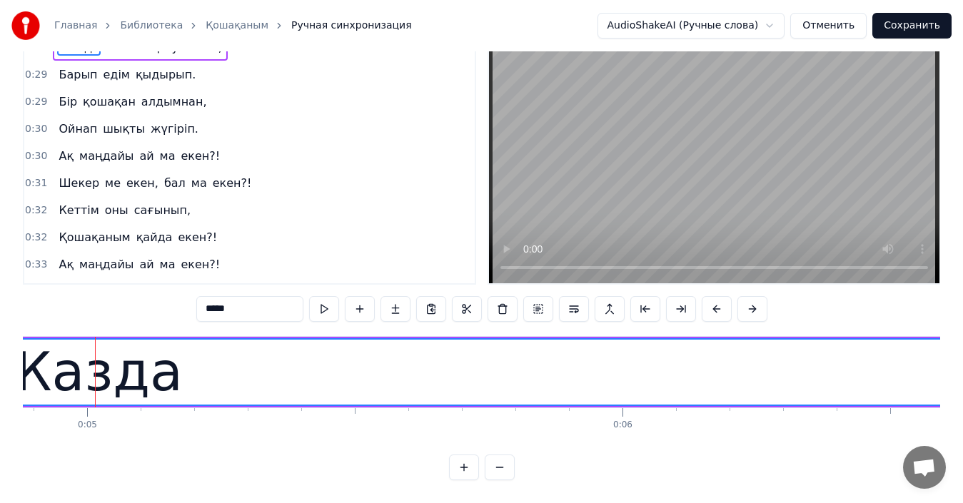
scroll to position [0, 2614]
click at [323, 296] on button at bounding box center [324, 309] width 30 height 26
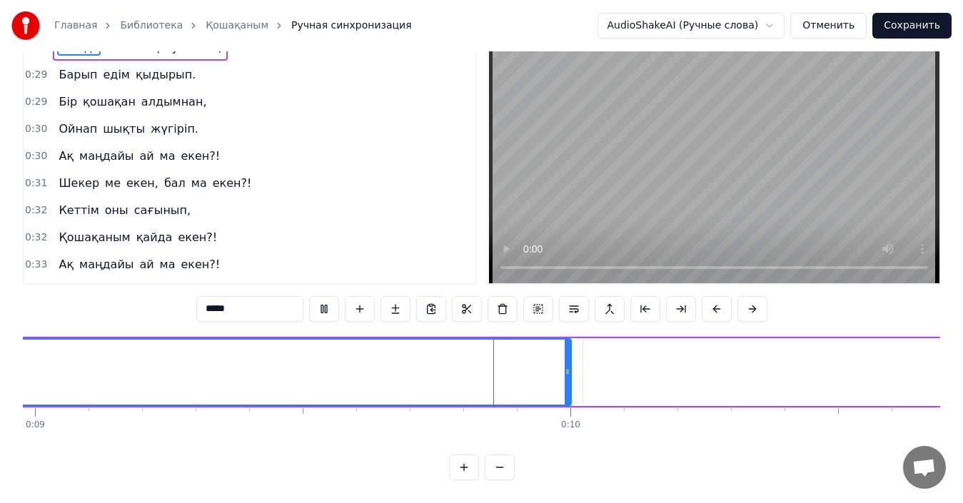
scroll to position [0, 4897]
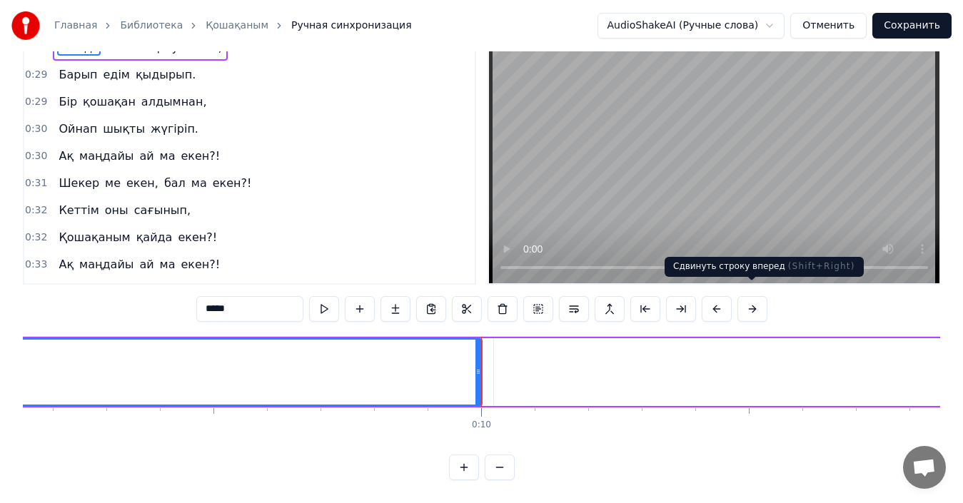
click at [753, 298] on button at bounding box center [753, 309] width 30 height 26
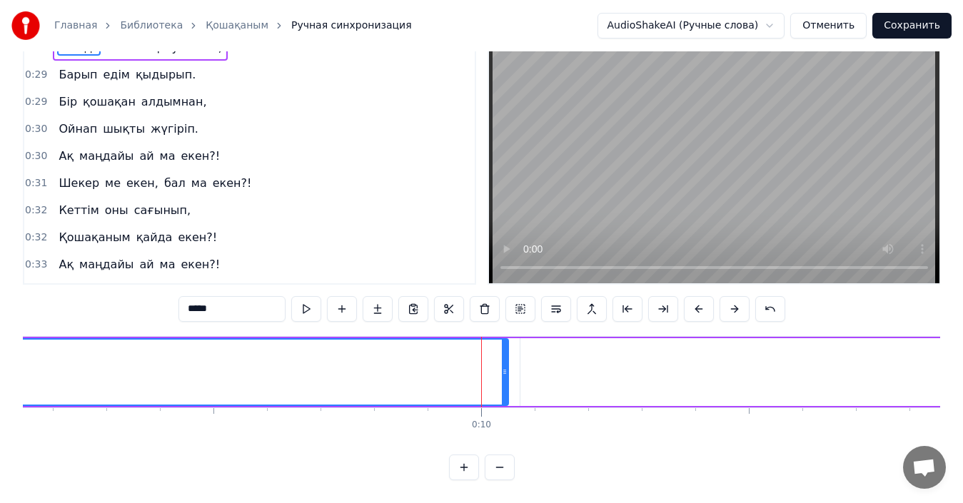
click at [753, 298] on div "*****" at bounding box center [482, 309] width 607 height 26
click at [734, 299] on button at bounding box center [735, 309] width 30 height 26
click at [728, 299] on button at bounding box center [735, 309] width 30 height 26
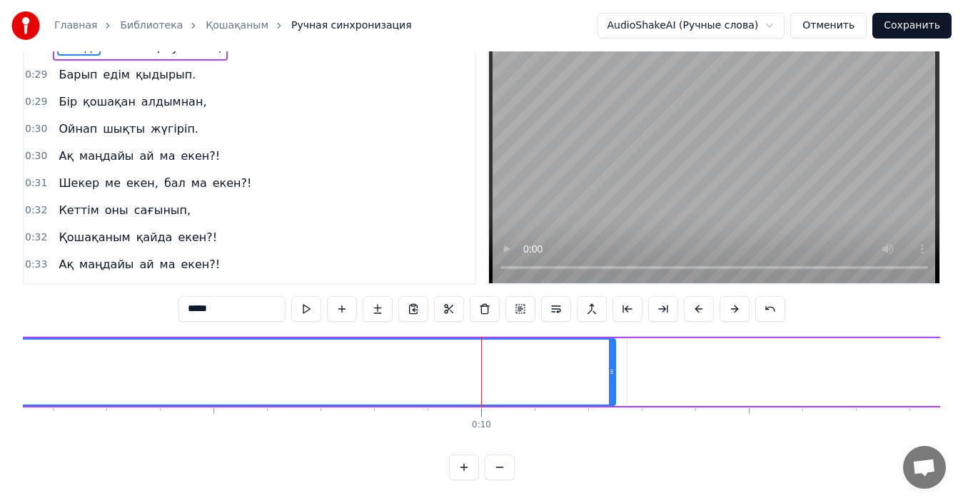
click at [728, 299] on button at bounding box center [735, 309] width 30 height 26
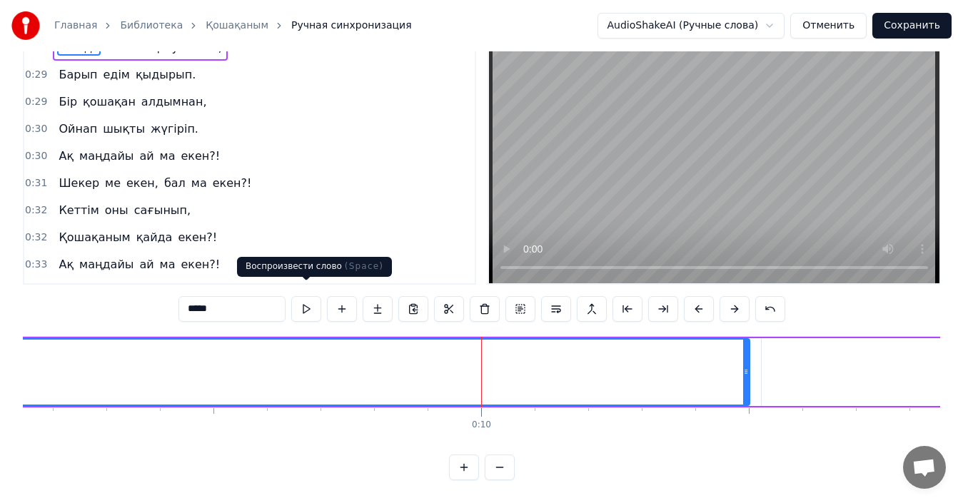
click at [302, 302] on button at bounding box center [306, 309] width 30 height 26
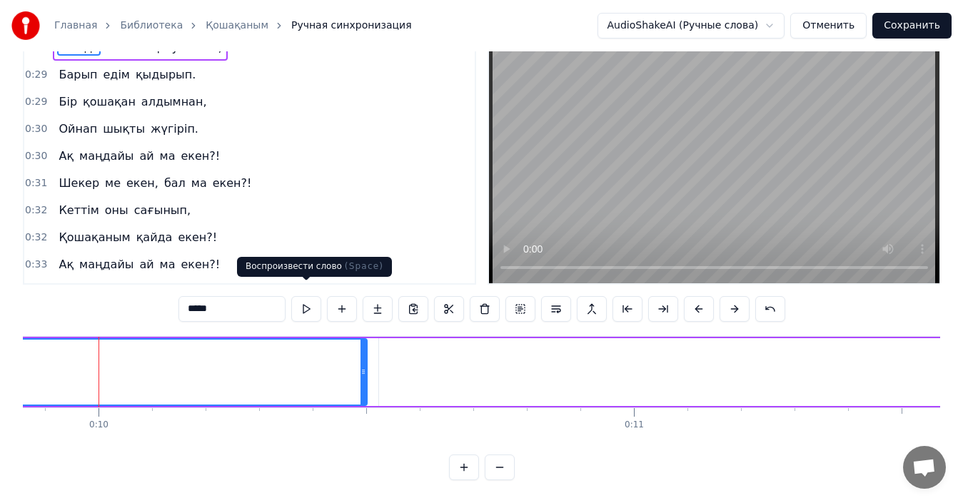
scroll to position [0, 5283]
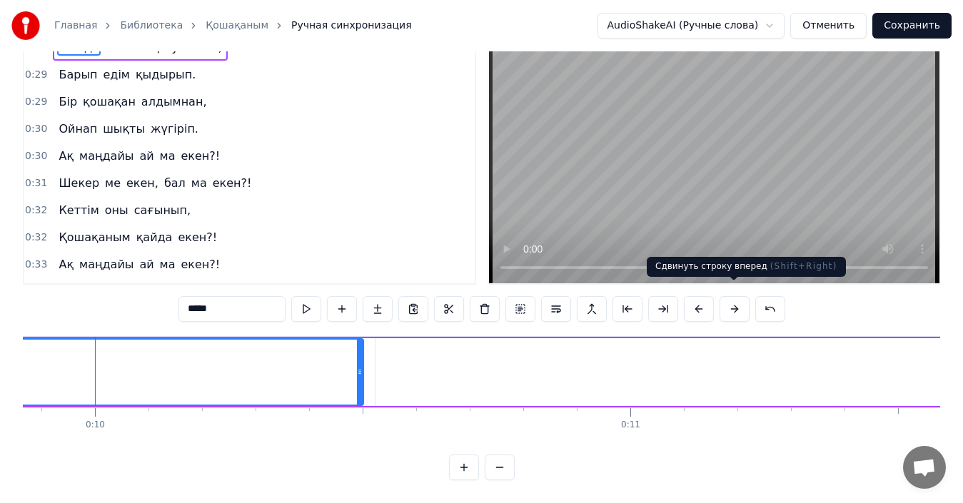
click at [737, 299] on button at bounding box center [735, 309] width 30 height 26
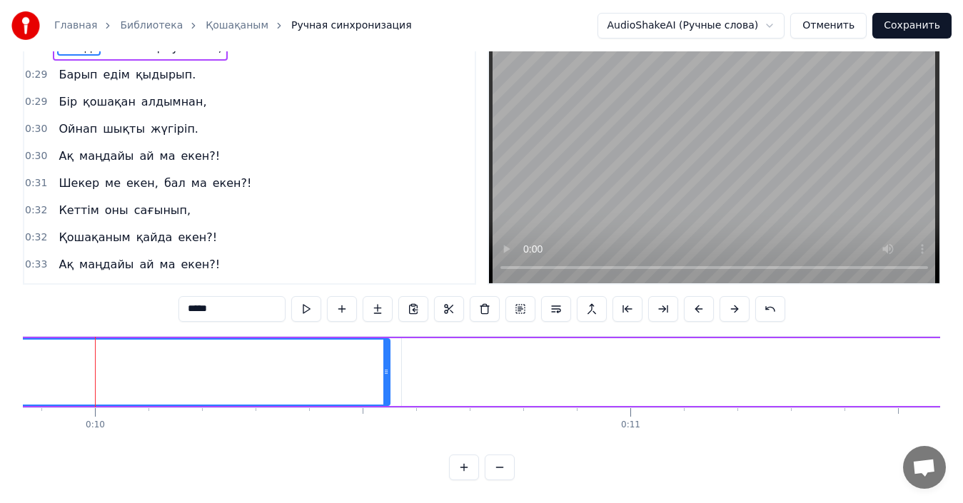
click at [737, 299] on button at bounding box center [735, 309] width 30 height 26
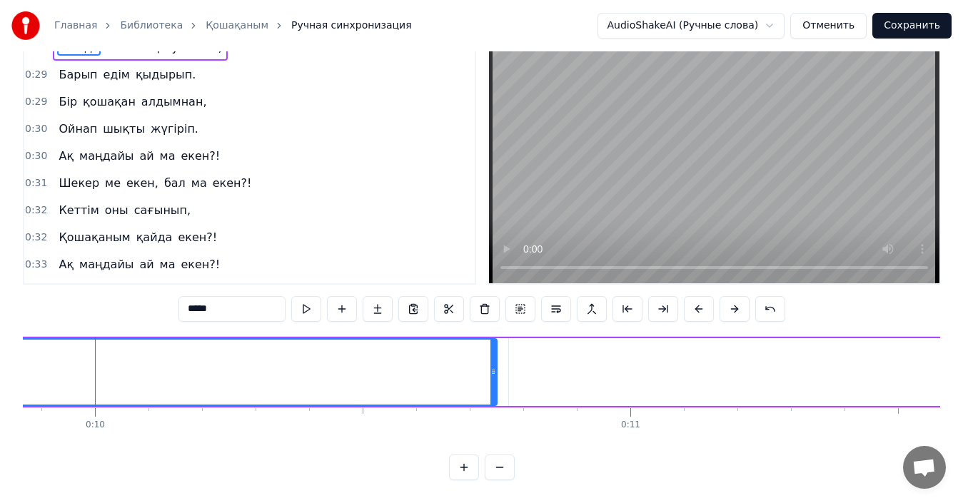
click at [737, 299] on button at bounding box center [735, 309] width 30 height 26
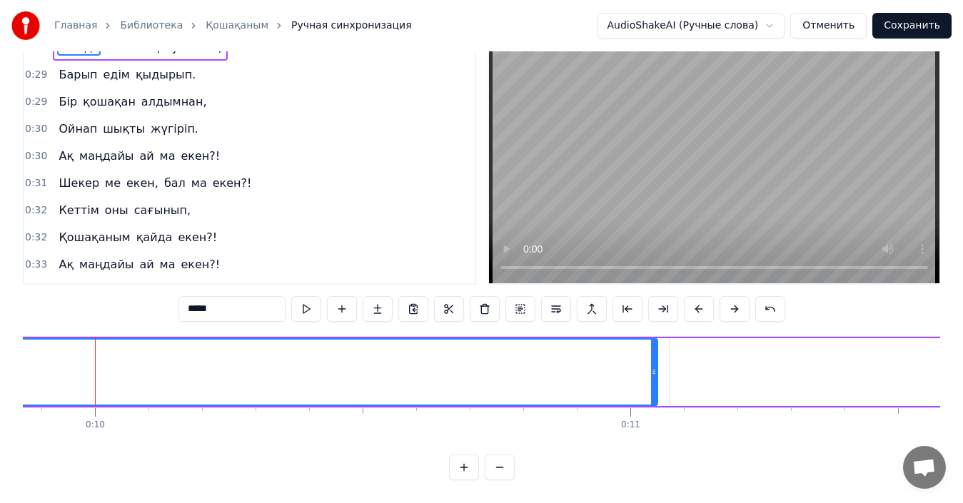
click at [737, 299] on button at bounding box center [735, 309] width 30 height 26
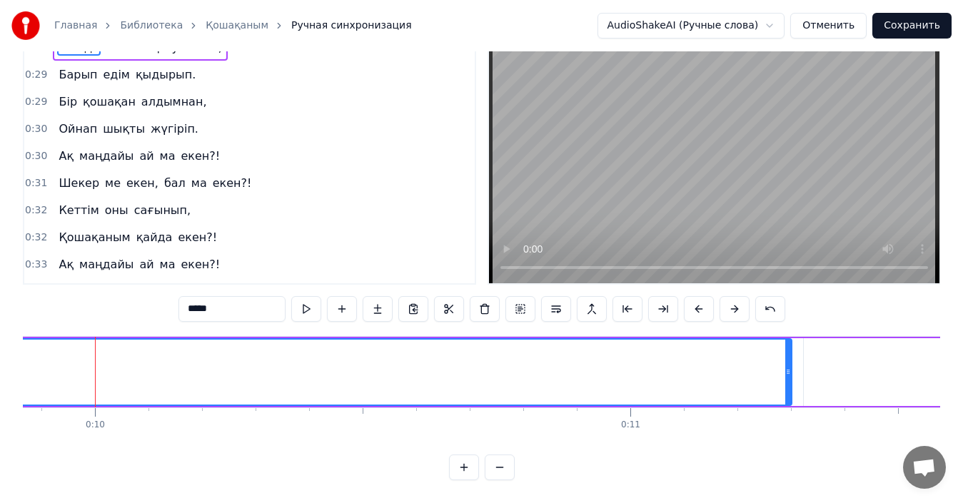
click at [737, 299] on button at bounding box center [735, 309] width 30 height 26
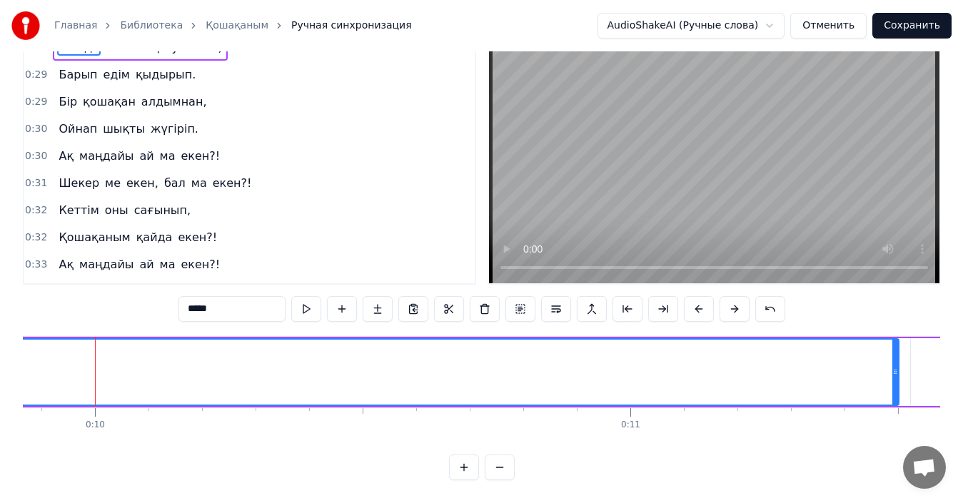
click at [737, 299] on button at bounding box center [735, 309] width 30 height 26
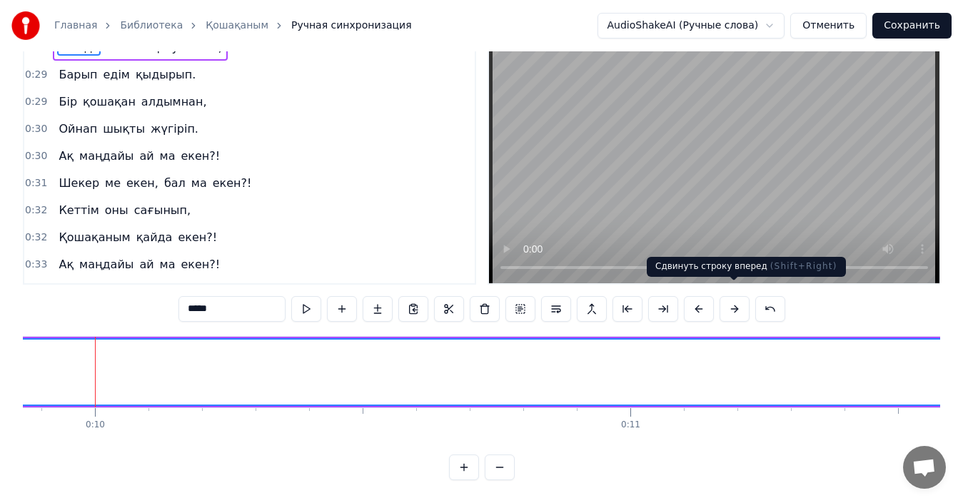
click at [732, 296] on button at bounding box center [735, 309] width 30 height 26
click at [731, 296] on button at bounding box center [735, 309] width 30 height 26
click at [738, 300] on button at bounding box center [735, 309] width 30 height 26
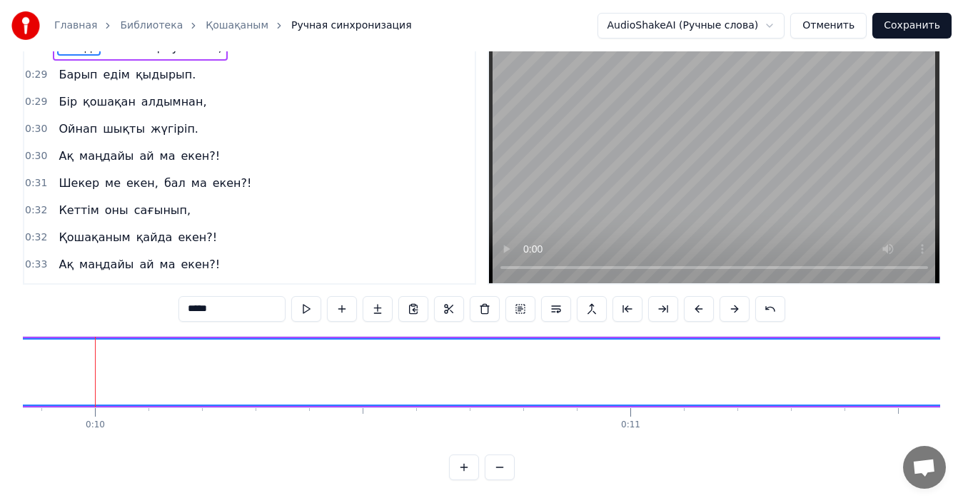
click at [738, 300] on button at bounding box center [735, 309] width 30 height 26
click at [737, 300] on button at bounding box center [735, 309] width 30 height 26
click at [737, 299] on button at bounding box center [735, 309] width 30 height 26
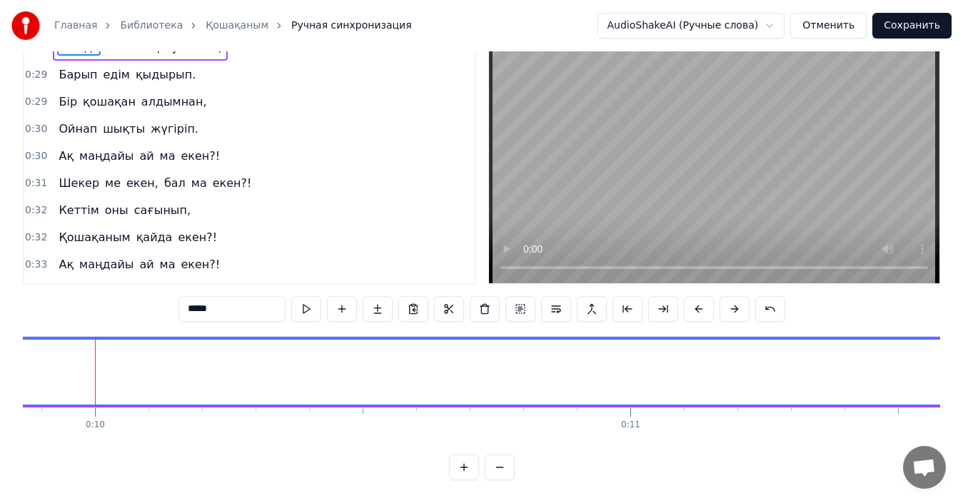
click at [737, 299] on button at bounding box center [735, 309] width 30 height 26
click at [517, 296] on button at bounding box center [521, 309] width 30 height 26
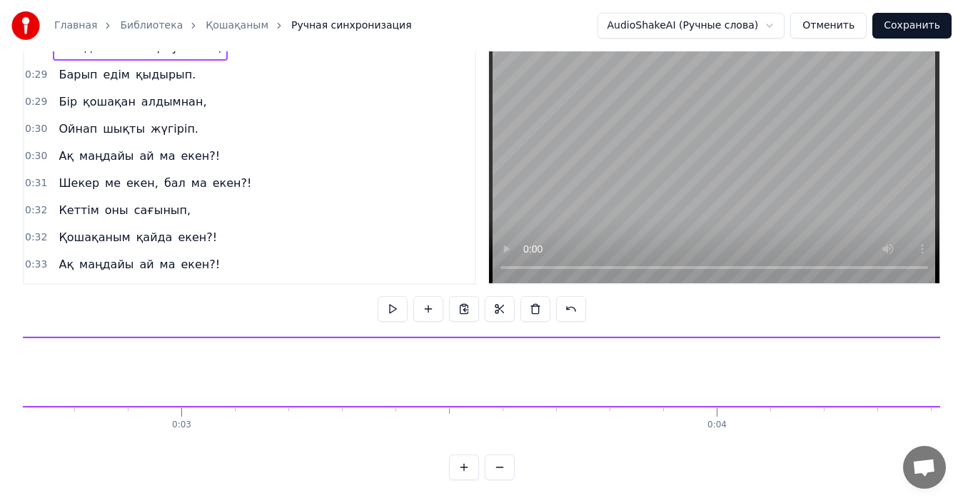
scroll to position [0, 1133]
type input "*******"
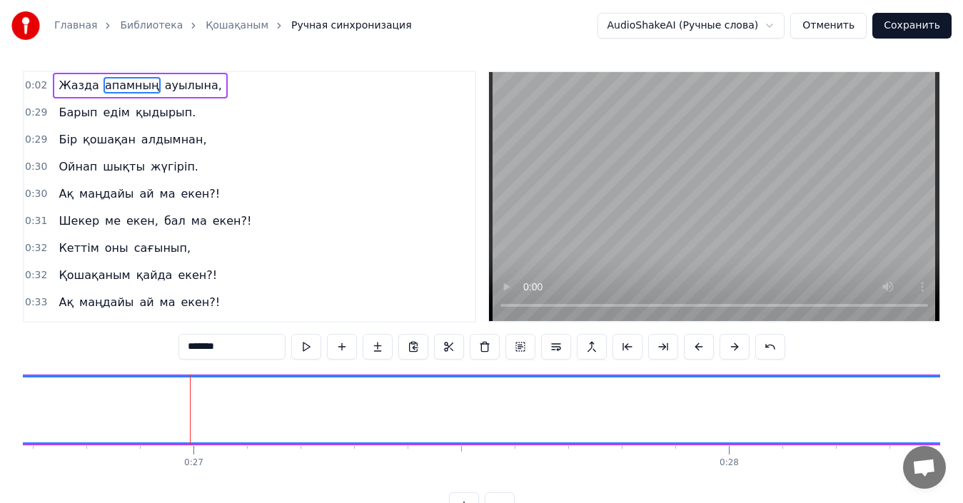
scroll to position [0, 0]
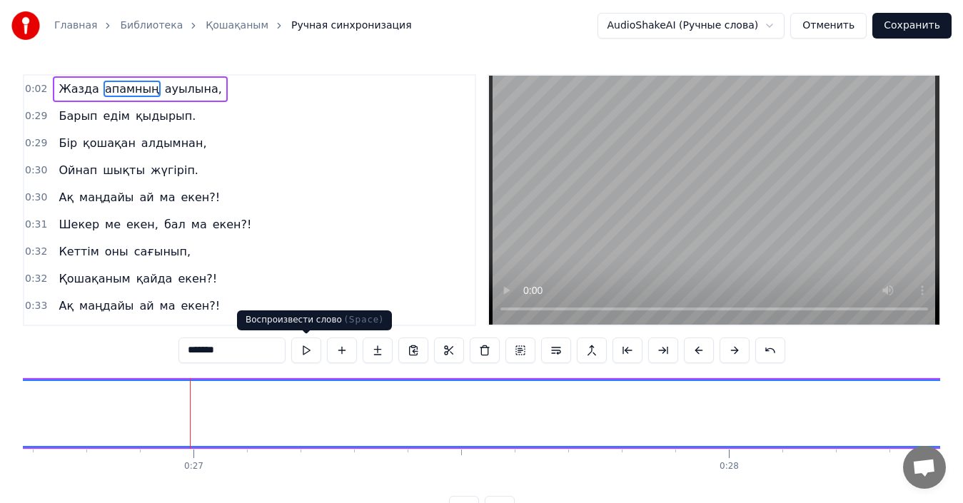
click at [307, 351] on button at bounding box center [306, 351] width 30 height 26
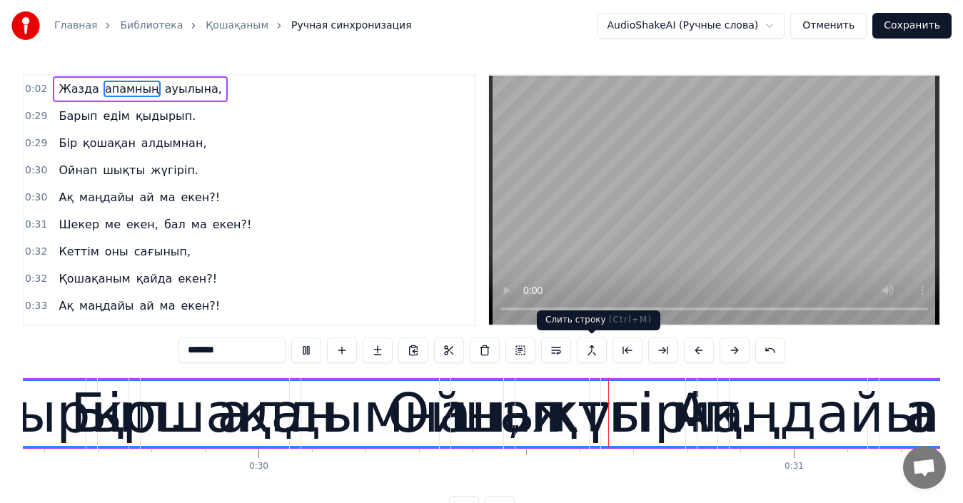
scroll to position [0, 16078]
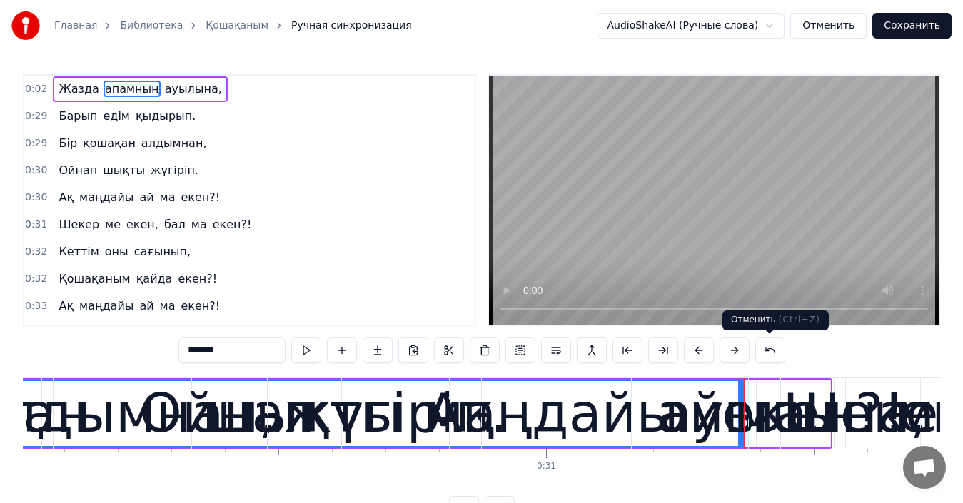
click at [770, 349] on button at bounding box center [770, 351] width 30 height 26
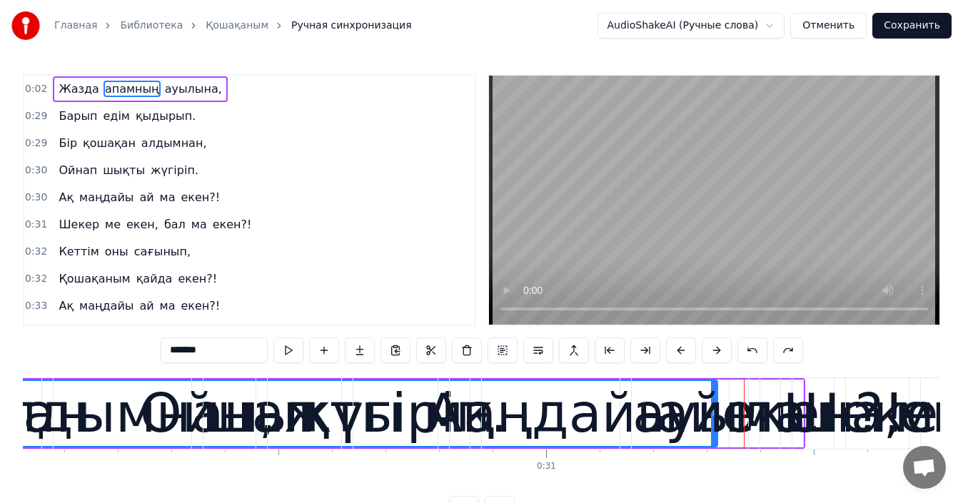
click at [35, 87] on span "0:02" at bounding box center [36, 89] width 22 height 14
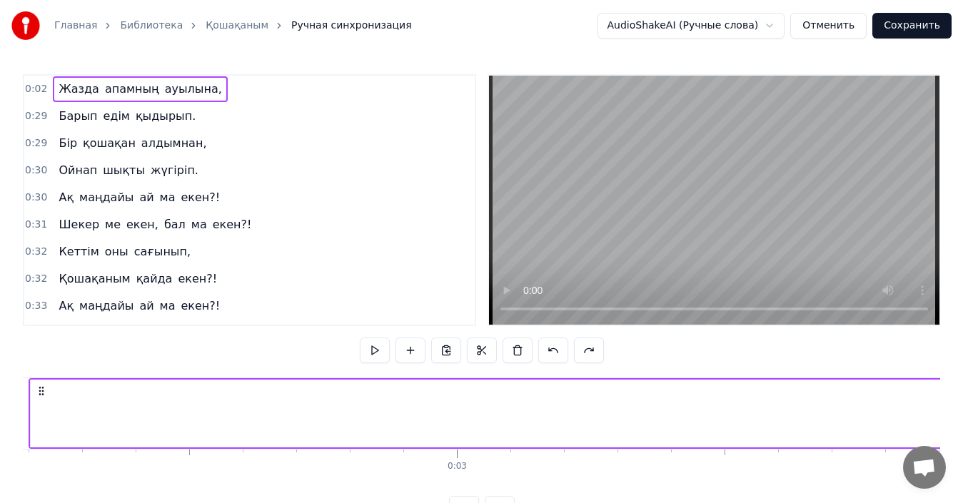
scroll to position [0, 1107]
click at [29, 89] on span "0:02" at bounding box center [36, 89] width 22 height 14
click at [86, 88] on span "Жазда" at bounding box center [78, 89] width 43 height 16
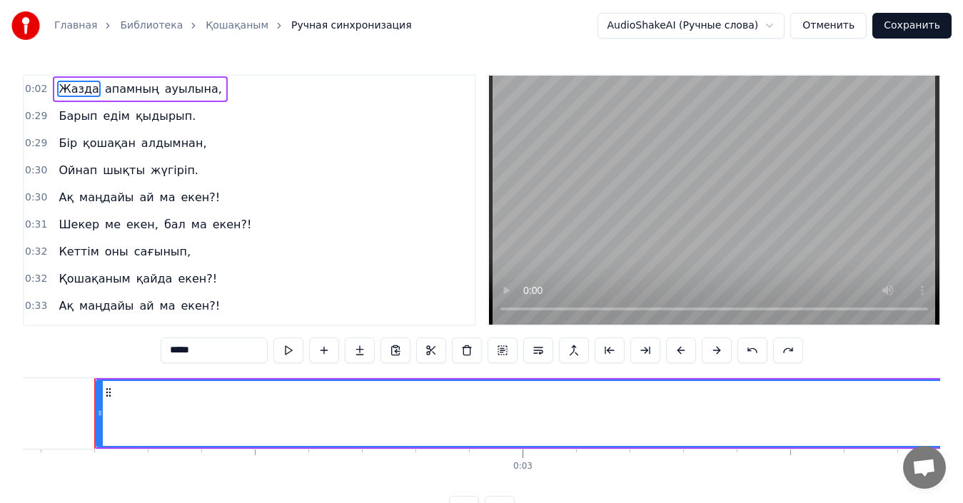
click at [216, 353] on input "*****" at bounding box center [214, 351] width 107 height 26
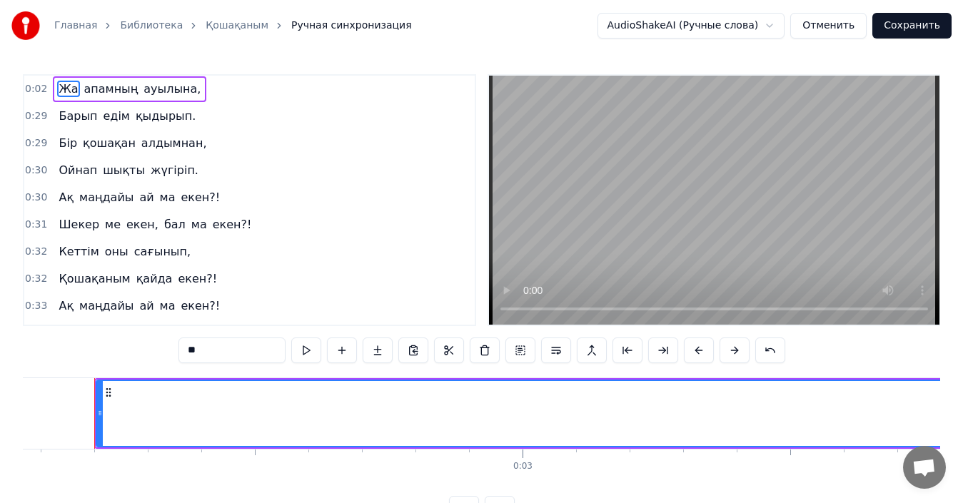
type input "*"
click at [836, 27] on button "Отменить" at bounding box center [828, 26] width 76 height 26
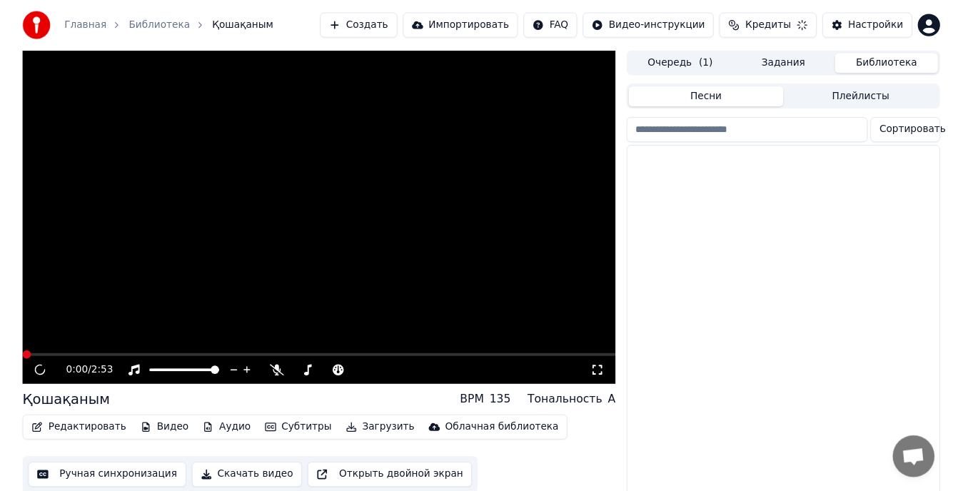
scroll to position [35, 0]
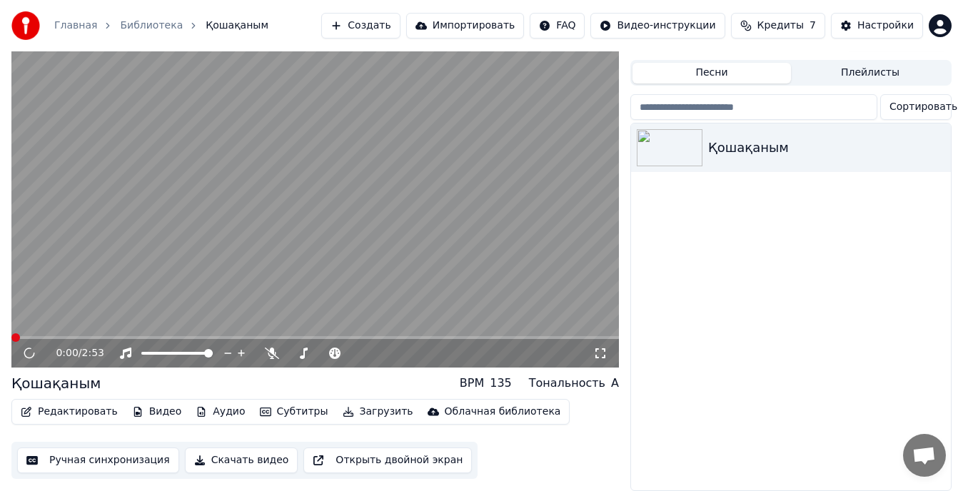
click at [57, 451] on button "Ручная синхронизация" at bounding box center [98, 461] width 162 height 26
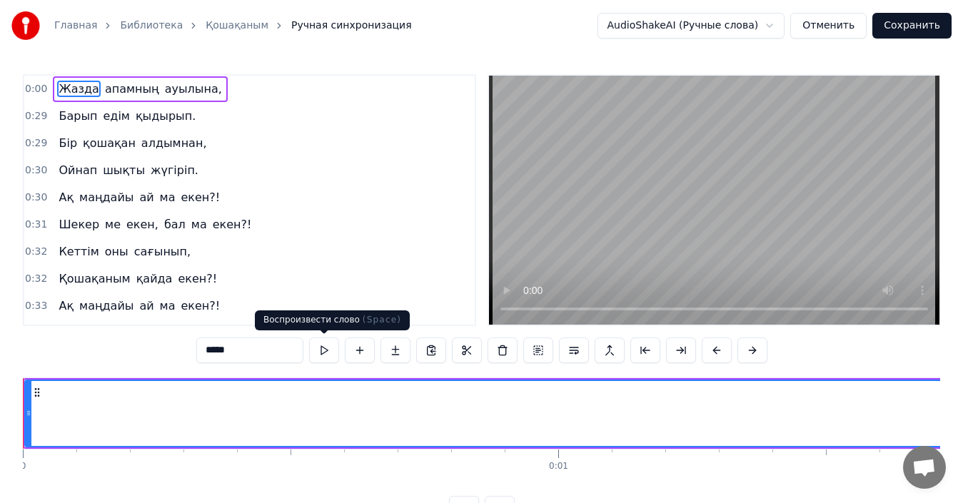
click at [324, 352] on button at bounding box center [324, 351] width 30 height 26
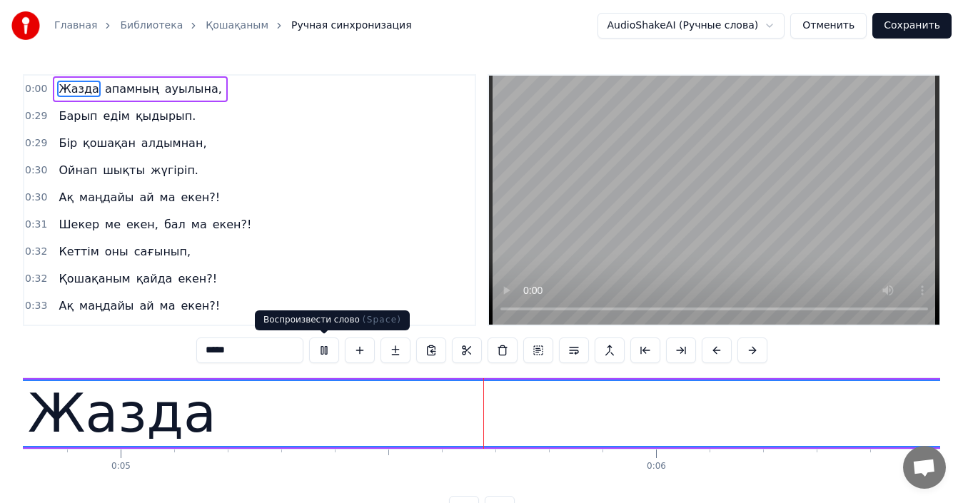
scroll to position [0, 2612]
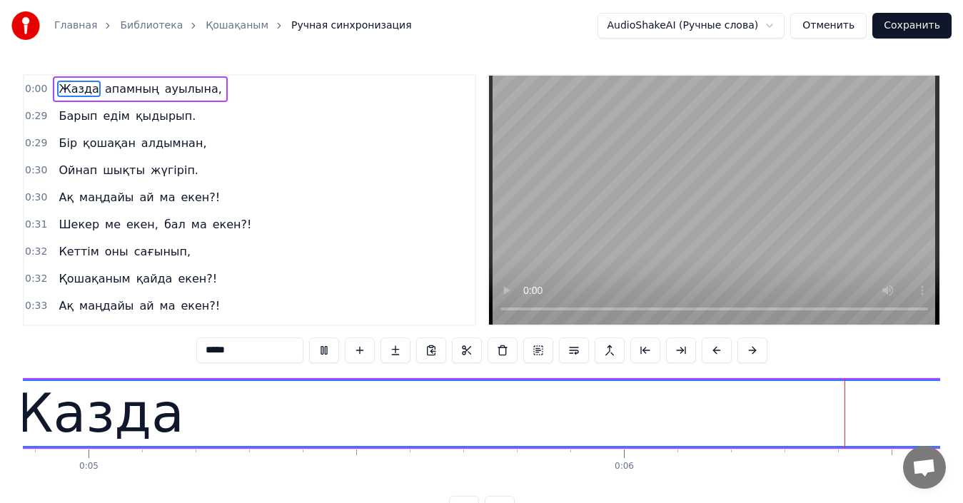
click at [840, 26] on button "Отменить" at bounding box center [828, 26] width 76 height 26
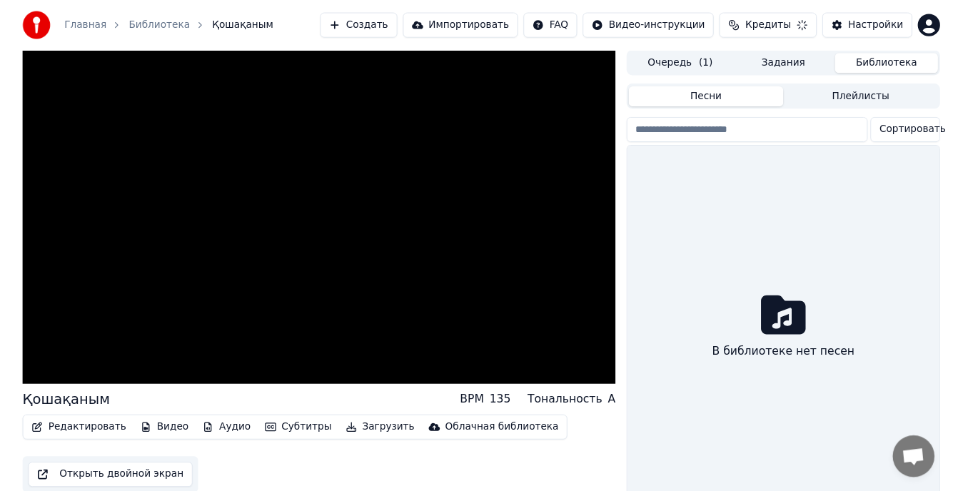
scroll to position [35, 0]
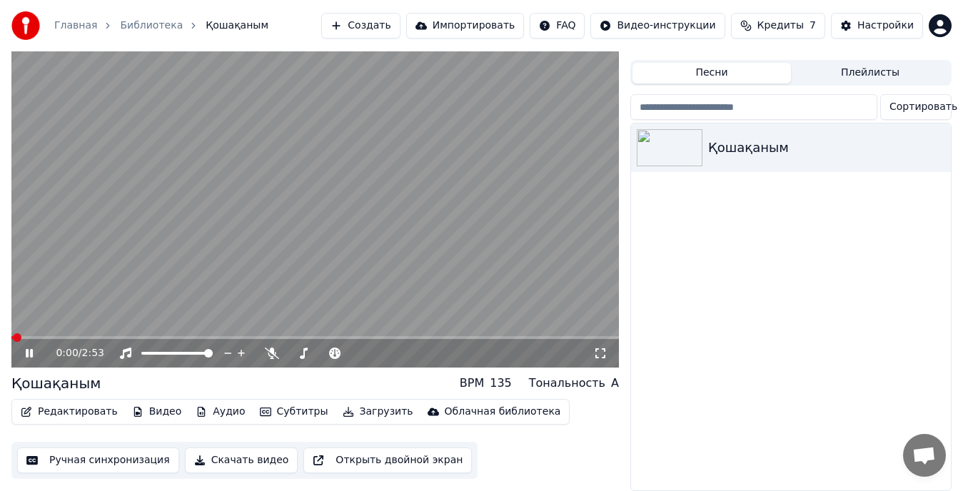
click at [82, 451] on button "Ручная синхронизация" at bounding box center [98, 461] width 162 height 26
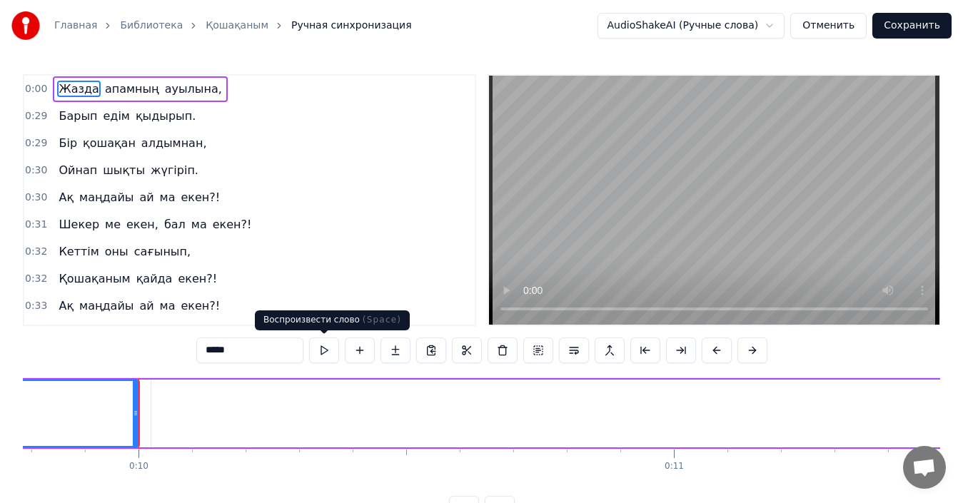
scroll to position [0, 5283]
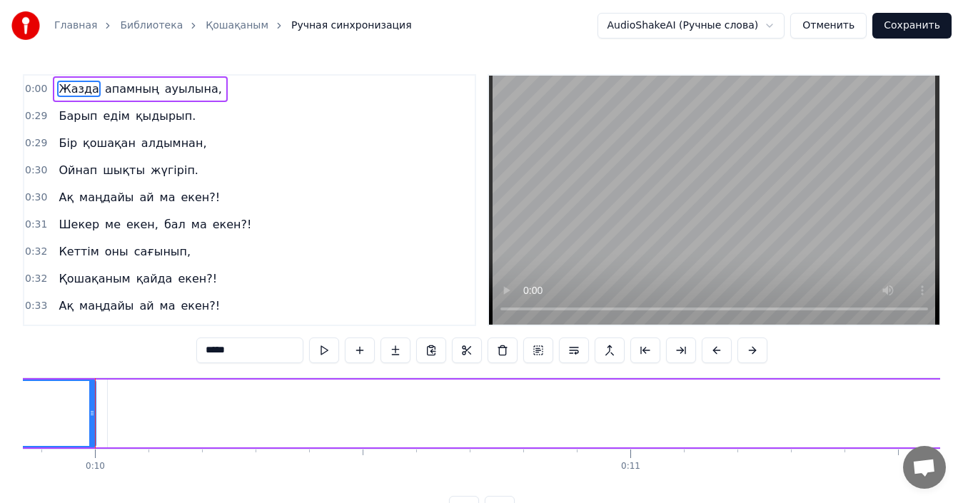
drag, startPoint x: 101, startPoint y: 408, endPoint x: 154, endPoint y: 414, distance: 53.1
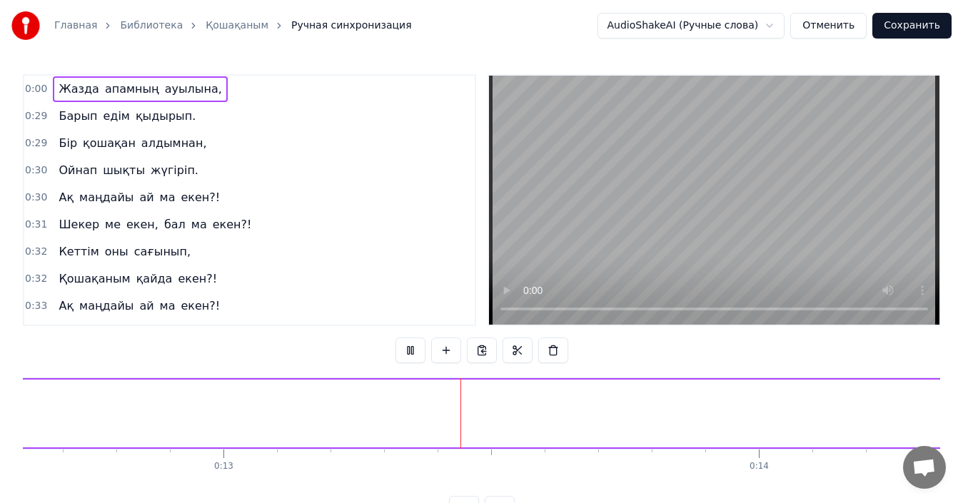
scroll to position [0, 6809]
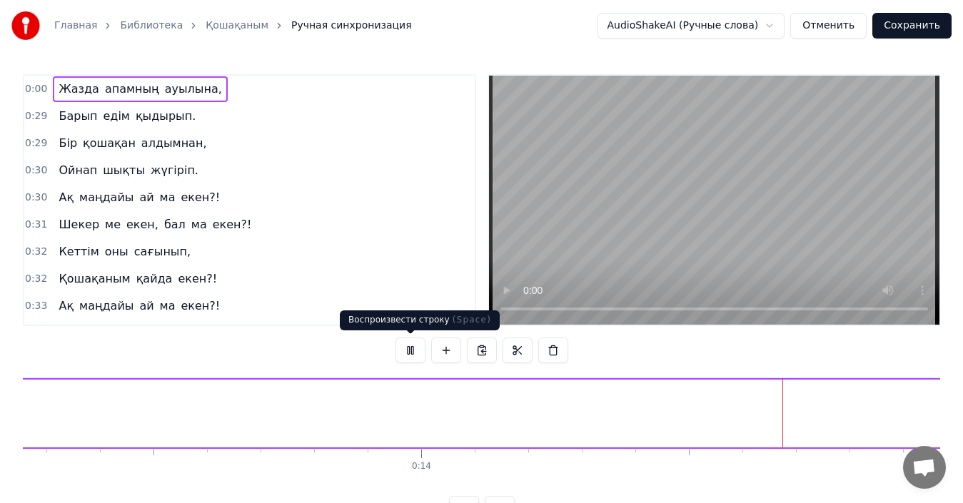
click at [408, 353] on button at bounding box center [411, 351] width 30 height 26
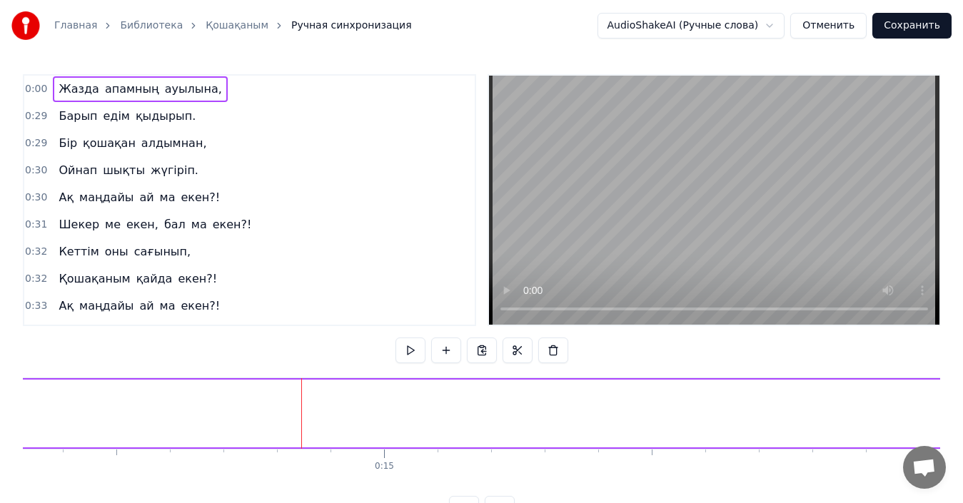
scroll to position [0, 7684]
click at [408, 353] on button at bounding box center [411, 351] width 30 height 26
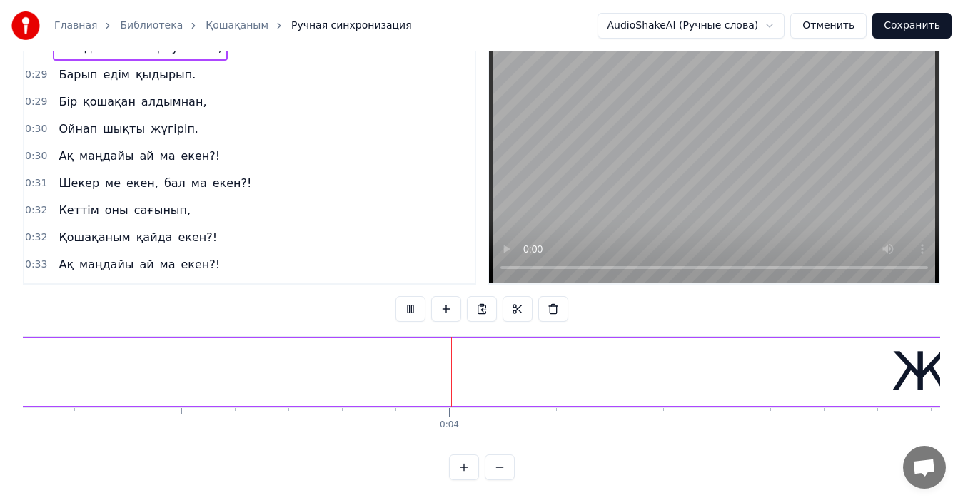
scroll to position [0, 1784]
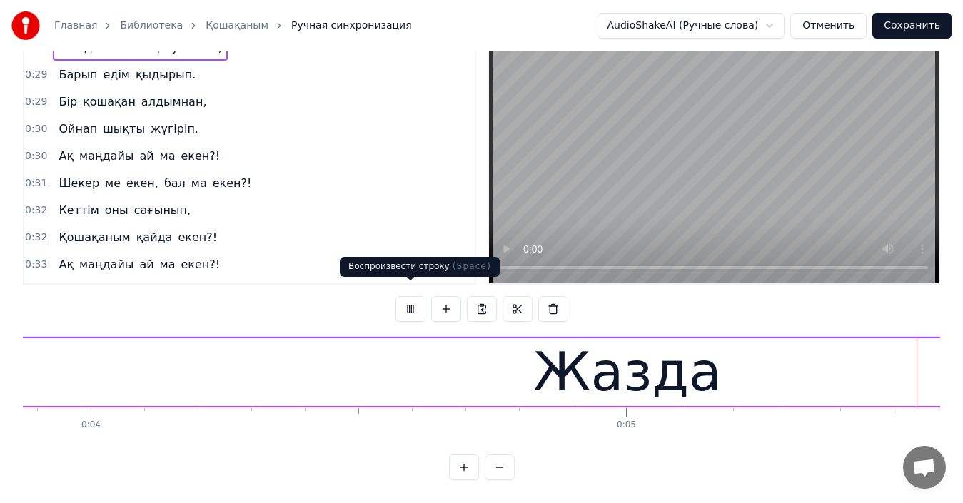
click at [405, 298] on button at bounding box center [411, 309] width 30 height 26
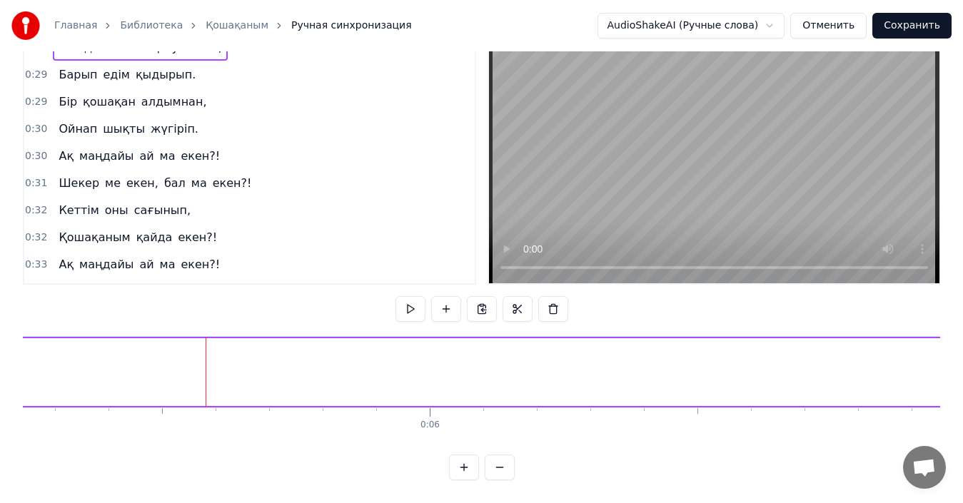
scroll to position [0, 2839]
click at [848, 26] on button "Отменить" at bounding box center [828, 26] width 76 height 26
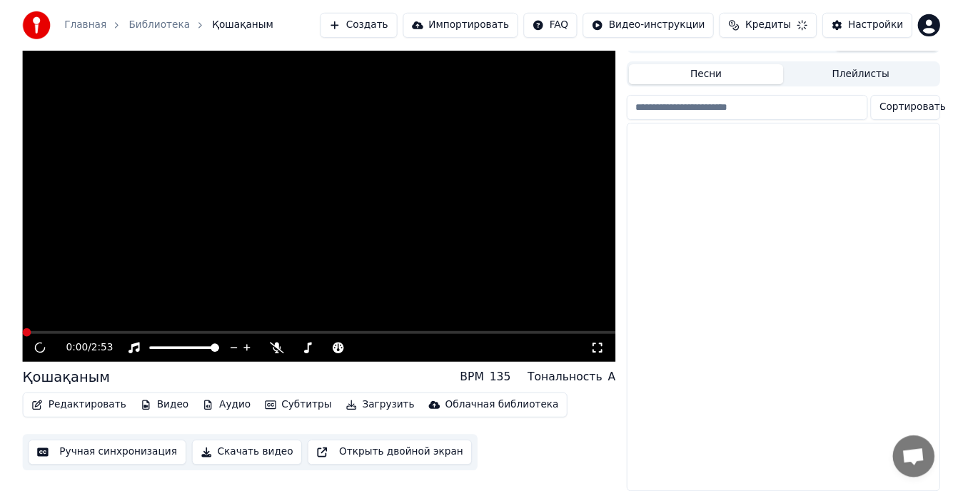
scroll to position [35, 0]
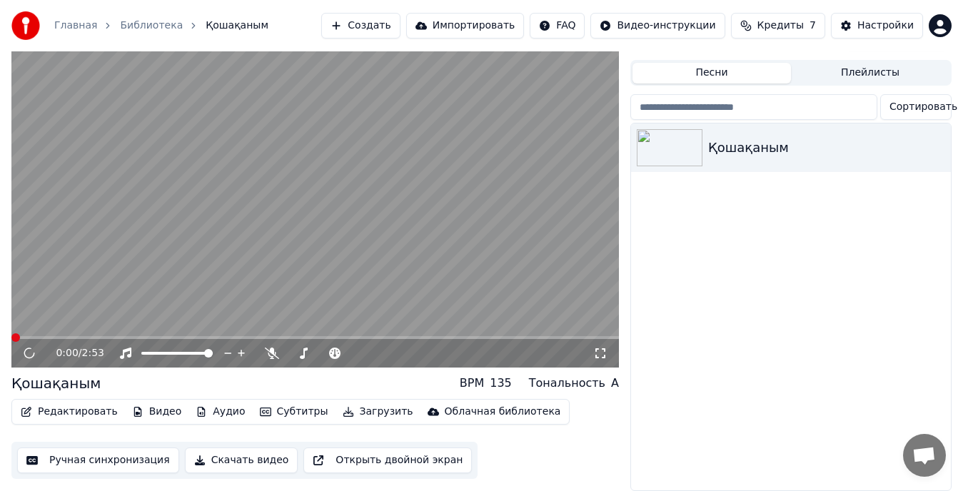
click at [76, 455] on button "Ручная синхронизация" at bounding box center [98, 461] width 162 height 26
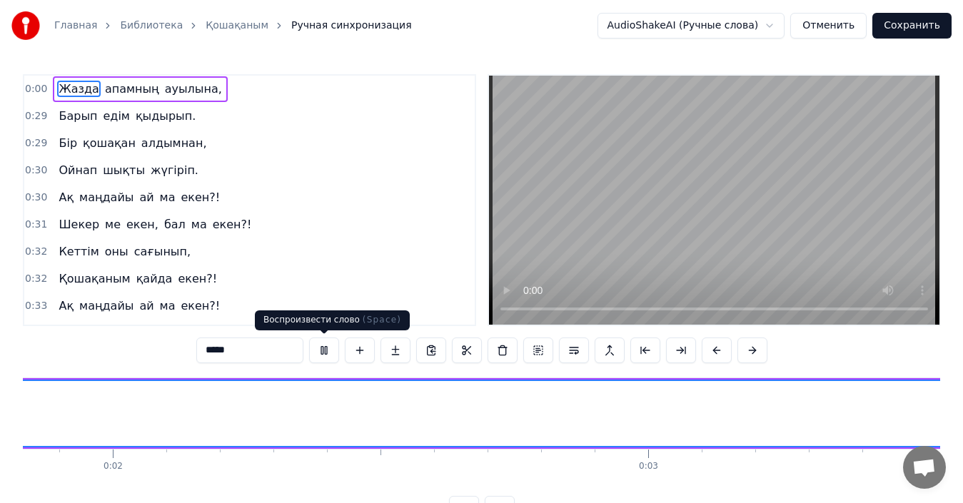
click at [326, 350] on button at bounding box center [324, 351] width 30 height 26
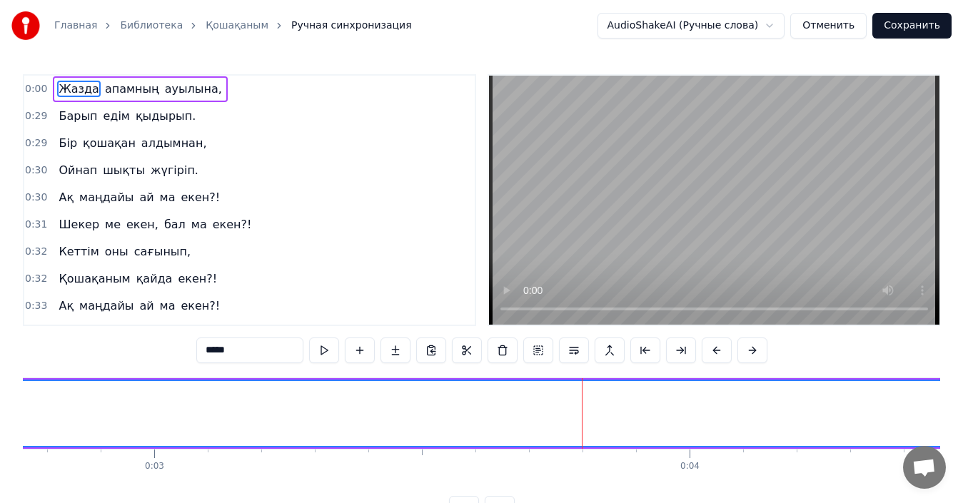
scroll to position [0, 1727]
click at [326, 350] on button at bounding box center [324, 351] width 30 height 26
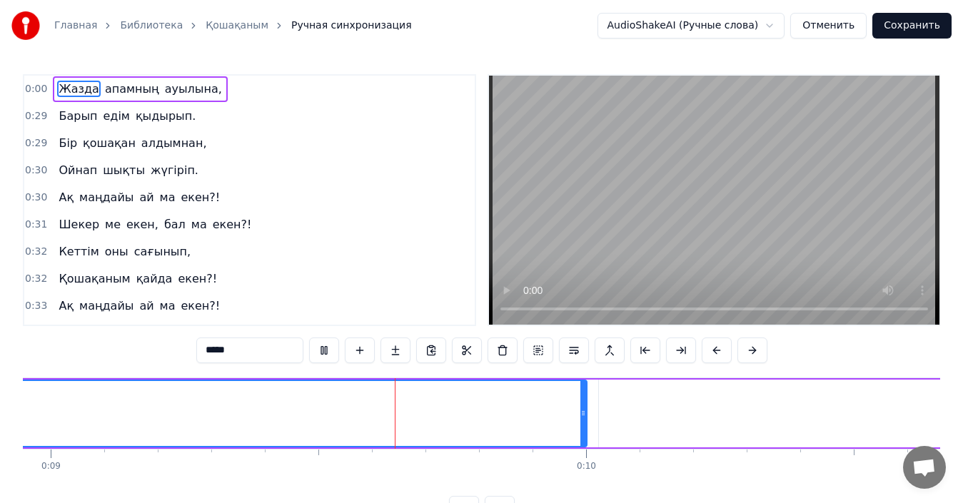
scroll to position [0, 4852]
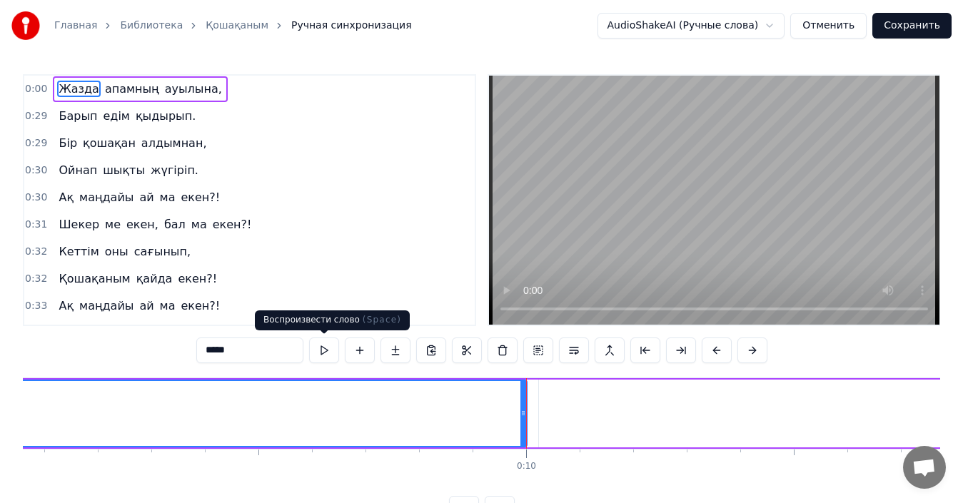
click at [323, 351] on button at bounding box center [324, 351] width 30 height 26
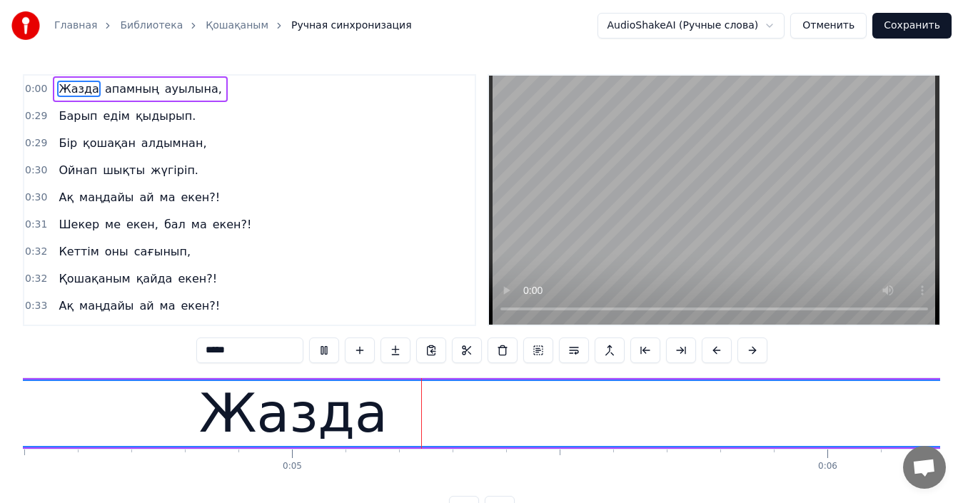
scroll to position [0, 2445]
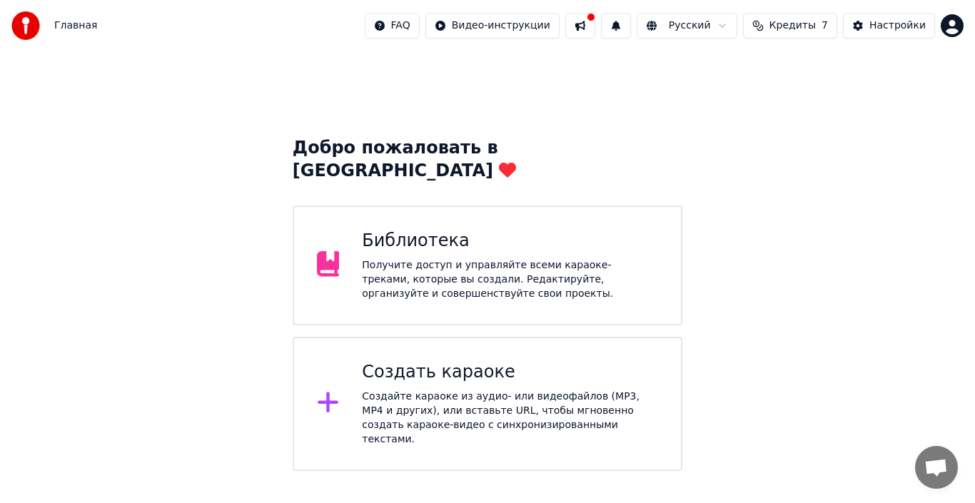
click at [409, 258] on div "Получите доступ и управляйте всеми караоке-треками, которые вы создали. Редакти…" at bounding box center [510, 279] width 296 height 43
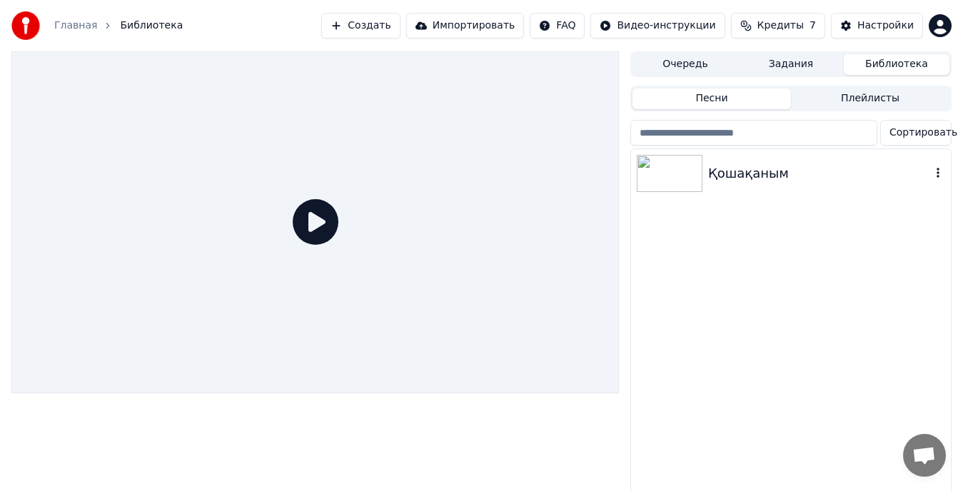
click at [757, 177] on div "Қошақаным" at bounding box center [819, 174] width 223 height 20
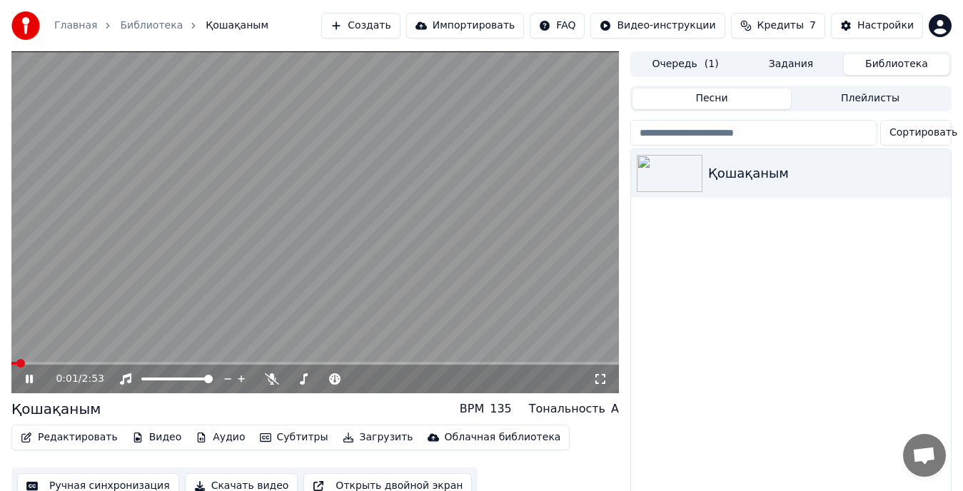
click at [26, 378] on icon at bounding box center [29, 379] width 7 height 9
click at [383, 28] on button "Создать" at bounding box center [360, 26] width 79 height 26
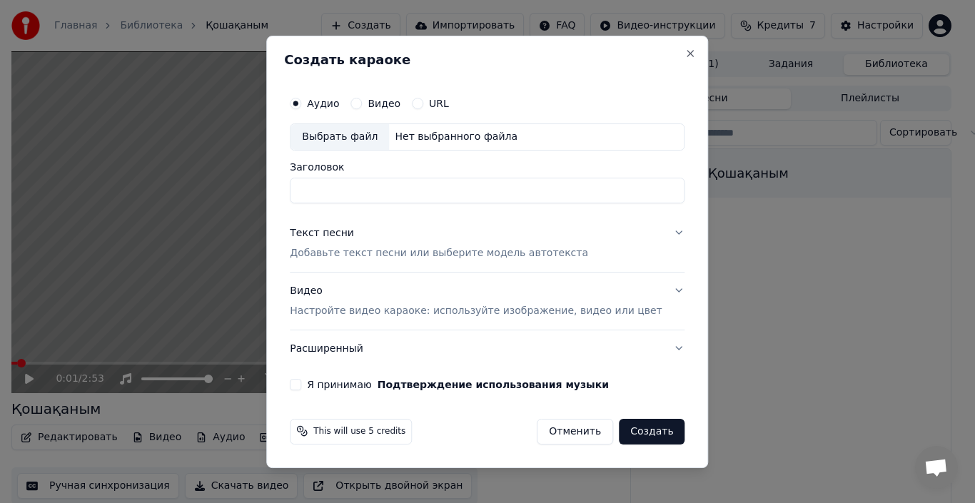
click at [349, 141] on div "Выбрать файл" at bounding box center [340, 137] width 99 height 26
type input "**********"
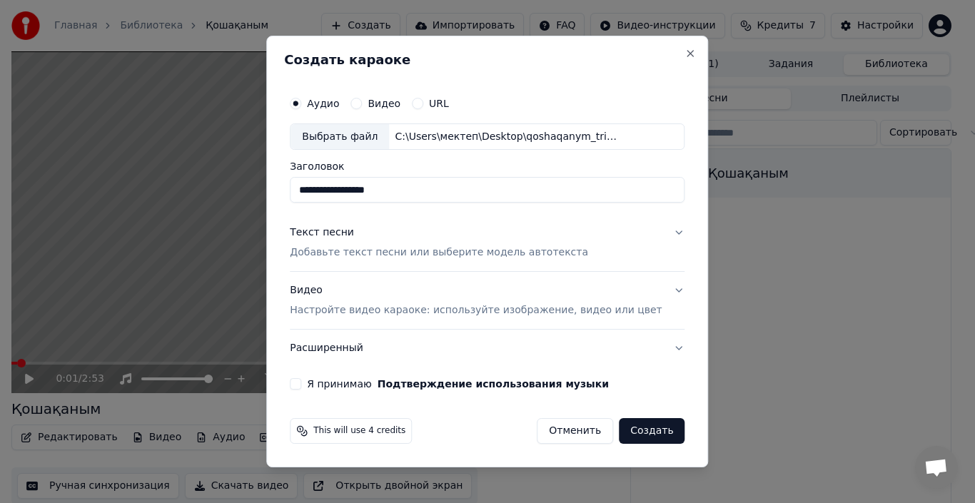
click at [425, 258] on p "Добавьте текст песни или выберите модель автотекста" at bounding box center [439, 253] width 298 height 14
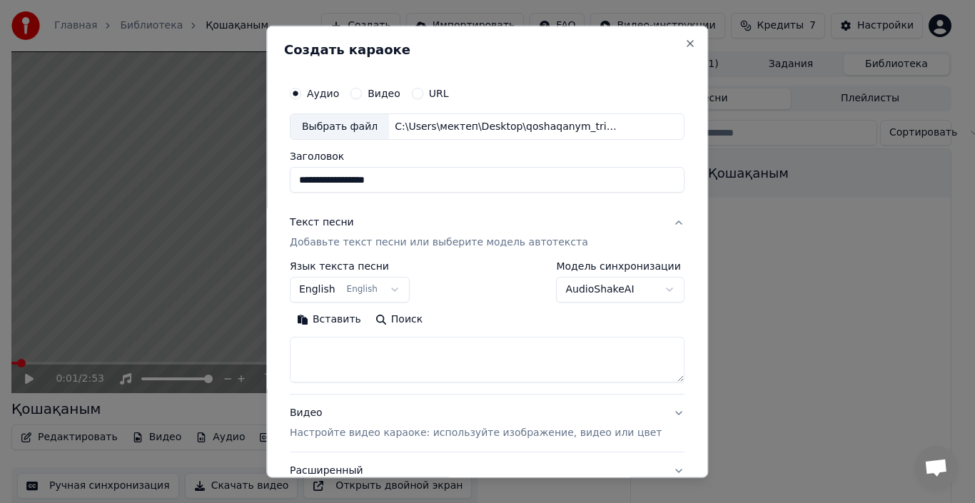
click at [341, 226] on div "Текст песни" at bounding box center [322, 223] width 64 height 14
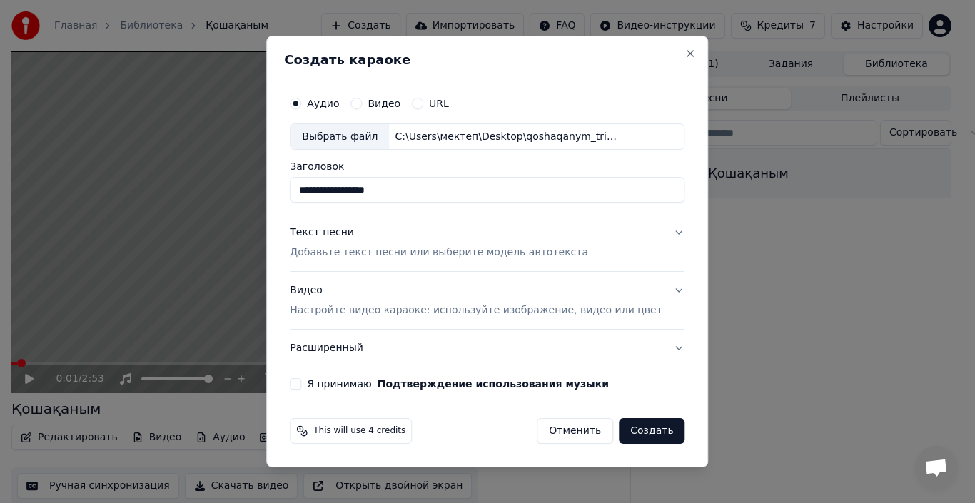
click at [341, 233] on div "Текст песни" at bounding box center [322, 233] width 64 height 14
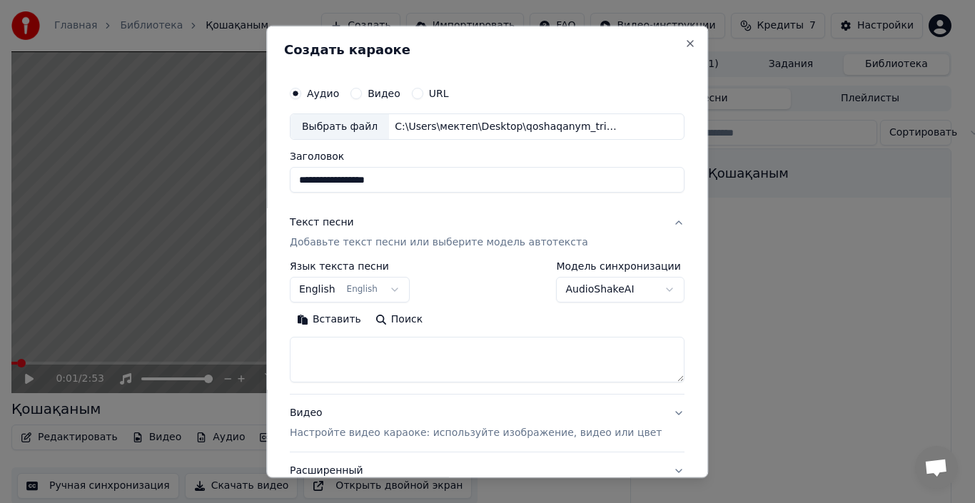
click at [397, 291] on button "English English" at bounding box center [350, 290] width 120 height 26
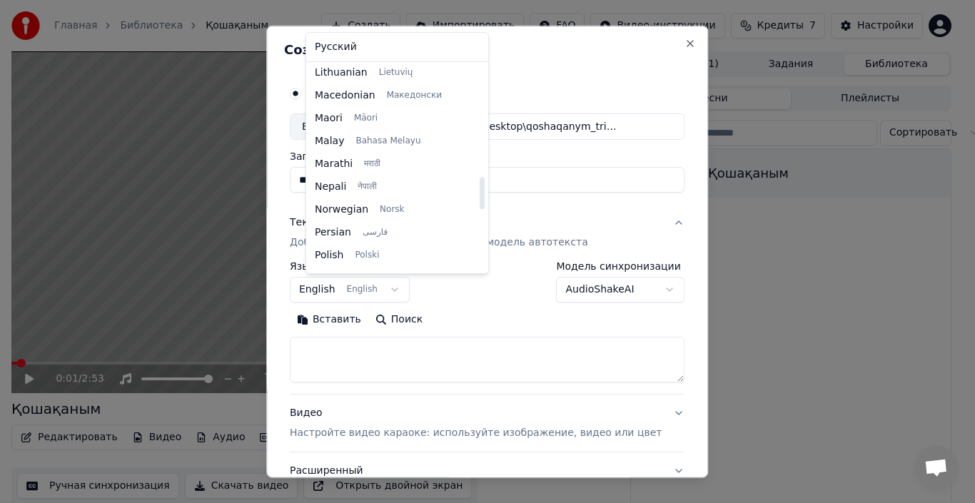
scroll to position [614, 0]
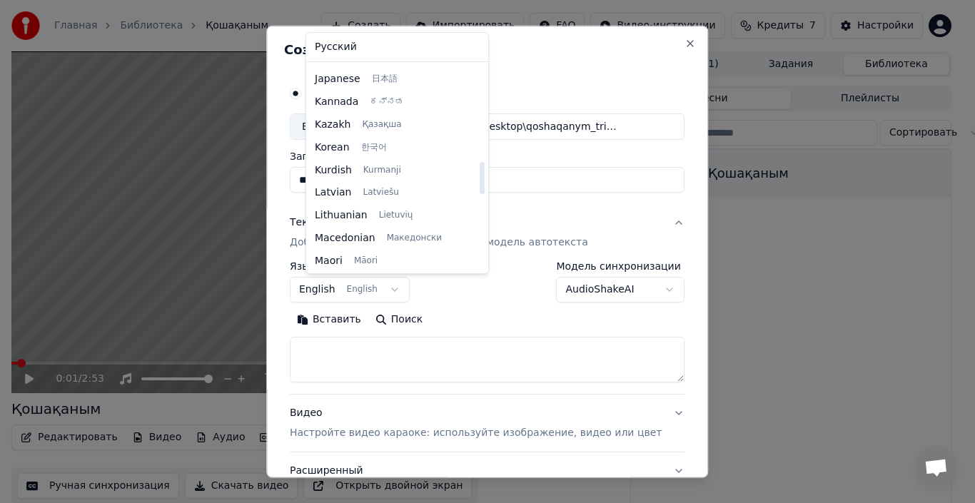
select select "**"
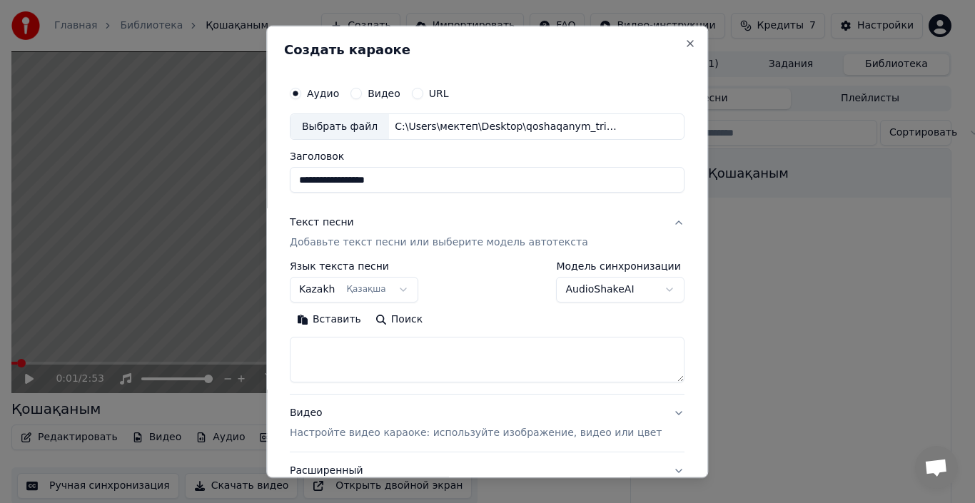
click at [351, 321] on button "Вставить" at bounding box center [329, 319] width 79 height 23
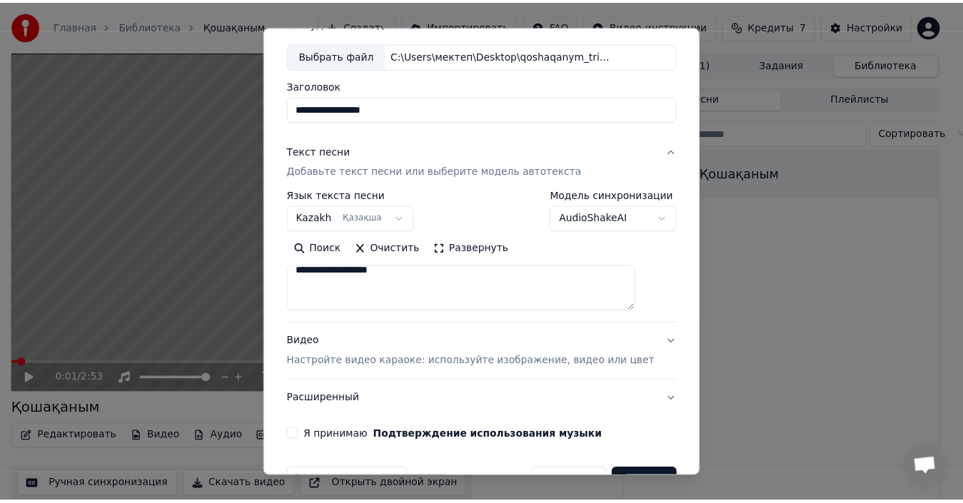
scroll to position [71, 0]
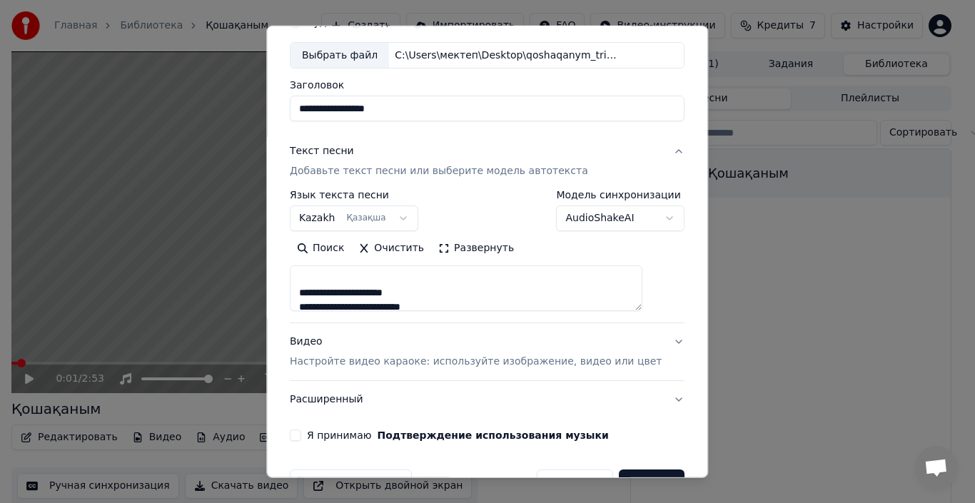
click at [458, 361] on p "Настройте видео караоке: используйте изображение, видео или цвет" at bounding box center [476, 362] width 372 height 14
type textarea "**********"
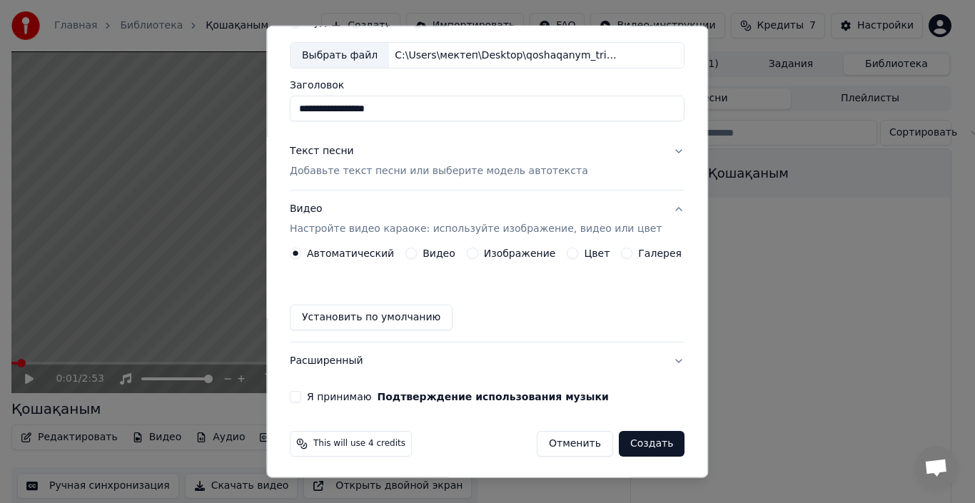
click at [301, 400] on button "Я принимаю Подтверждение использования музыки" at bounding box center [295, 396] width 11 height 11
click at [626, 443] on button "Создать" at bounding box center [652, 444] width 66 height 26
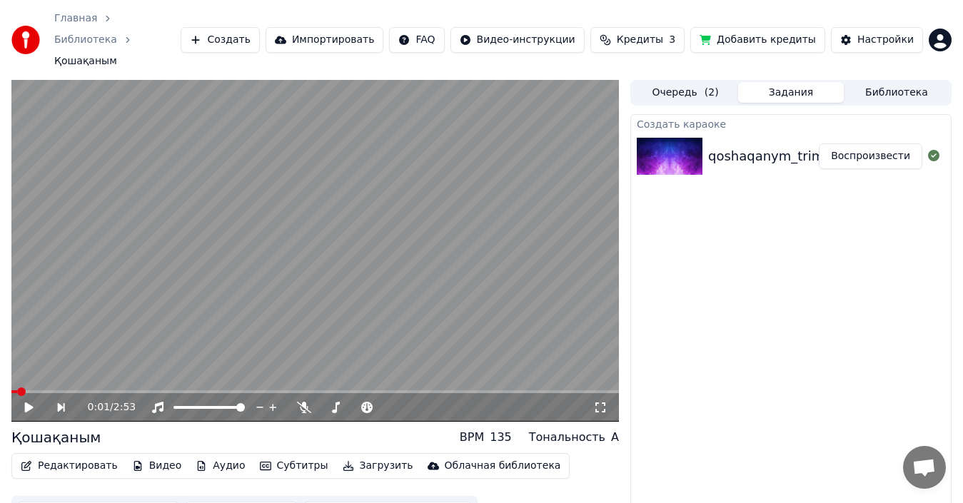
click at [858, 144] on button "Воспроизвести" at bounding box center [871, 157] width 104 height 26
